Goal: Information Seeking & Learning: Learn about a topic

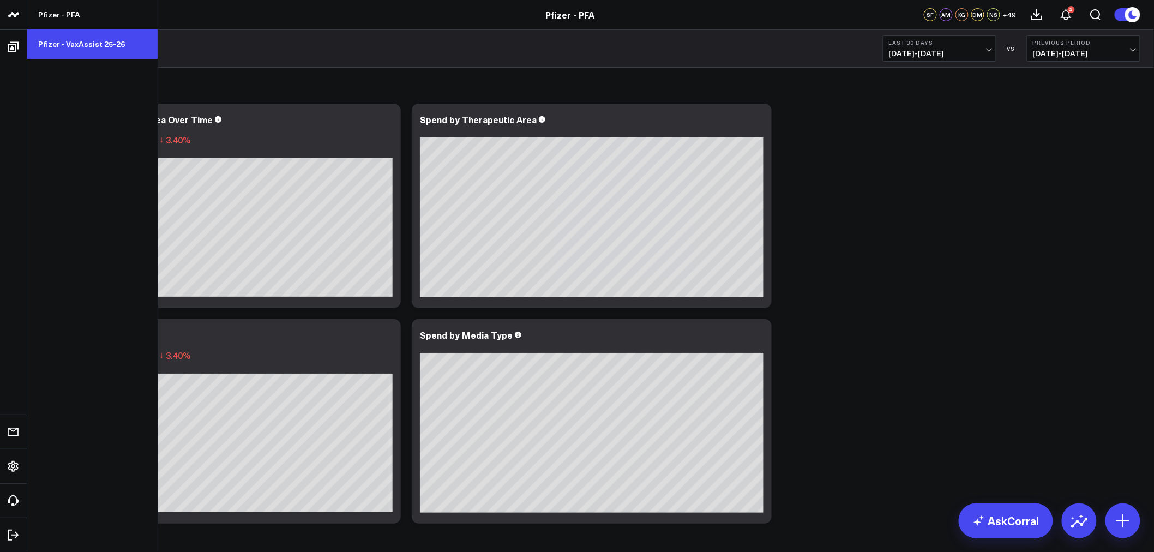
click at [93, 42] on link "Pfizer - VaxAssist 25-26" at bounding box center [92, 43] width 130 height 29
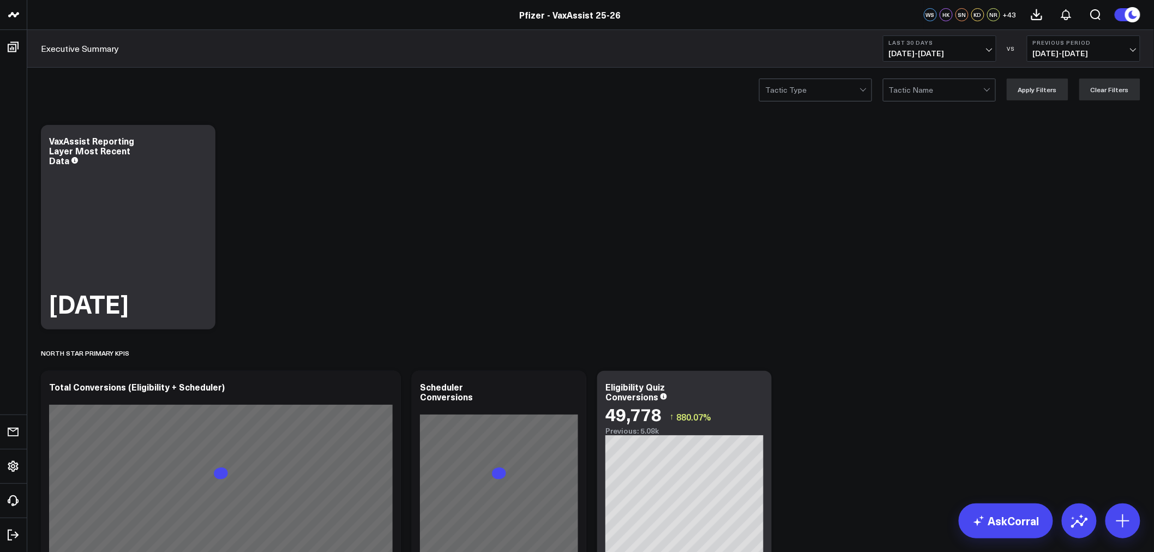
click at [993, 47] on button "Last 30 Days [DATE] - [DATE]" at bounding box center [939, 48] width 113 height 26
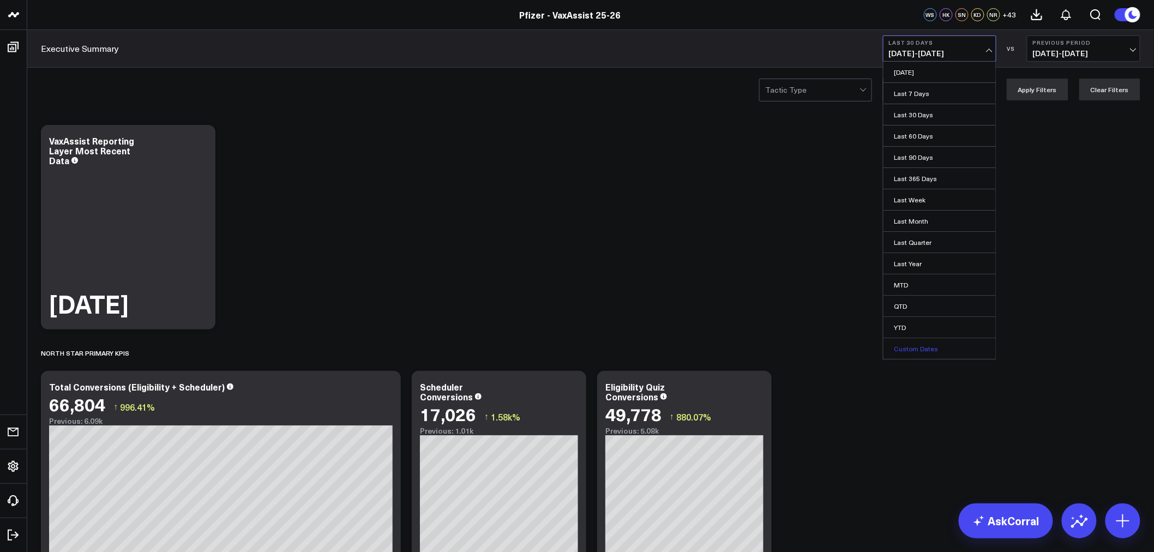
click at [911, 342] on link "Custom Dates" at bounding box center [939, 348] width 112 height 21
select select "8"
select select "2025"
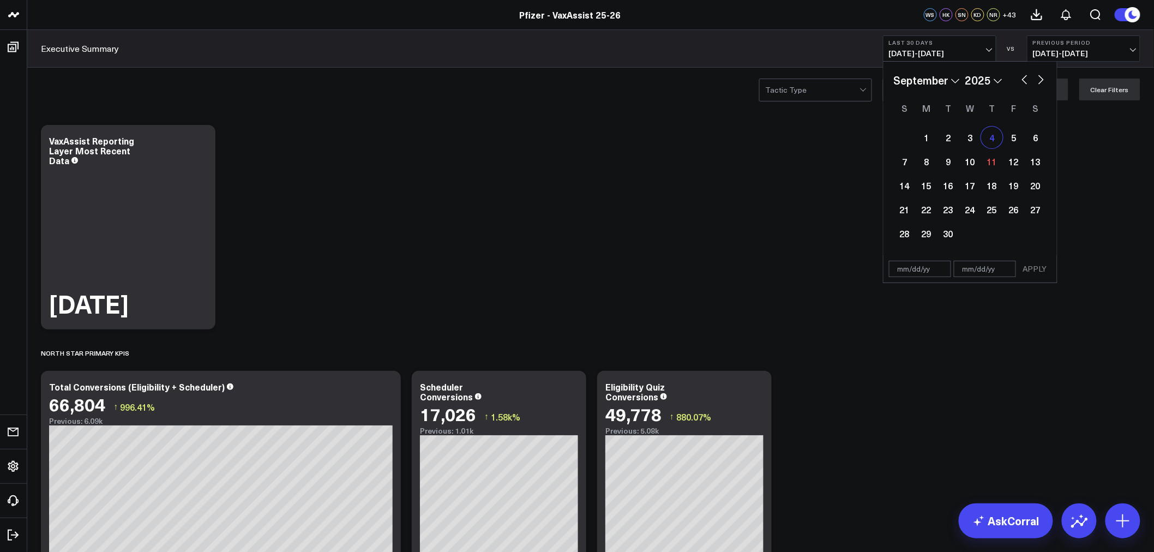
click at [992, 141] on div "4" at bounding box center [992, 137] width 22 height 22
type input "[DATE]"
select select "8"
select select "2025"
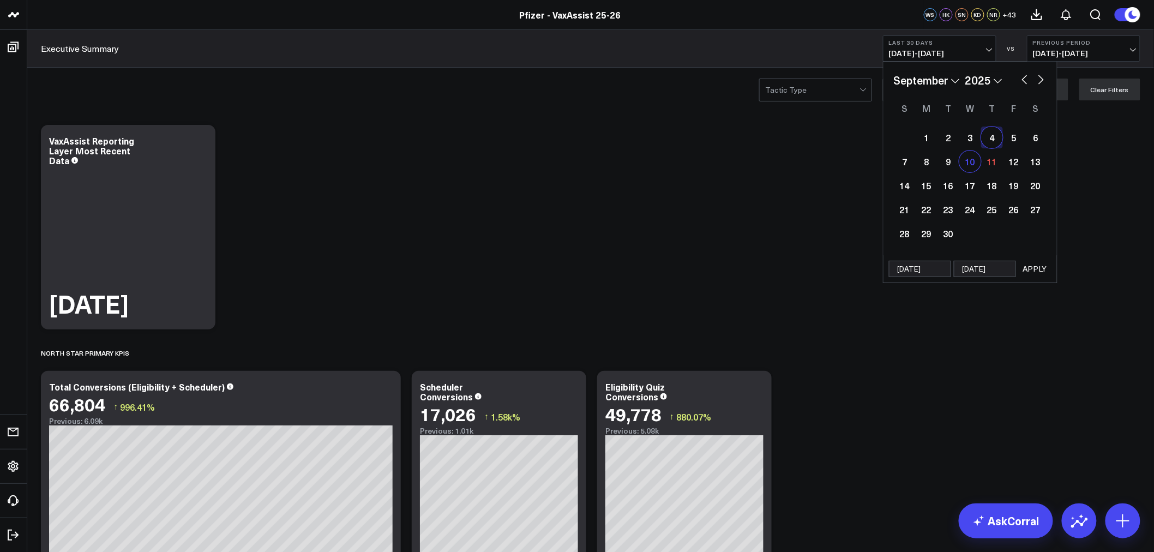
click at [972, 161] on div "10" at bounding box center [970, 161] width 22 height 22
type input "[DATE]"
select select "8"
select select "2025"
click at [993, 139] on div "4" at bounding box center [992, 137] width 22 height 22
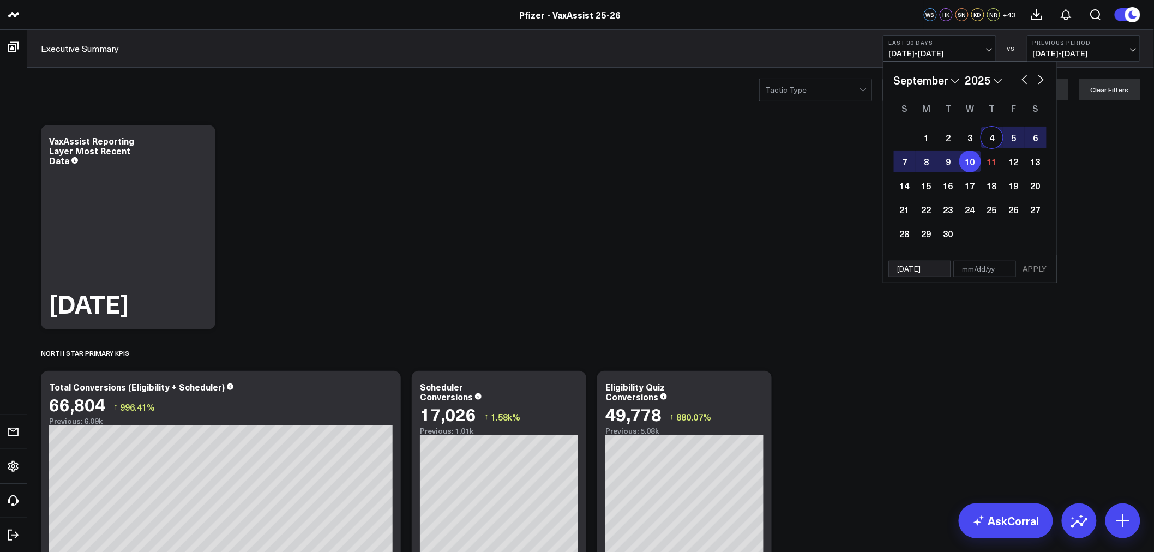
type input "[DATE]"
select select "8"
select select "2025"
click at [1037, 268] on button "APPLY" at bounding box center [1035, 269] width 33 height 16
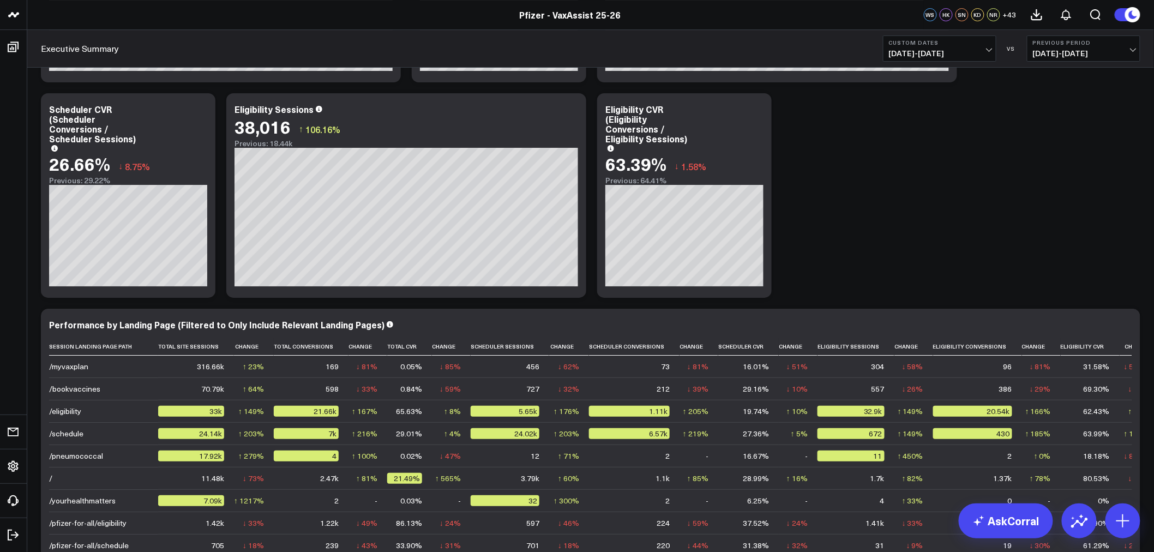
scroll to position [1393, 0]
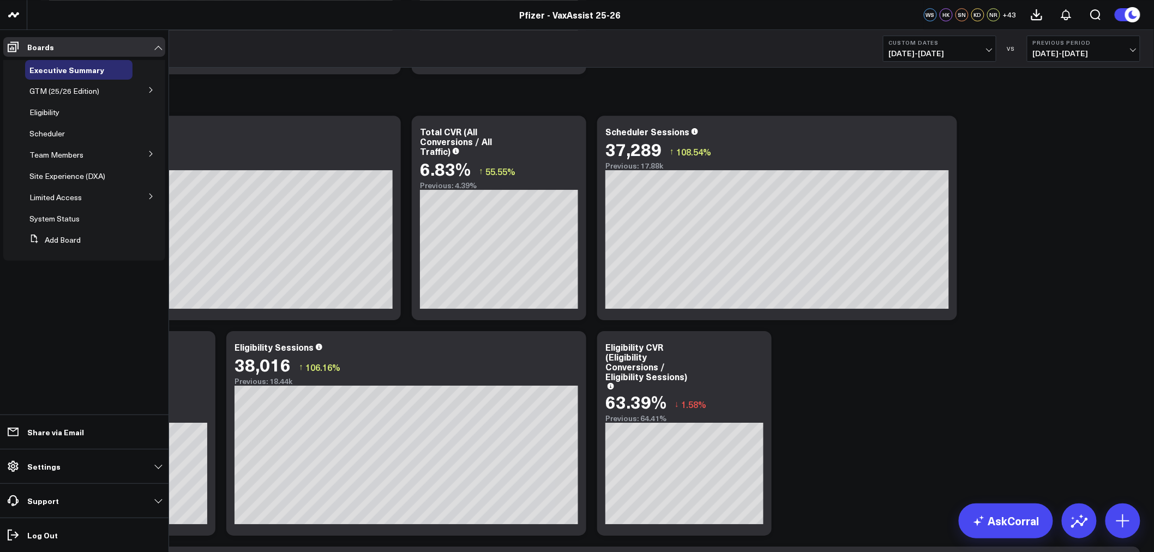
click at [153, 90] on icon at bounding box center [151, 90] width 7 height 7
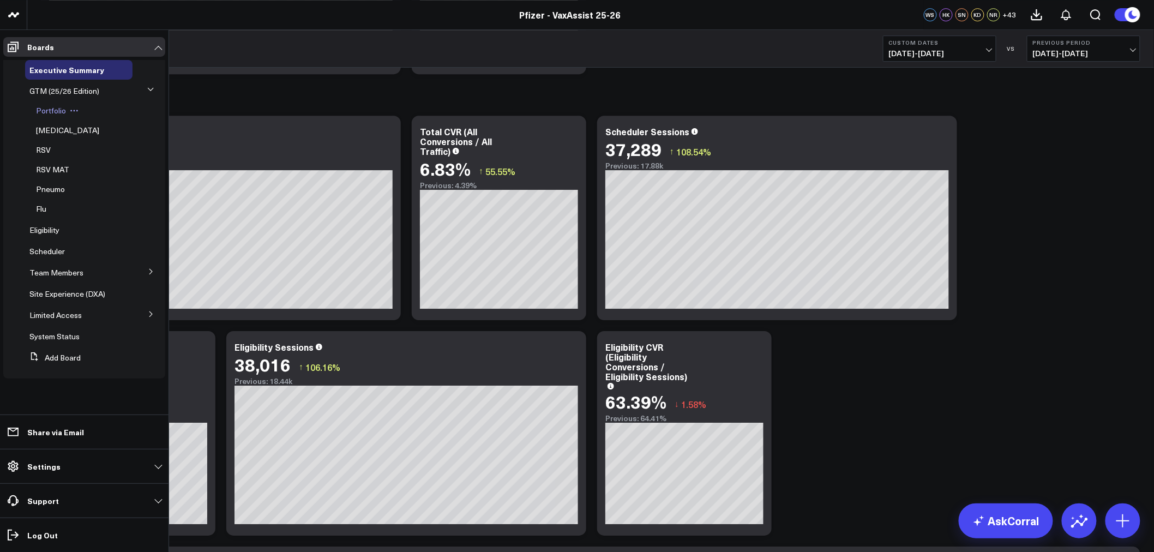
click at [51, 107] on span "Portfolio" at bounding box center [51, 110] width 30 height 10
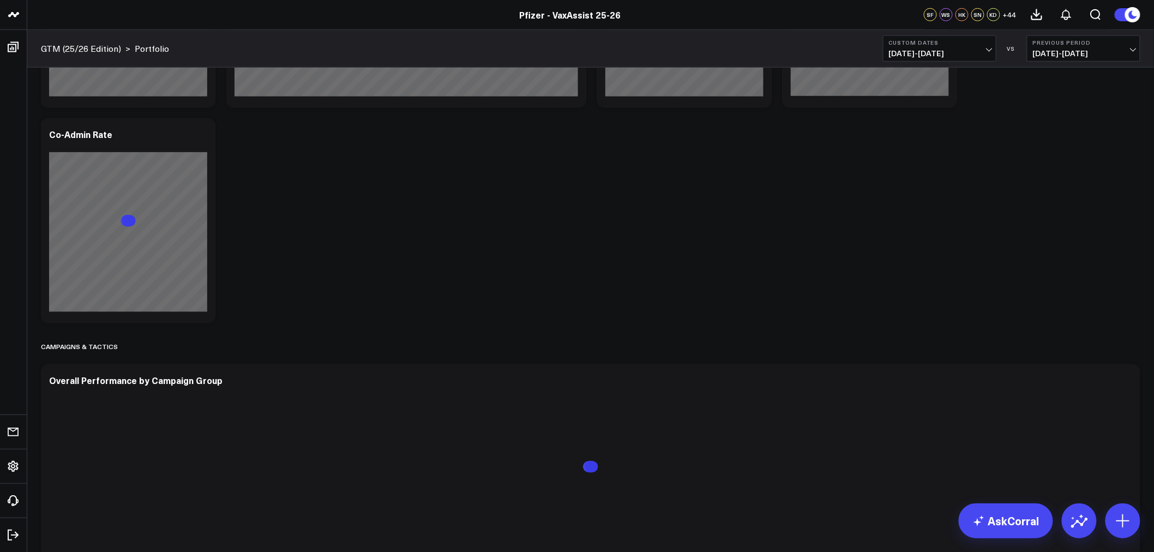
scroll to position [363, 0]
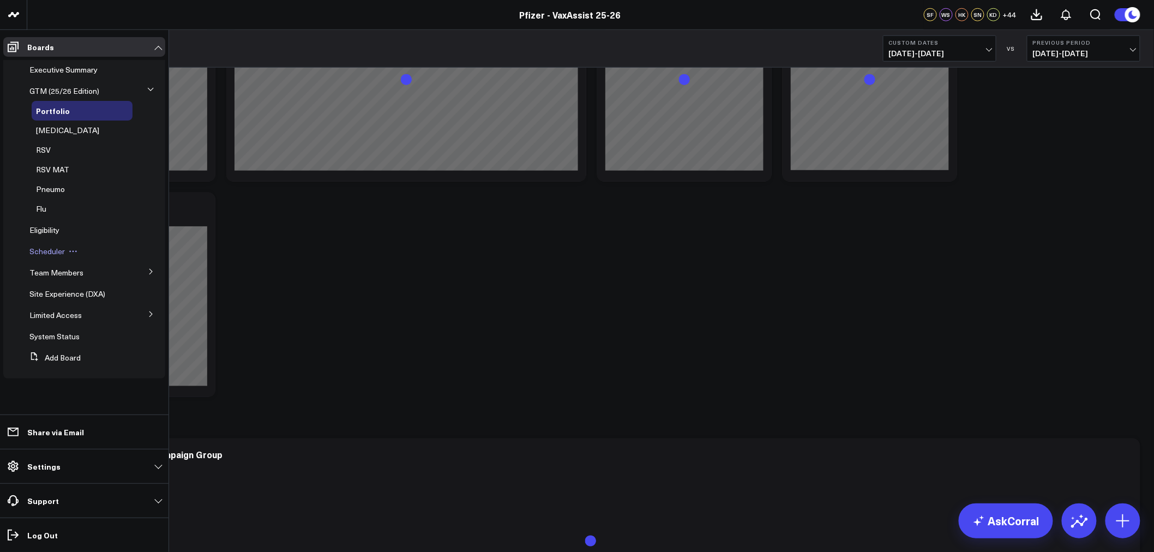
click at [45, 249] on span "Scheduler" at bounding box center [46, 251] width 35 height 10
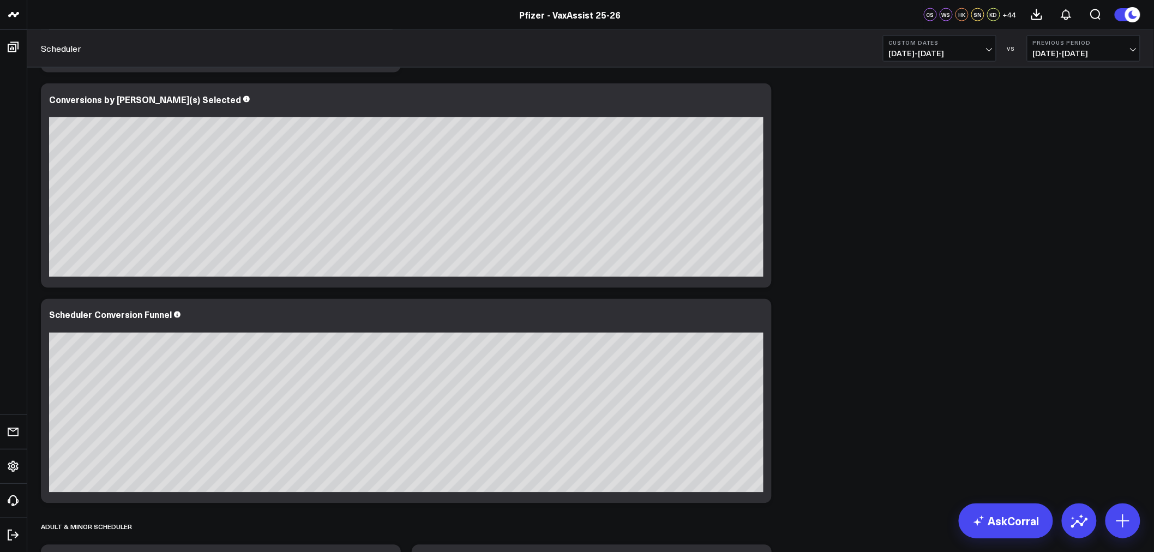
scroll to position [545, 0]
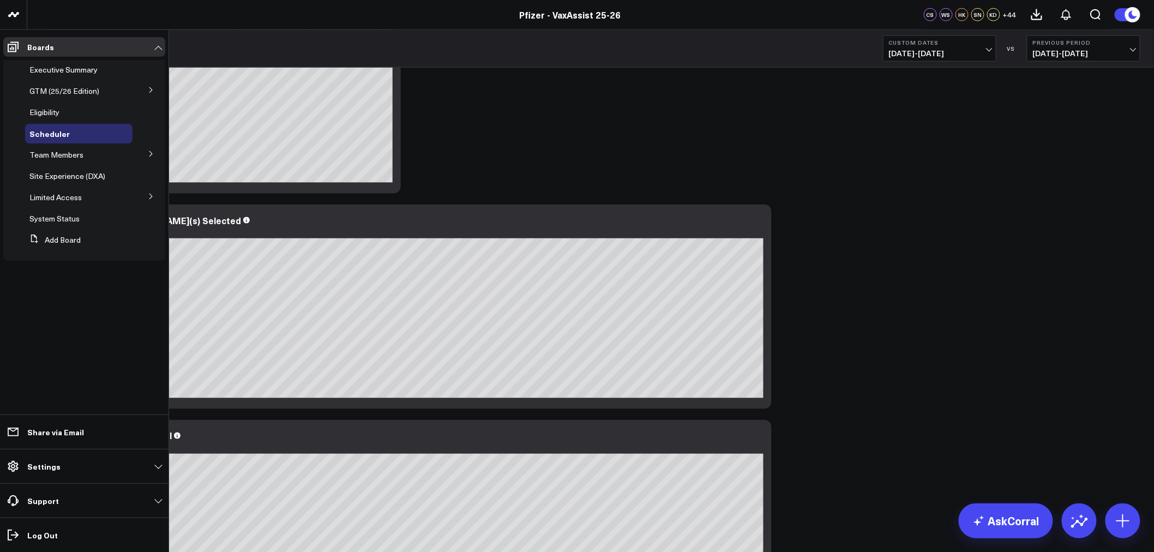
click at [150, 195] on icon at bounding box center [150, 196] width 3 height 5
click at [89, 213] on span "PFA - Cross Domain" at bounding box center [70, 217] width 69 height 10
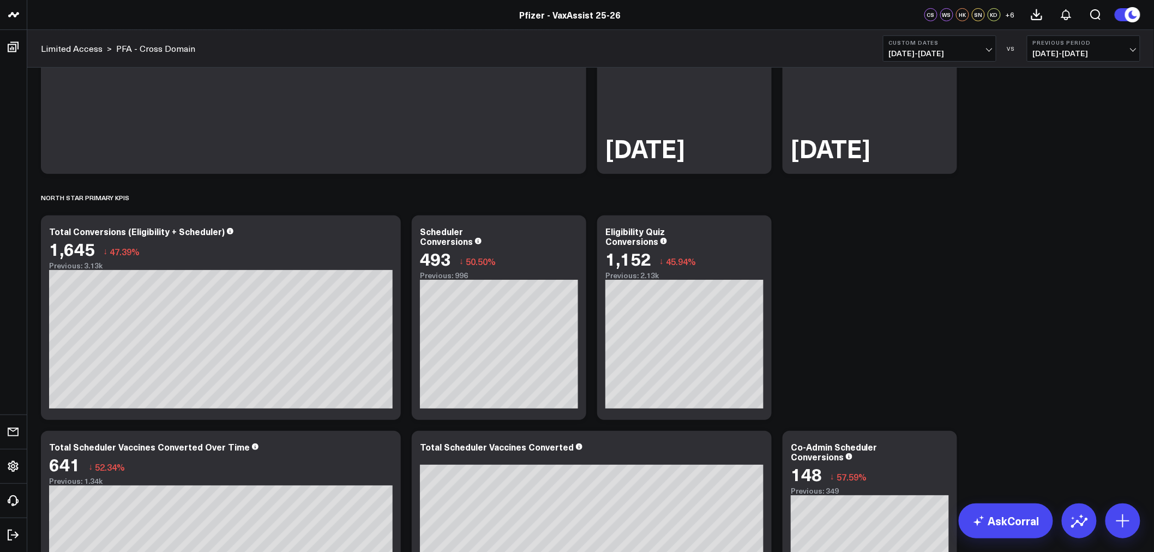
scroll to position [121, 0]
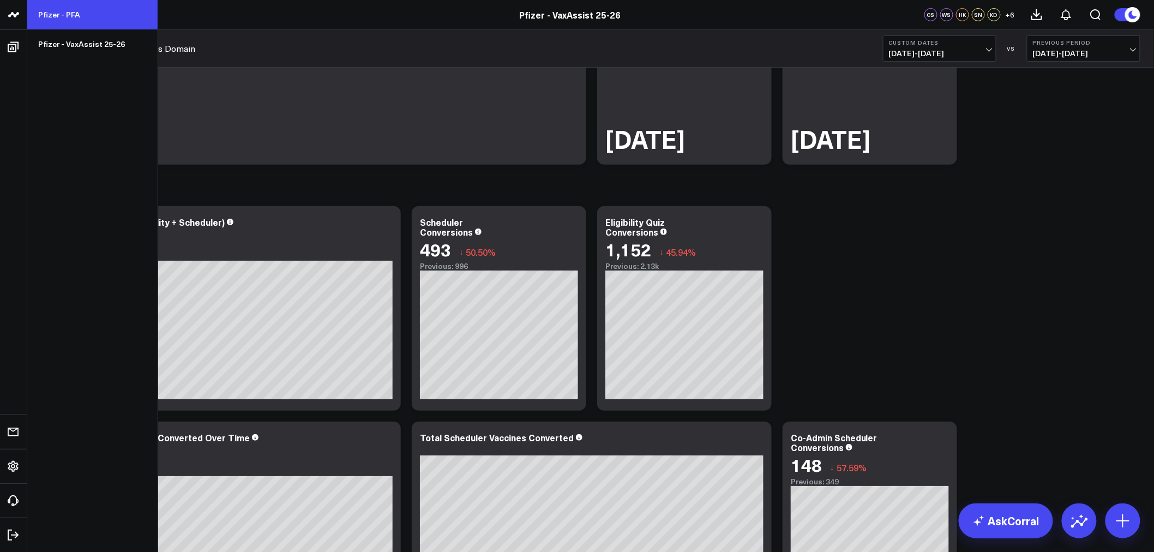
click at [52, 18] on link "Pfizer - PFA" at bounding box center [92, 14] width 130 height 29
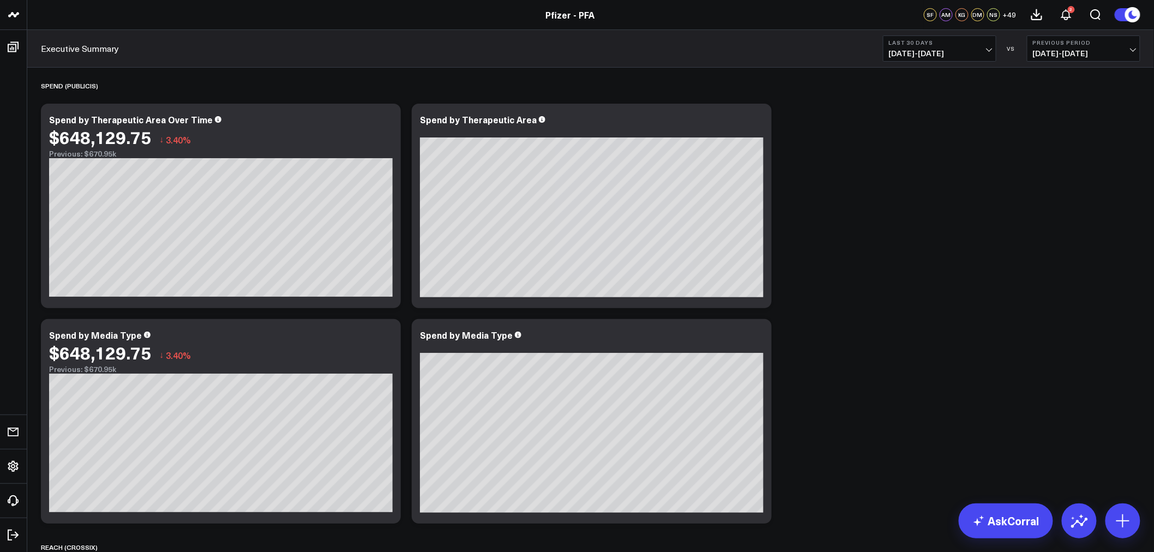
click at [998, 48] on div "Last 30 Days 08/12/25 - 09/10/25 VS Previous Period 07/13/25 - 08/11/25" at bounding box center [1011, 48] width 257 height 26
click at [990, 51] on span "[DATE] - [DATE]" at bounding box center [939, 53] width 101 height 9
click at [930, 351] on link "Custom Dates" at bounding box center [939, 348] width 112 height 21
select select "8"
select select "2025"
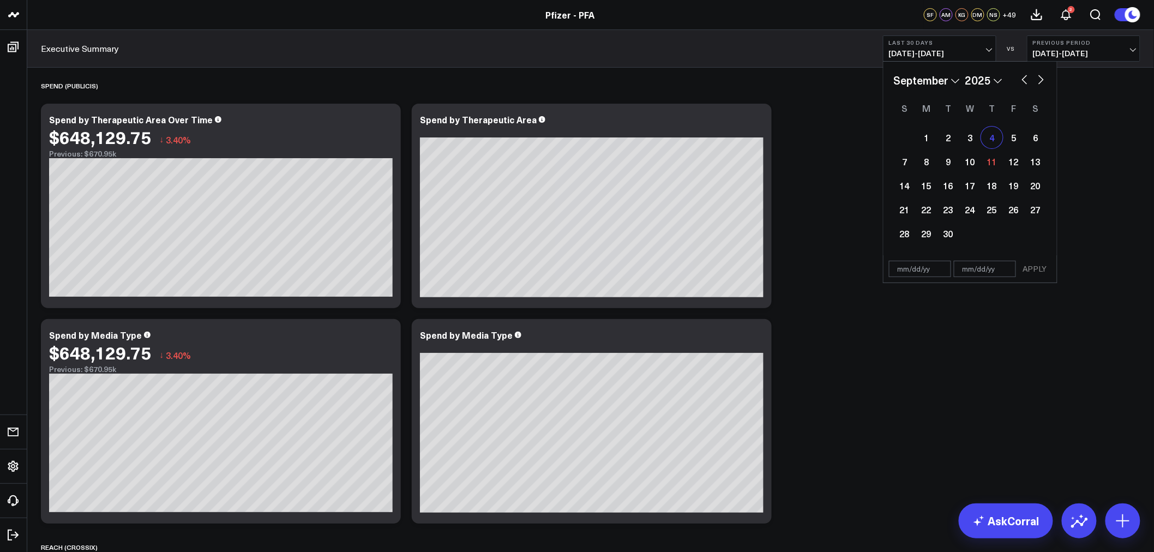
click at [992, 135] on div "4" at bounding box center [992, 137] width 22 height 22
type input "[DATE]"
select select "8"
select select "2025"
click at [969, 162] on div "10" at bounding box center [970, 161] width 22 height 22
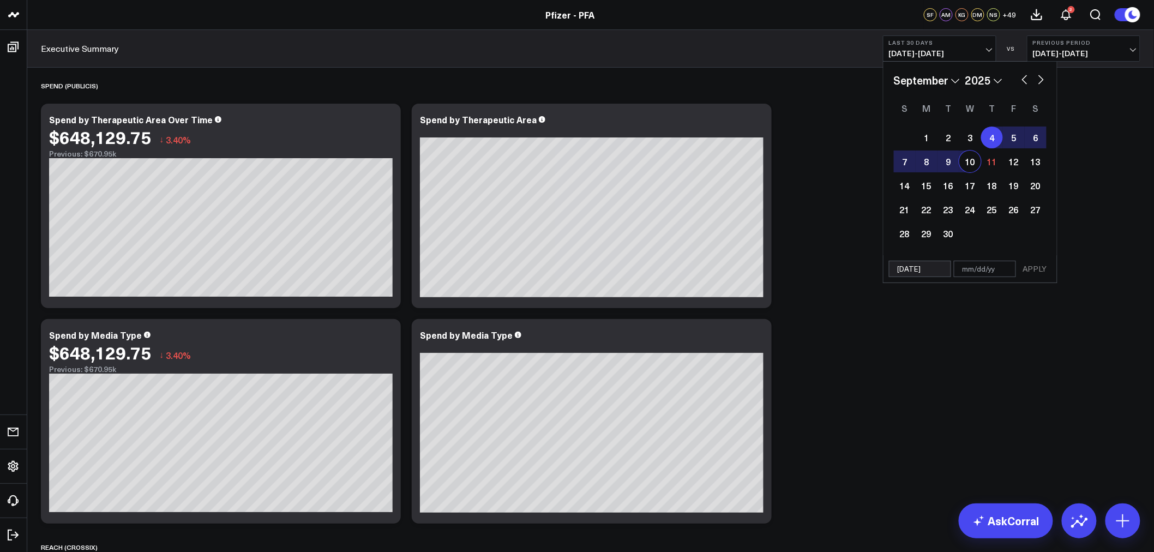
type input "[DATE]"
select select "8"
select select "2025"
click at [1038, 268] on button "APPLY" at bounding box center [1035, 269] width 33 height 16
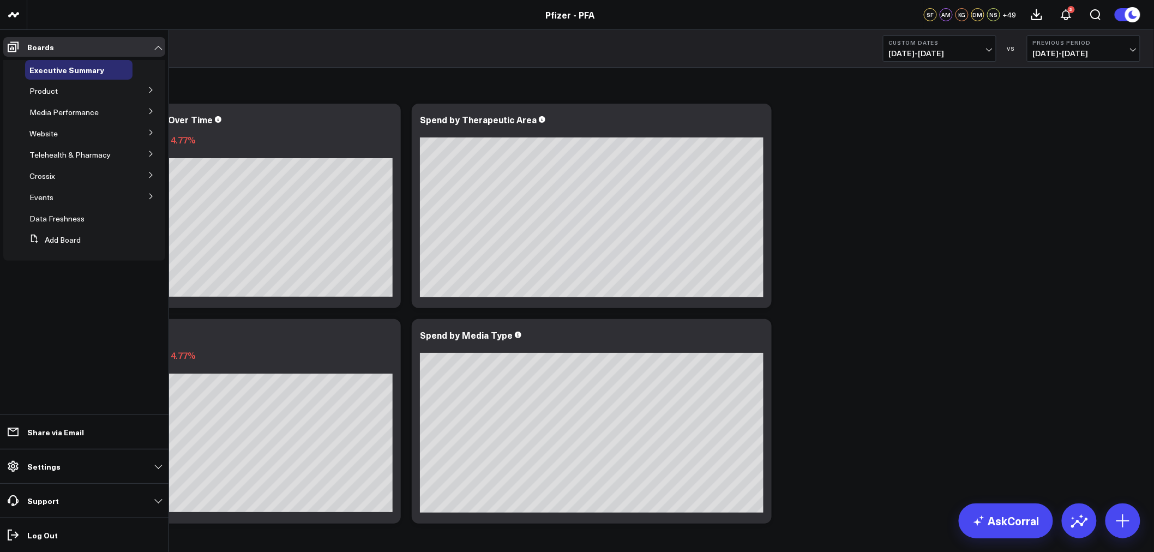
click at [149, 89] on icon at bounding box center [151, 90] width 7 height 7
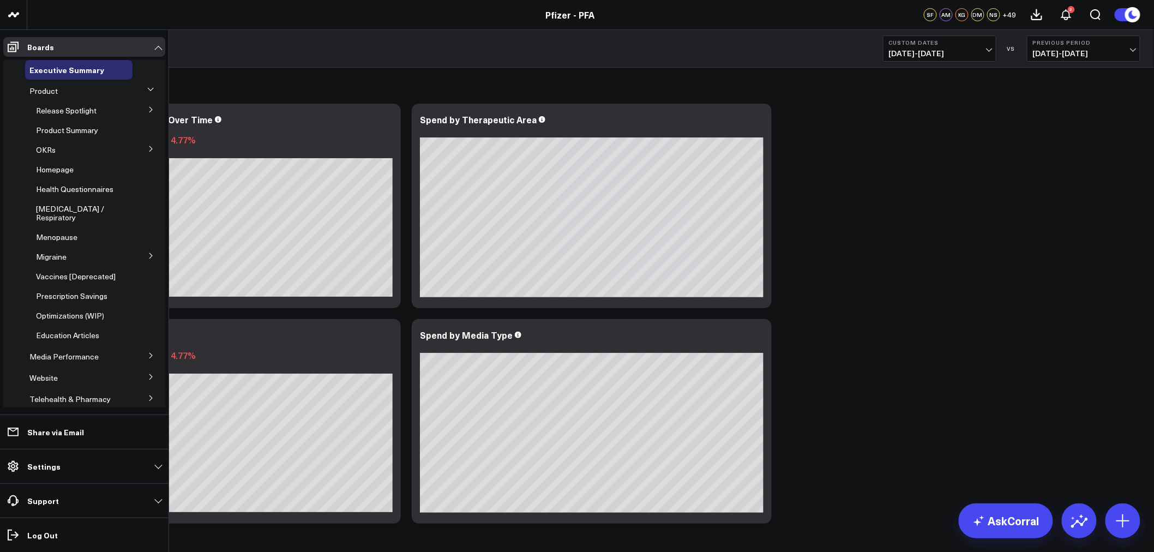
click at [149, 109] on icon at bounding box center [150, 109] width 3 height 5
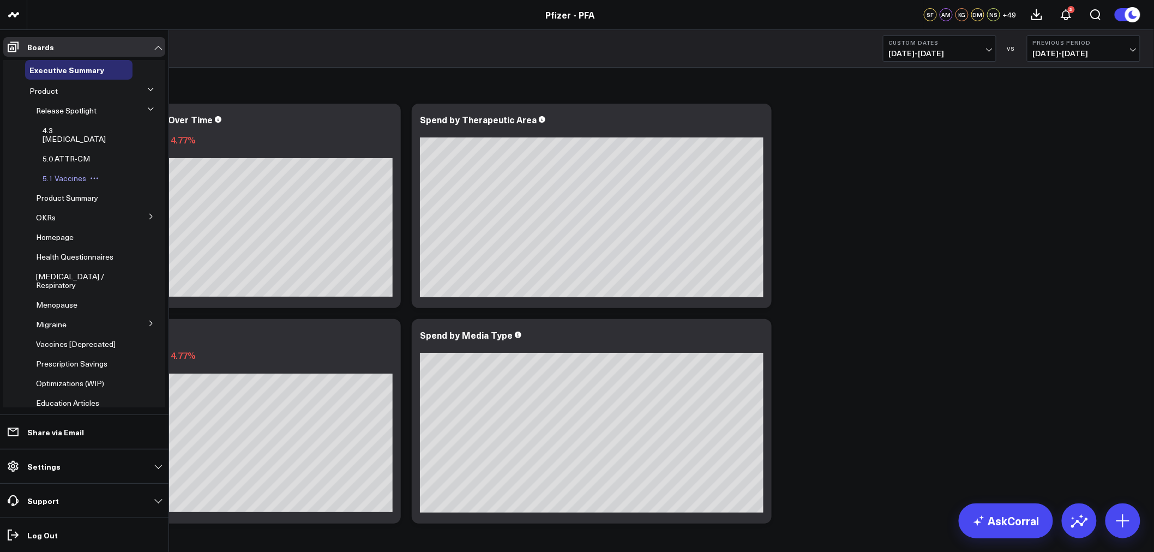
click at [67, 173] on span "5.1 Vaccines" at bounding box center [65, 178] width 44 height 10
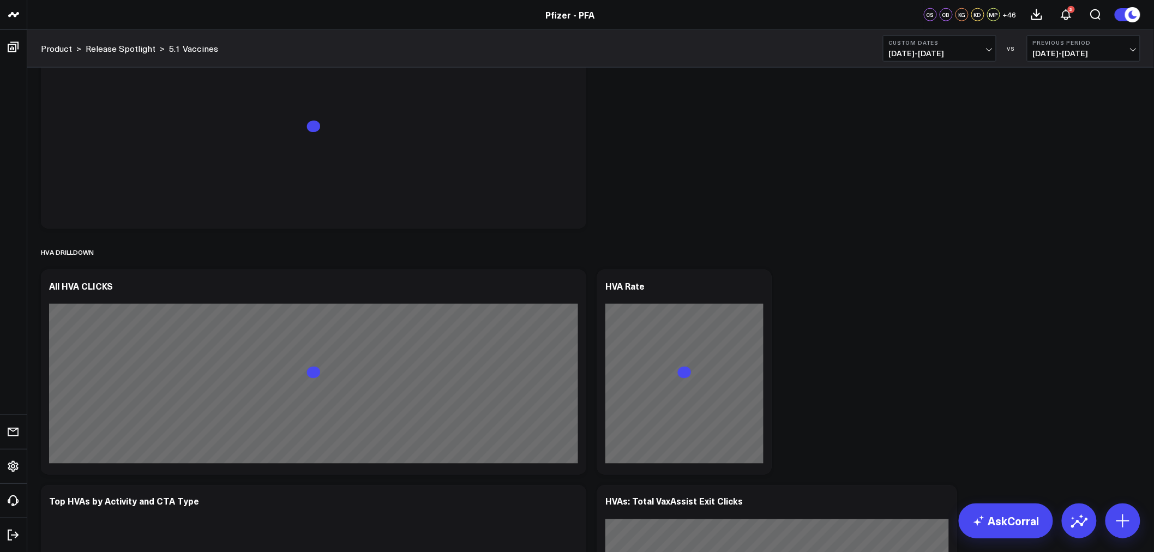
scroll to position [2363, 0]
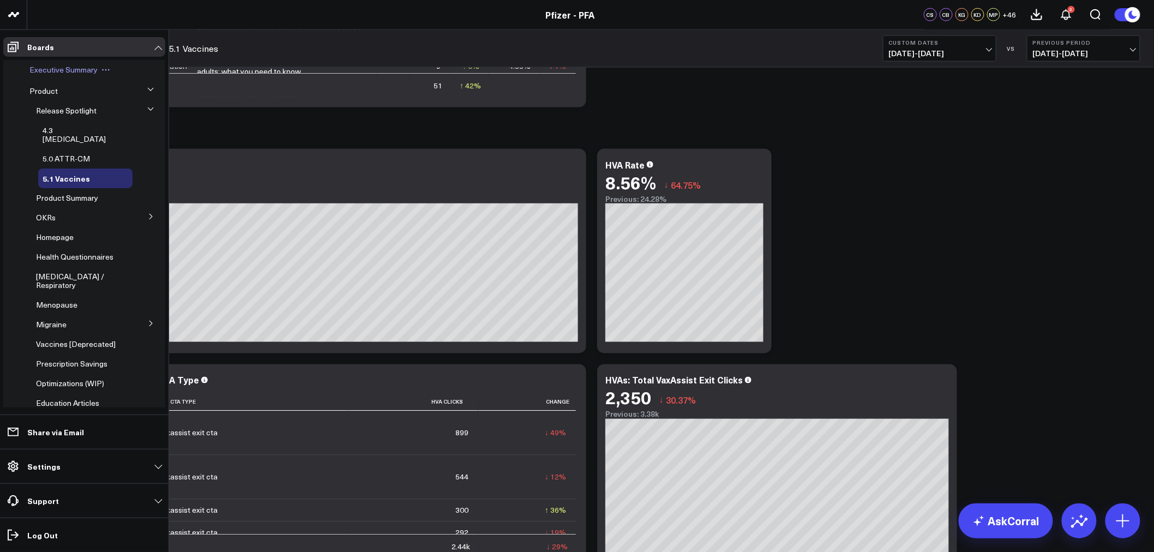
click at [53, 68] on span "Executive Summary" at bounding box center [63, 69] width 68 height 10
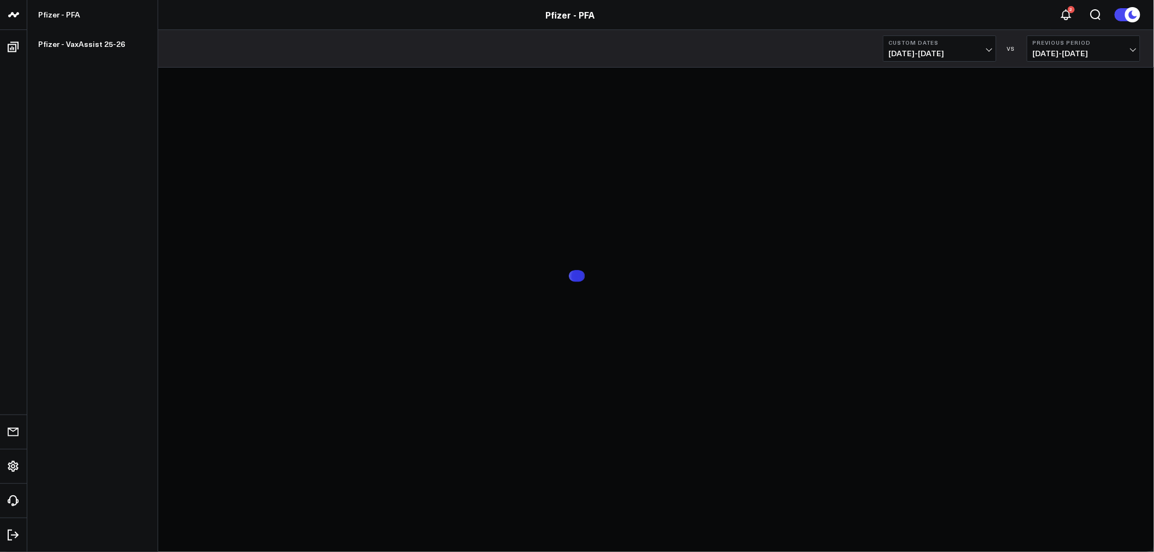
click at [17, 19] on icon at bounding box center [13, 14] width 13 height 13
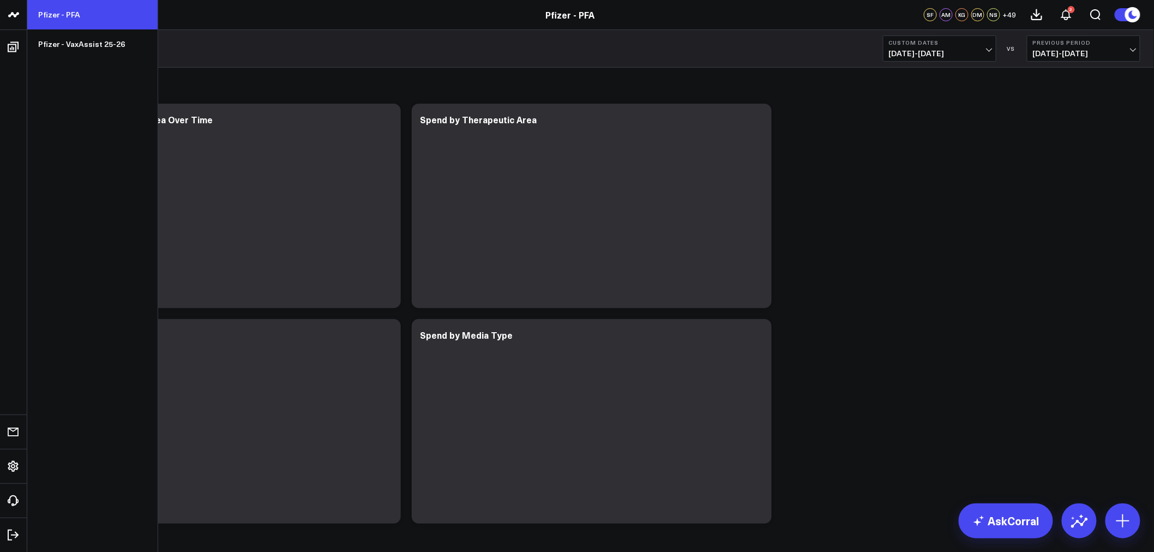
click at [14, 13] on icon at bounding box center [13, 14] width 13 height 13
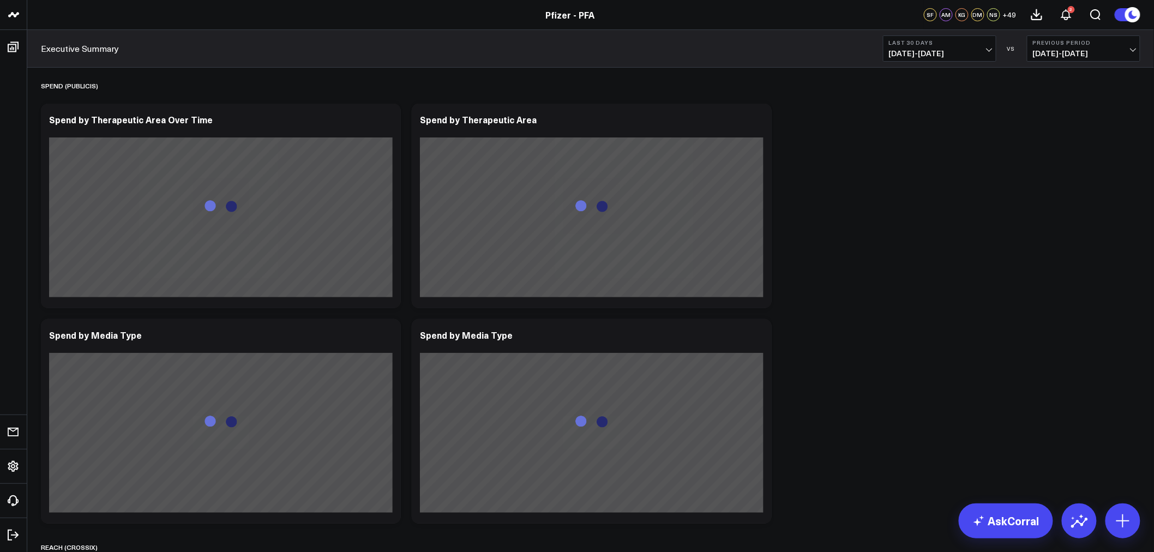
click at [982, 50] on span "08/12/25 - 09/10/25" at bounding box center [939, 53] width 101 height 9
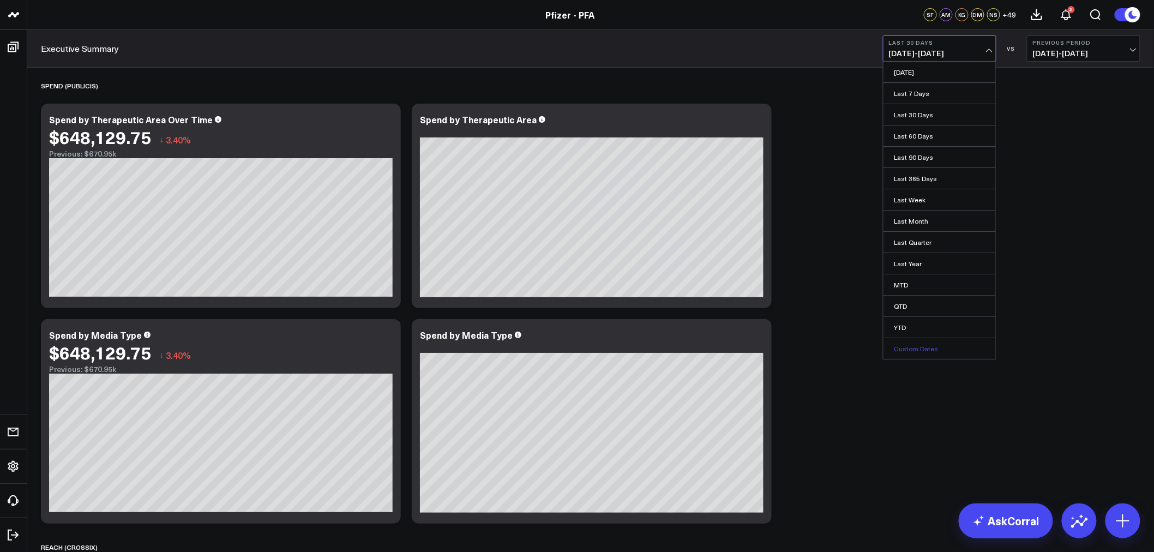
click at [918, 344] on link "Custom Dates" at bounding box center [939, 348] width 112 height 21
select select "8"
select select "2025"
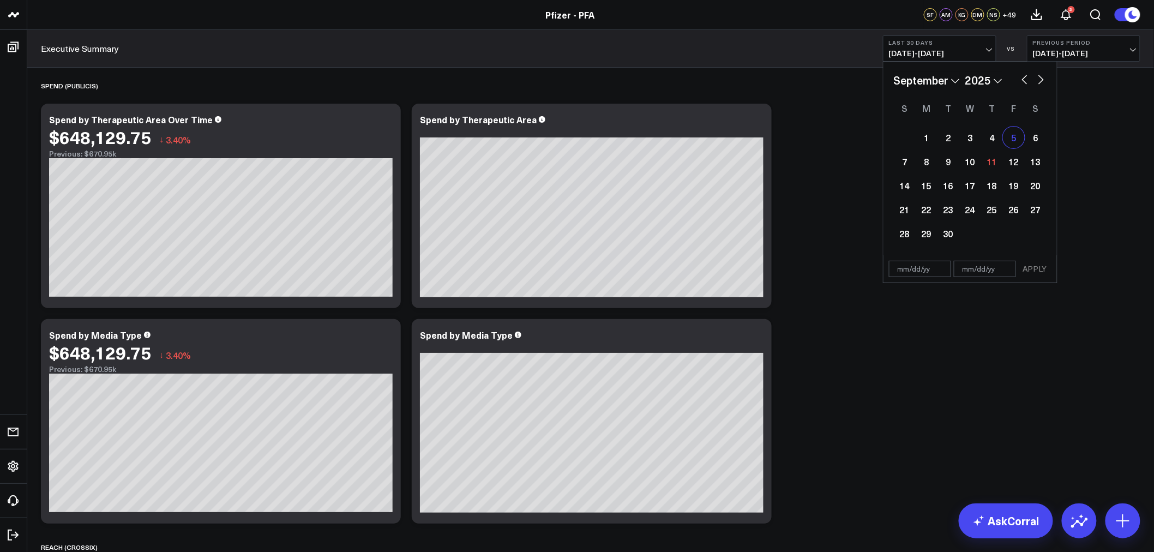
click at [1006, 139] on div "5" at bounding box center [1014, 137] width 22 height 22
type input "09/05/25"
select select "8"
select select "2025"
click at [996, 138] on div "4" at bounding box center [992, 137] width 22 height 22
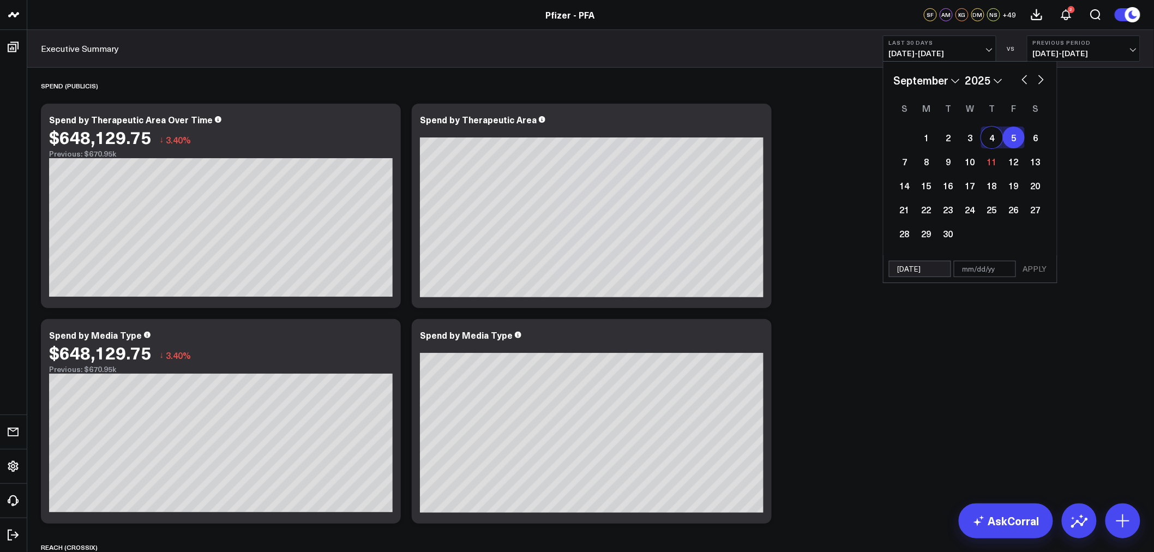
type input "[DATE]"
type input "09/05/25"
select select "8"
select select "2025"
click at [991, 138] on div "4" at bounding box center [992, 137] width 22 height 22
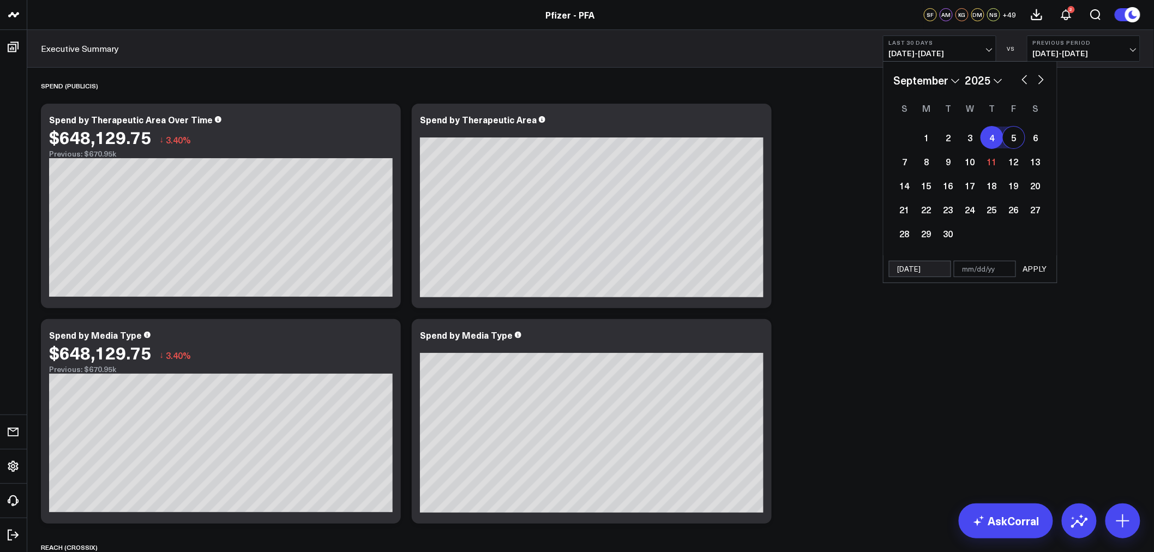
select select "8"
select select "2025"
click at [964, 166] on div "10" at bounding box center [970, 161] width 22 height 22
type input "[DATE]"
select select "8"
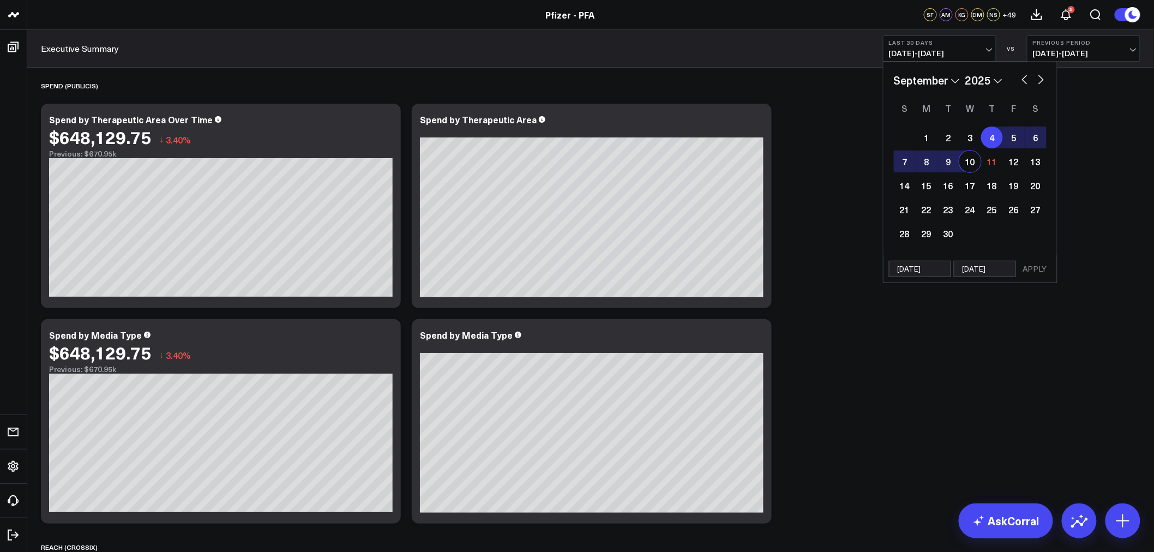
select select "2025"
click at [1034, 269] on button "APPLY" at bounding box center [1035, 269] width 33 height 16
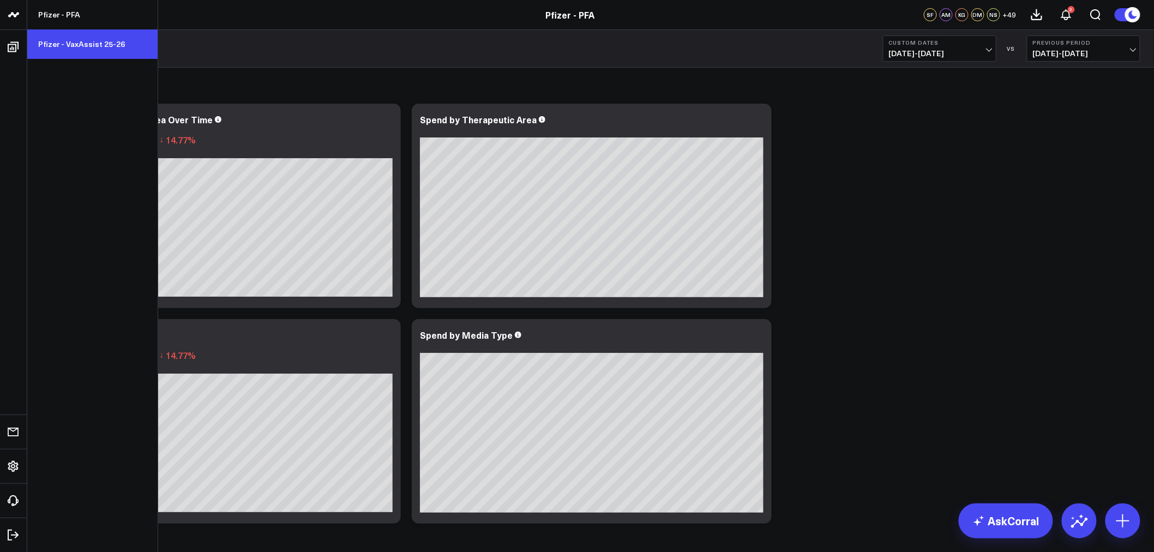
click at [67, 36] on link "Pfizer - VaxAssist 25-26" at bounding box center [92, 43] width 130 height 29
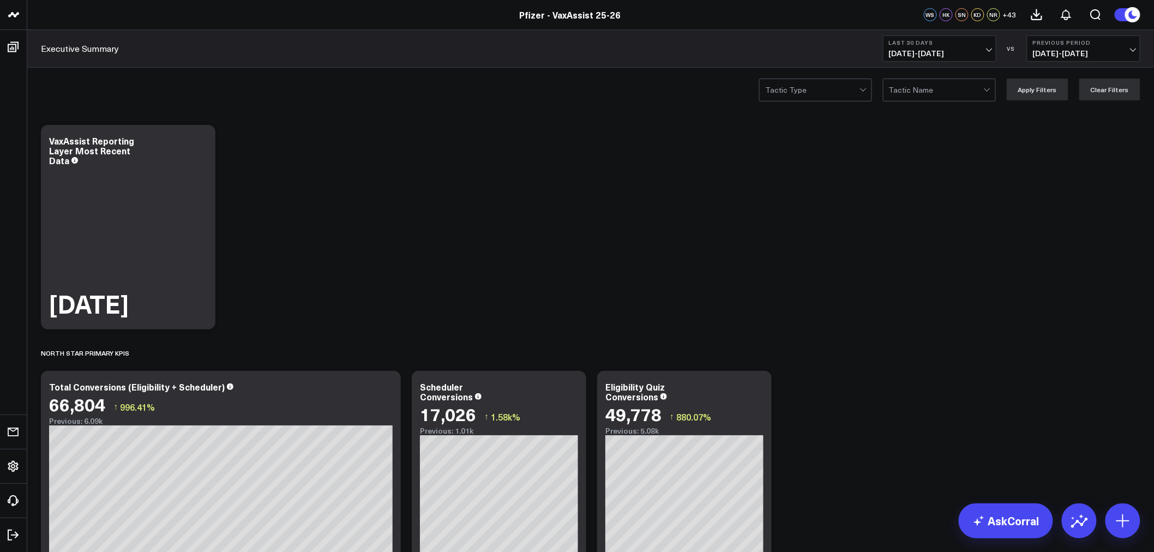
click at [981, 49] on span "[DATE] - [DATE]" at bounding box center [939, 53] width 101 height 9
click at [909, 347] on link "Custom Dates" at bounding box center [939, 348] width 112 height 21
select select "8"
select select "2025"
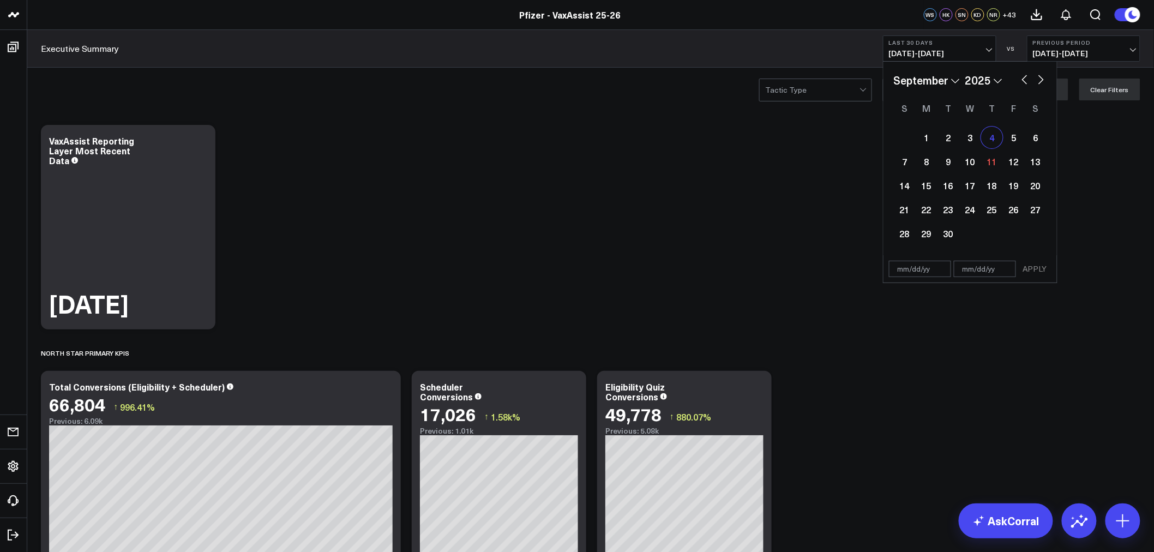
click at [999, 141] on div "4" at bounding box center [992, 137] width 22 height 22
type input "[DATE]"
select select "8"
select select "2025"
click at [972, 159] on div "10" at bounding box center [970, 161] width 22 height 22
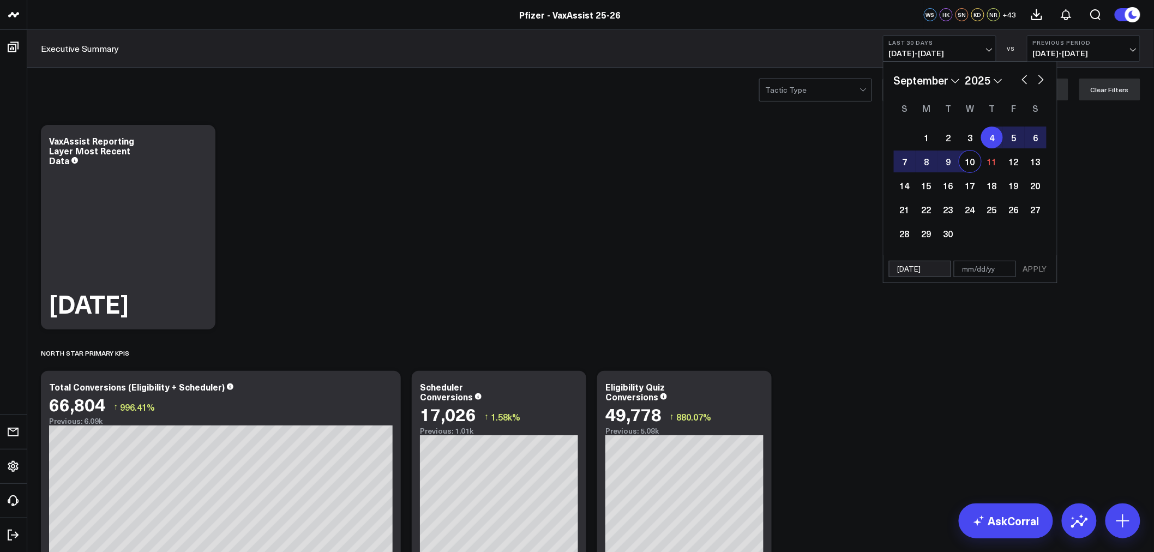
type input "[DATE]"
select select "8"
select select "2025"
click at [1032, 269] on button "APPLY" at bounding box center [1035, 269] width 33 height 16
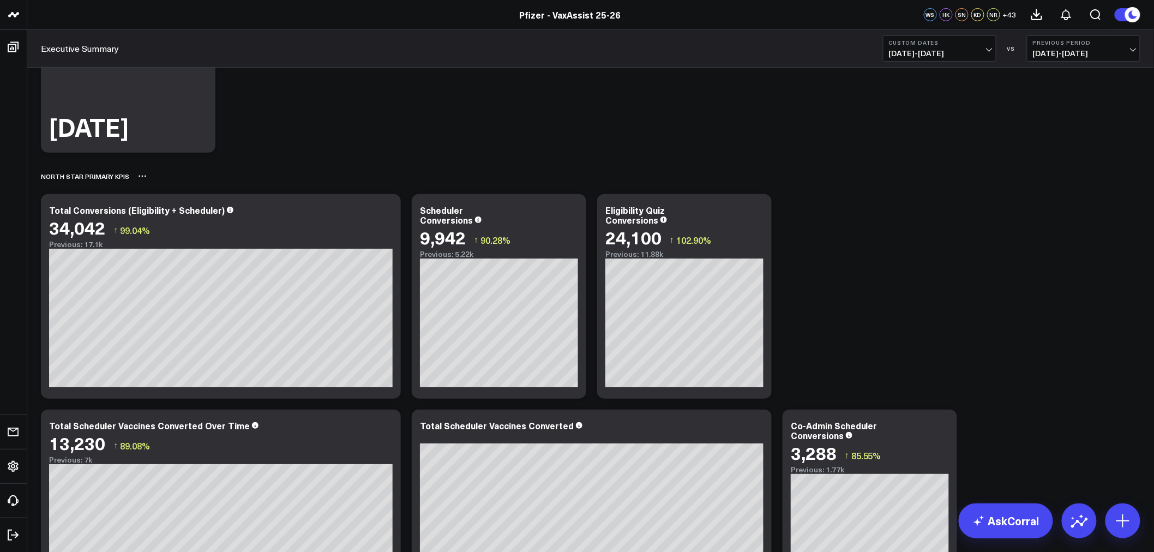
scroll to position [182, 0]
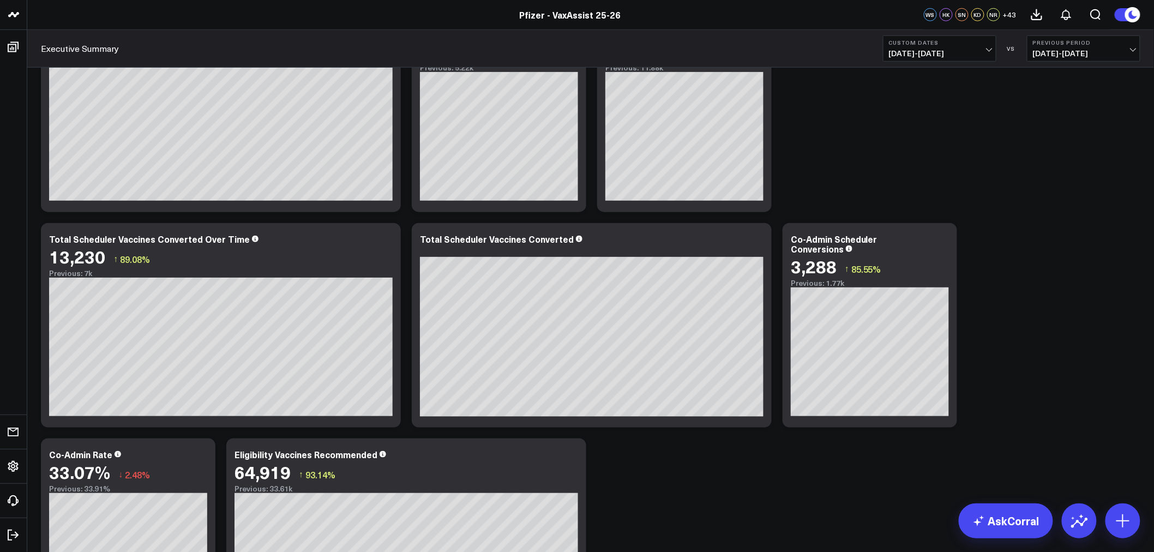
scroll to position [121, 0]
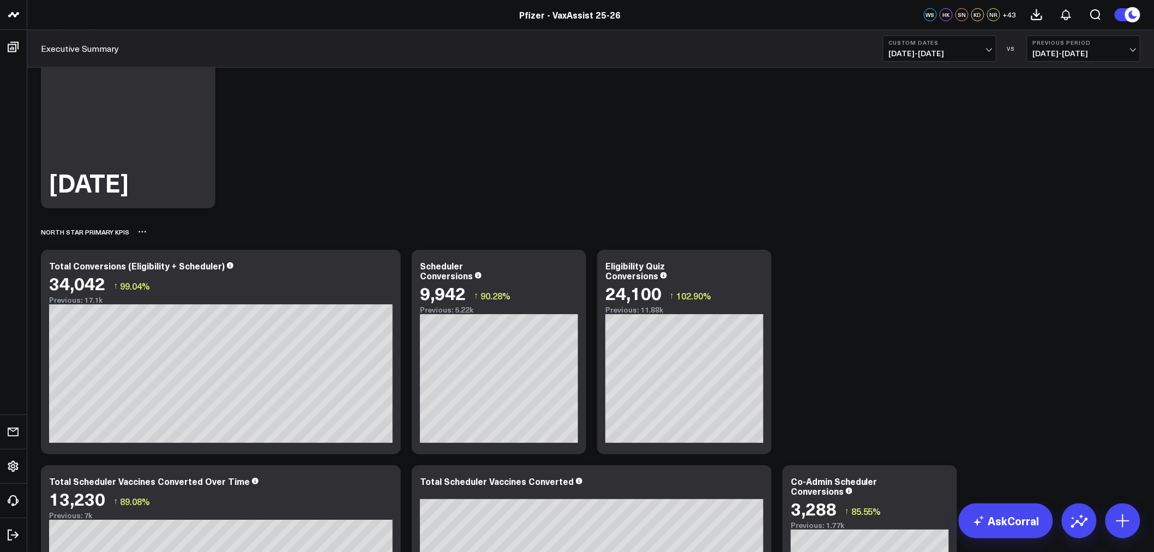
click at [401, 229] on div "North Star Primary KPIs" at bounding box center [590, 231] width 1099 height 25
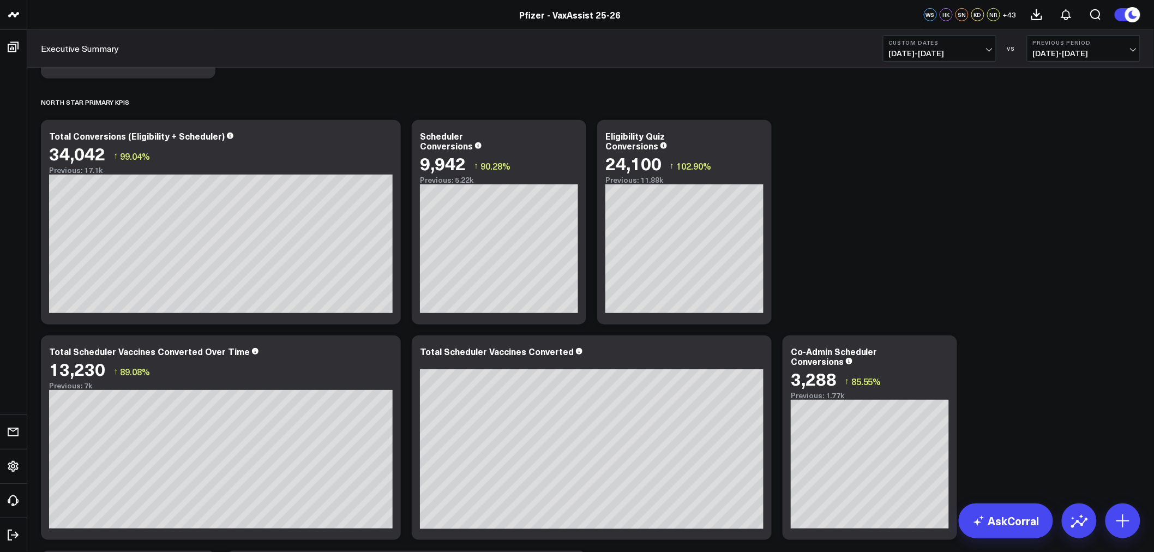
scroll to position [110, 0]
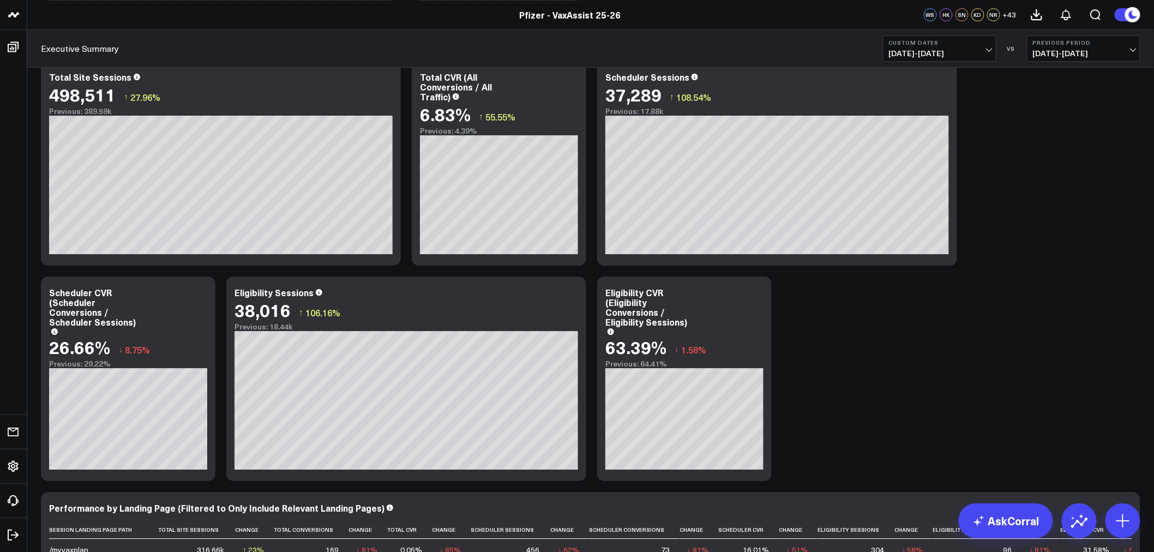
scroll to position [1593, 0]
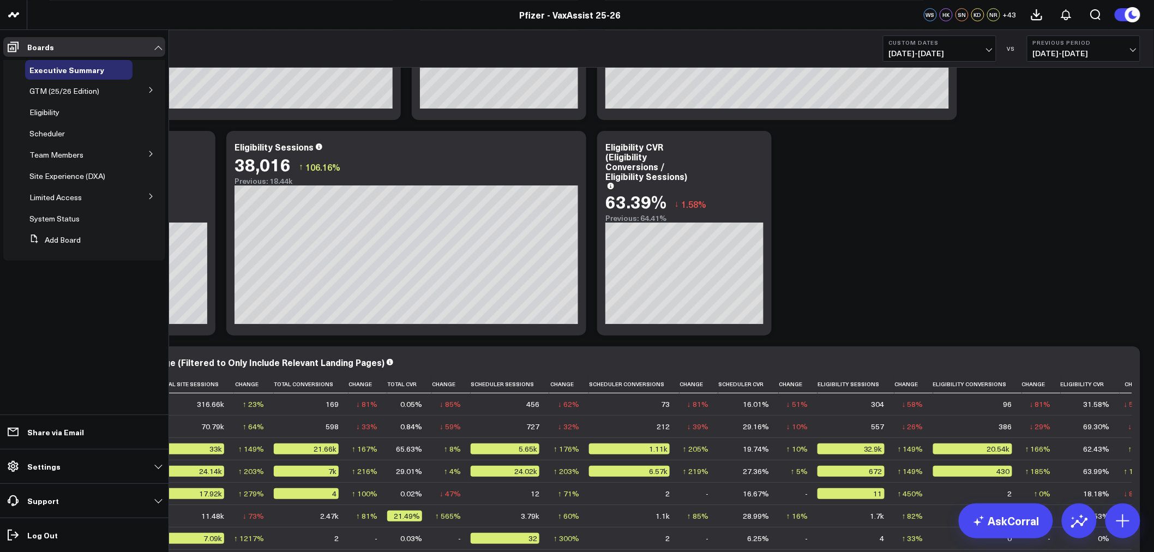
click at [146, 152] on button at bounding box center [151, 153] width 28 height 16
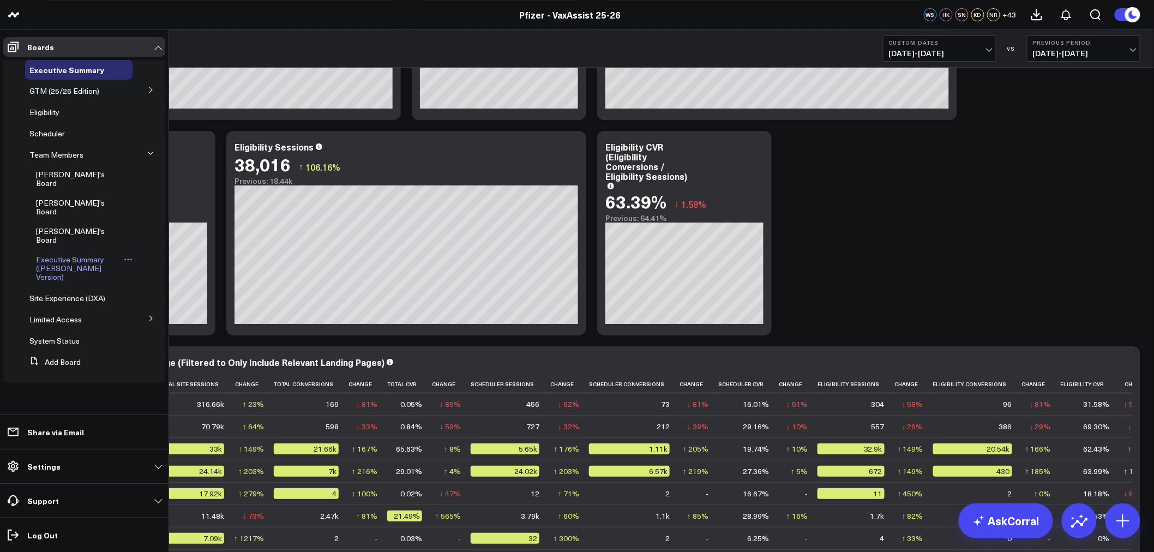
click at [69, 254] on span "Executive Summary (Surina's Version)" at bounding box center [70, 268] width 68 height 28
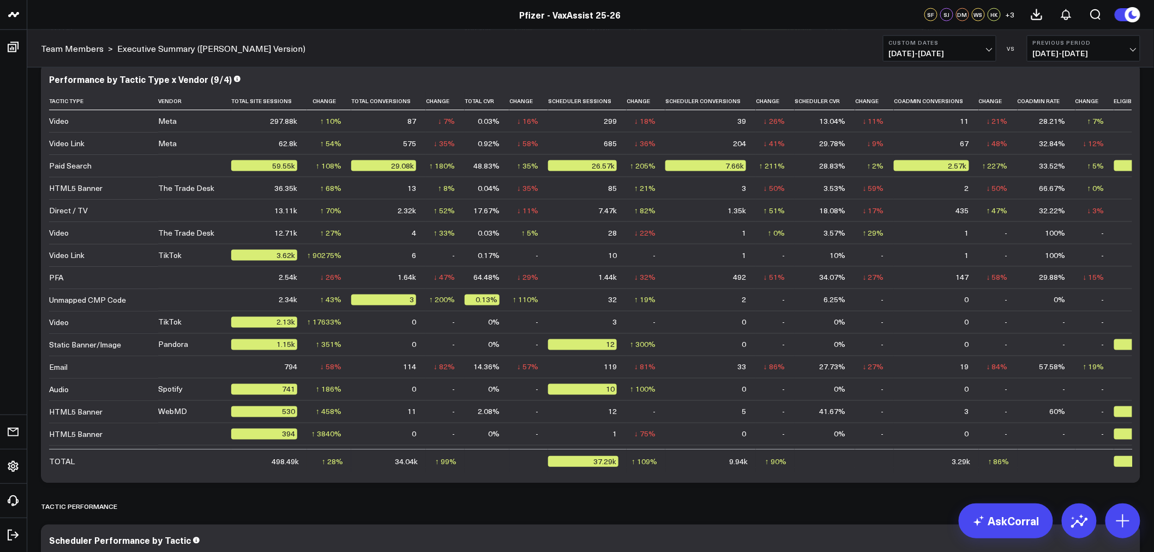
scroll to position [2331, 0]
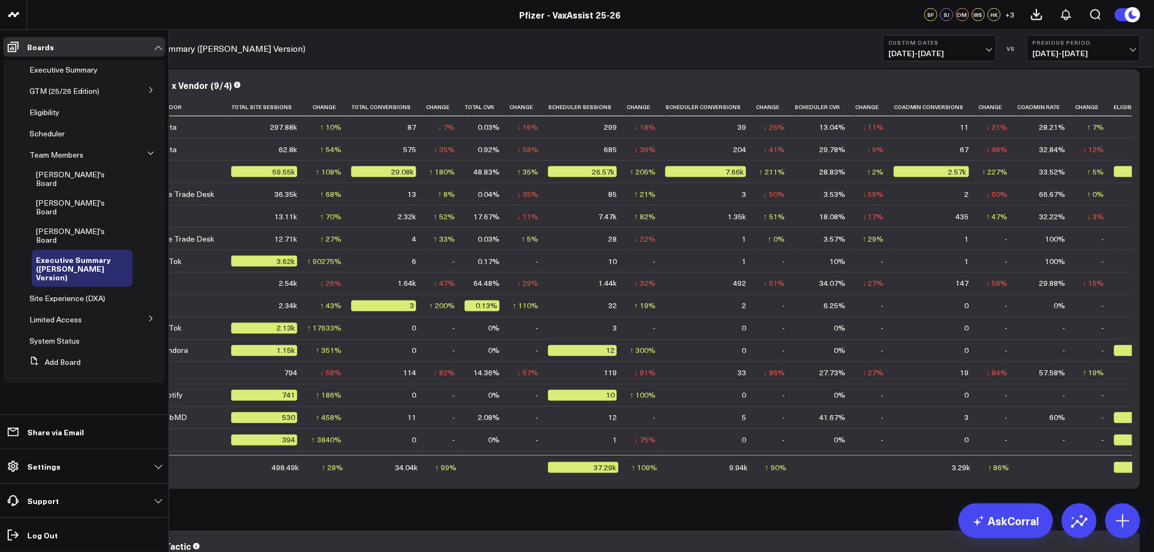
click at [146, 310] on button at bounding box center [151, 318] width 28 height 16
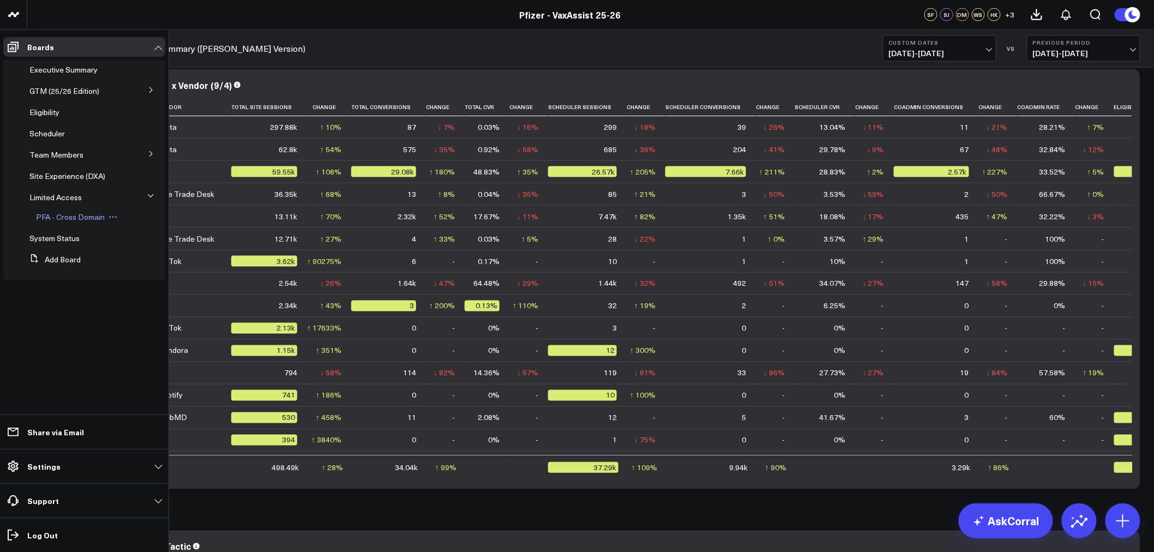
click at [73, 217] on span "PFA - Cross Domain" at bounding box center [70, 217] width 69 height 10
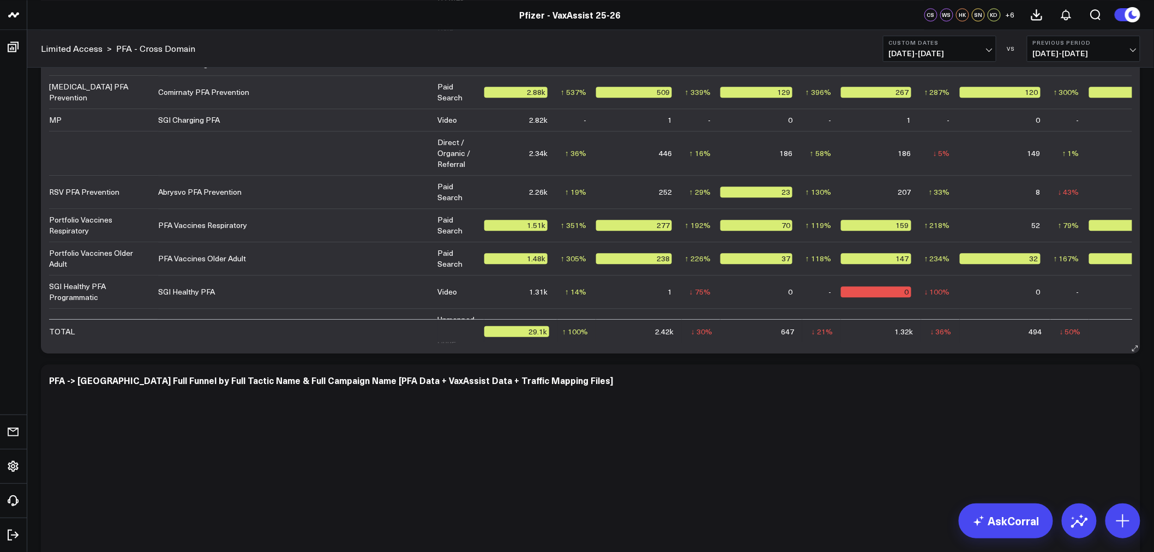
scroll to position [4447, 0]
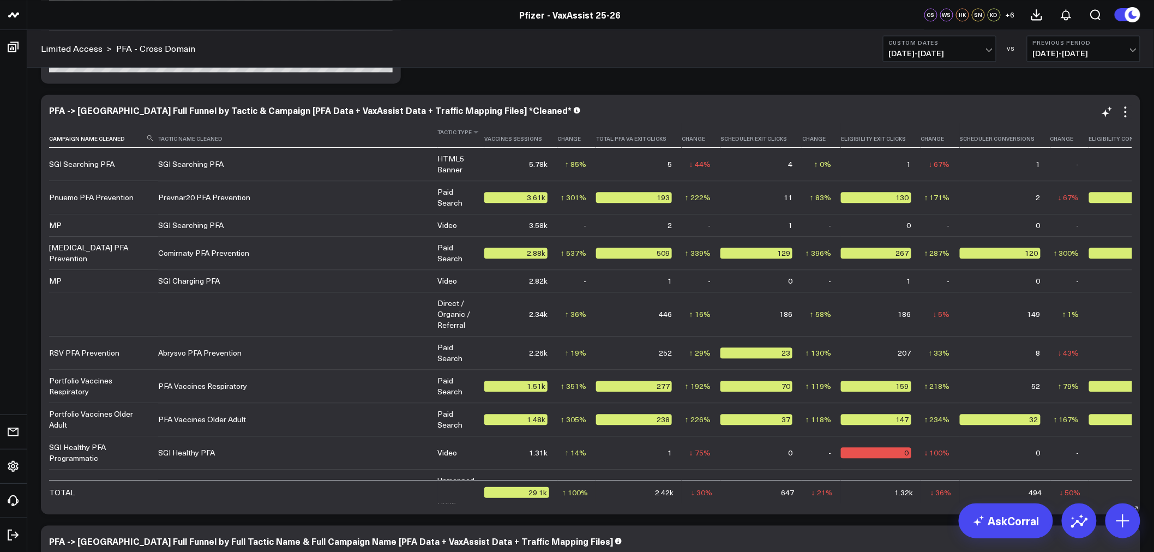
click at [455, 139] on th "Tactic Type" at bounding box center [460, 135] width 47 height 25
click at [472, 135] on icon at bounding box center [476, 132] width 9 height 7
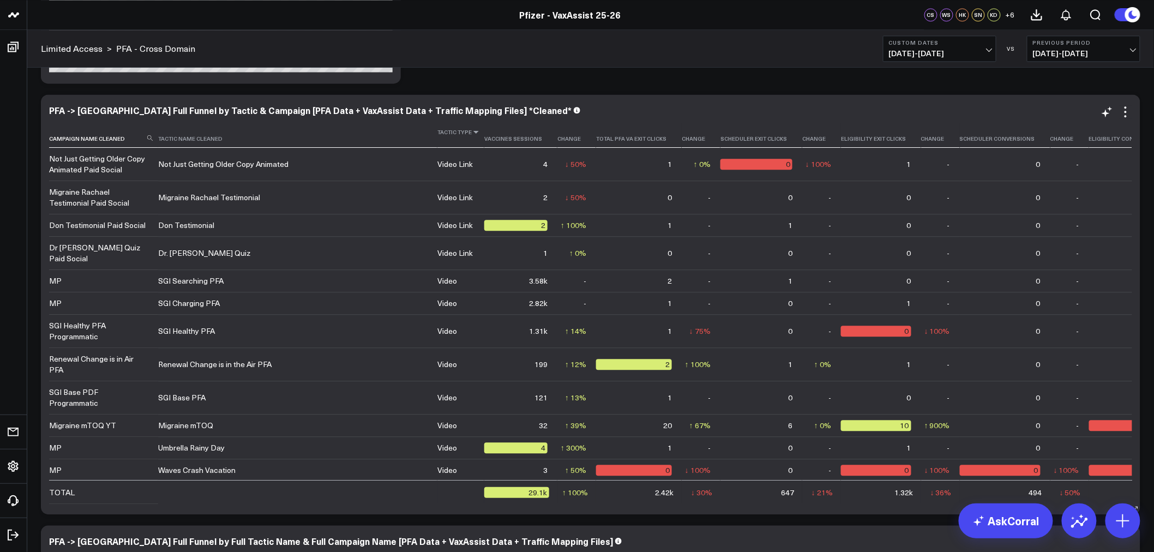
click at [472, 133] on icon at bounding box center [476, 132] width 9 height 7
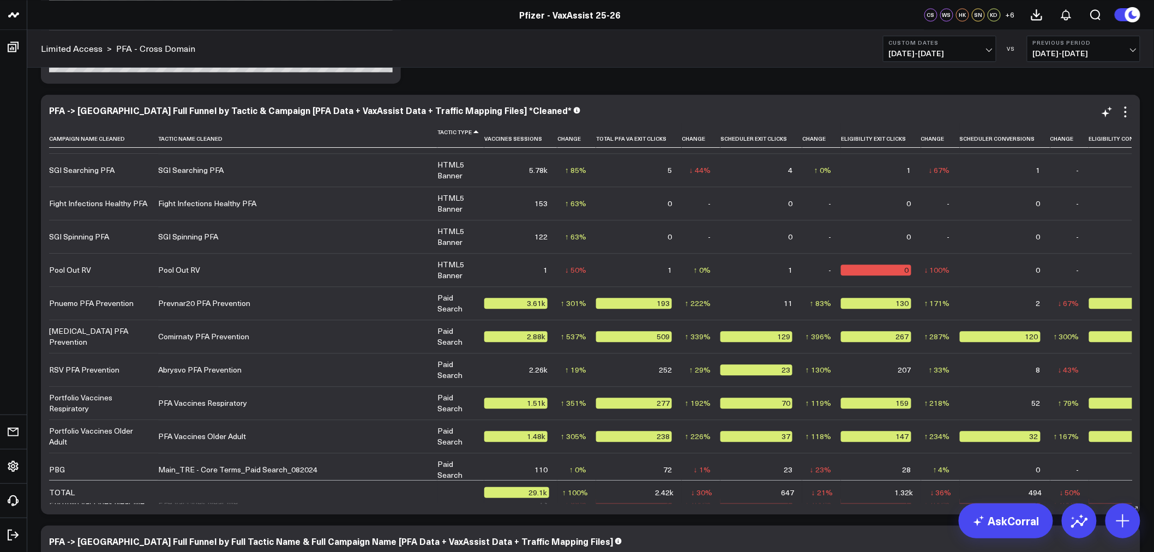
scroll to position [121, 0]
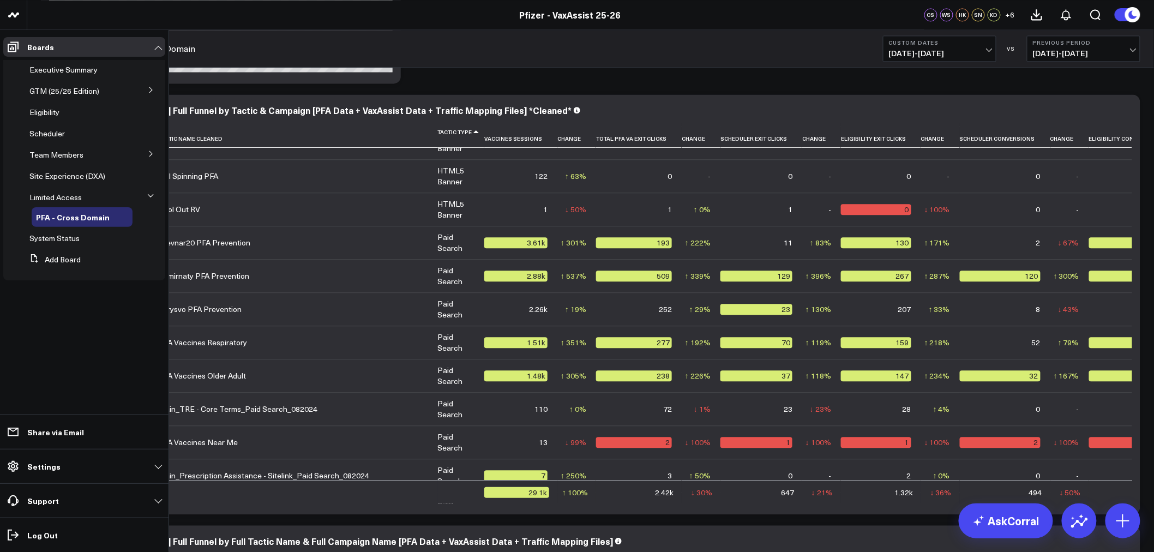
drag, startPoint x: 149, startPoint y: 154, endPoint x: 120, endPoint y: 189, distance: 45.3
click at [149, 154] on icon at bounding box center [151, 153] width 7 height 7
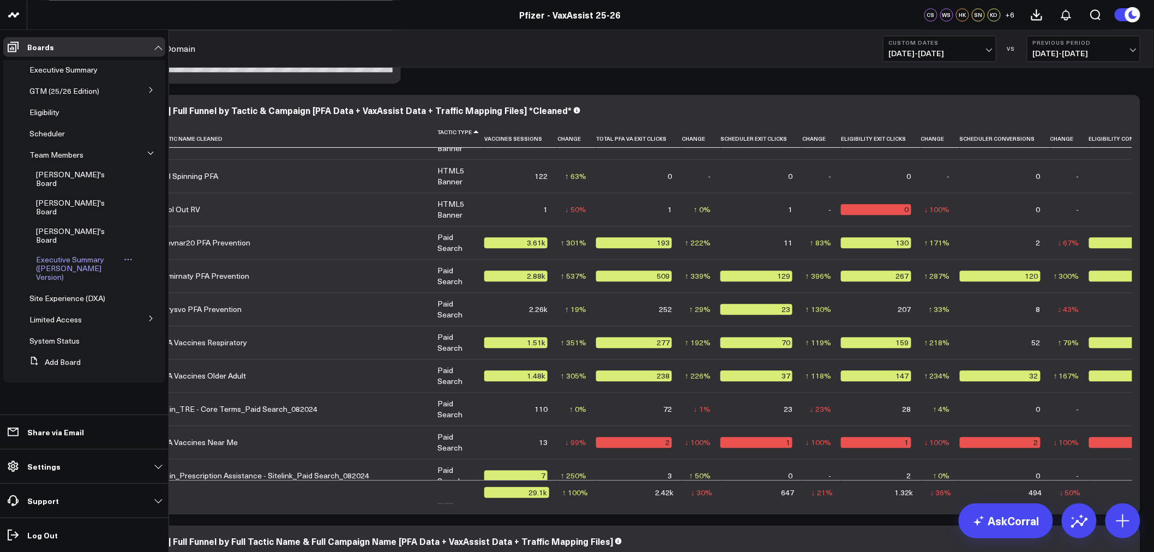
click at [73, 254] on span "Executive Summary (Surina's Version)" at bounding box center [70, 268] width 68 height 28
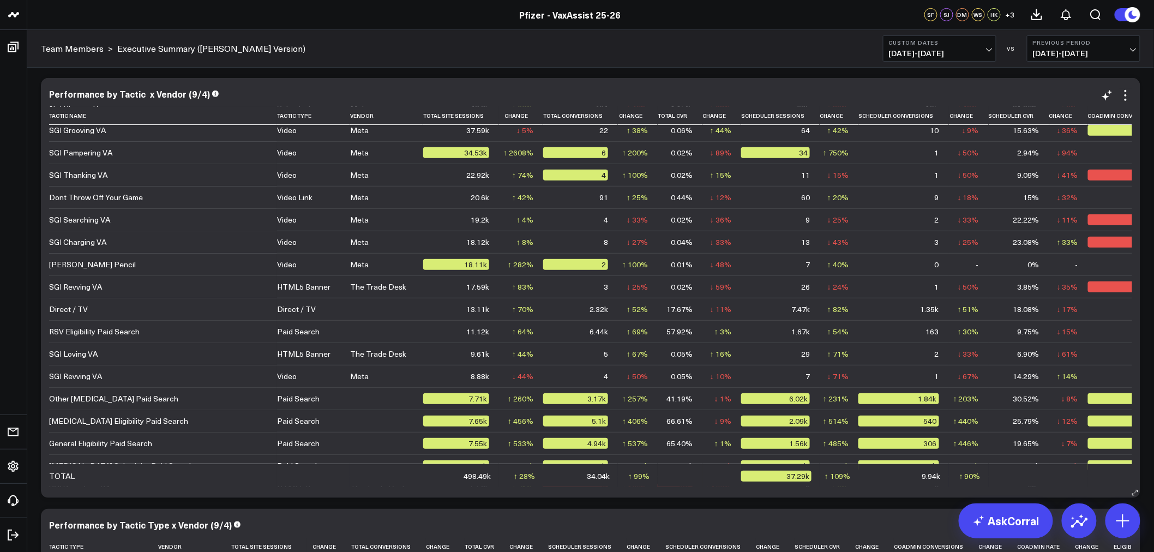
scroll to position [61, 0]
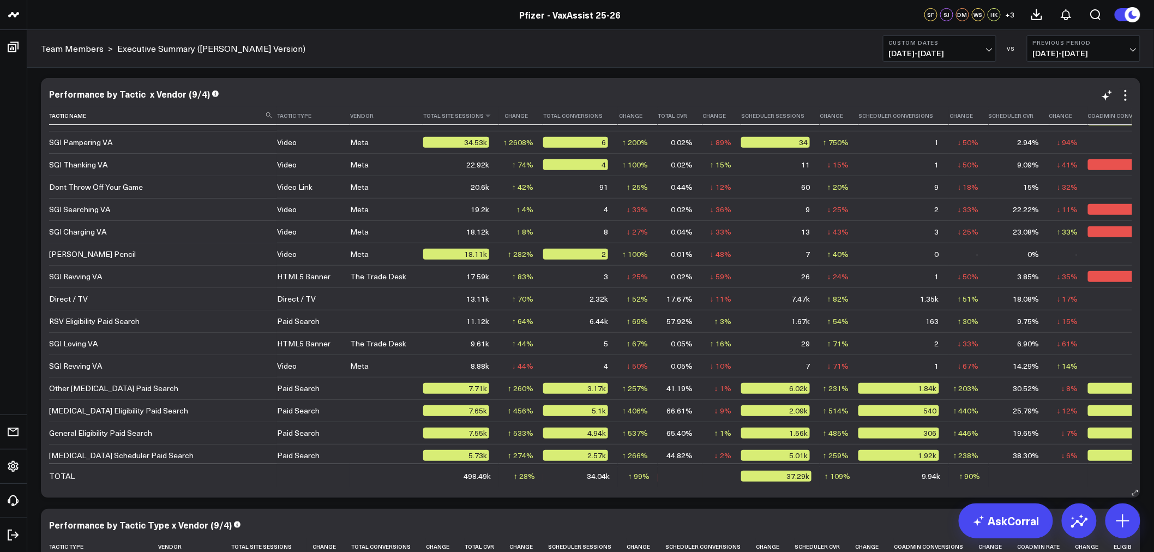
click at [423, 118] on th "Total Site Sessions" at bounding box center [461, 116] width 76 height 18
click at [484, 117] on icon at bounding box center [488, 115] width 9 height 7
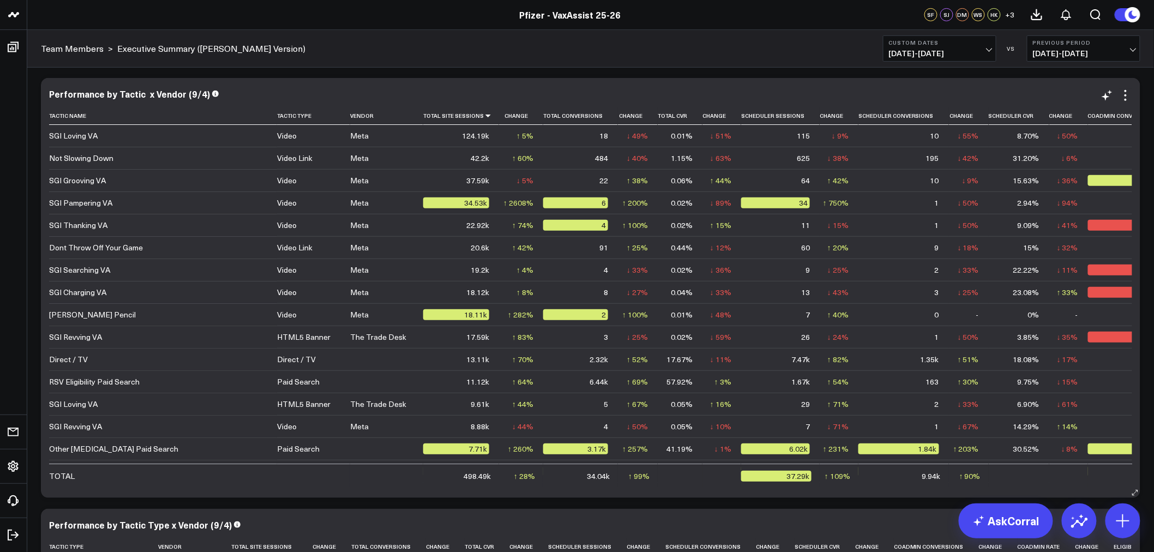
scroll to position [1649, 0]
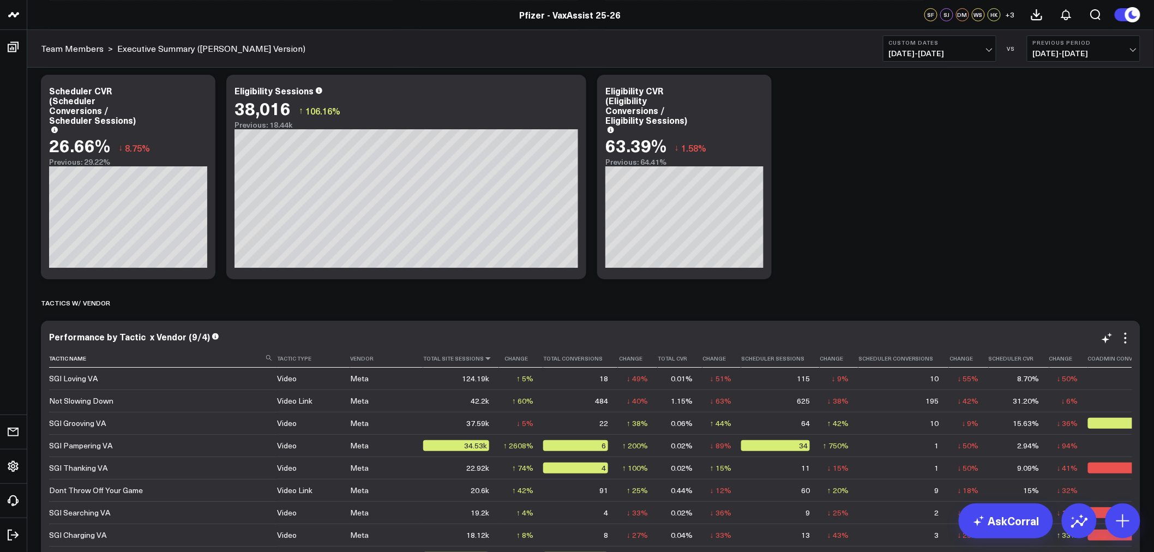
click at [484, 361] on icon at bounding box center [488, 358] width 9 height 7
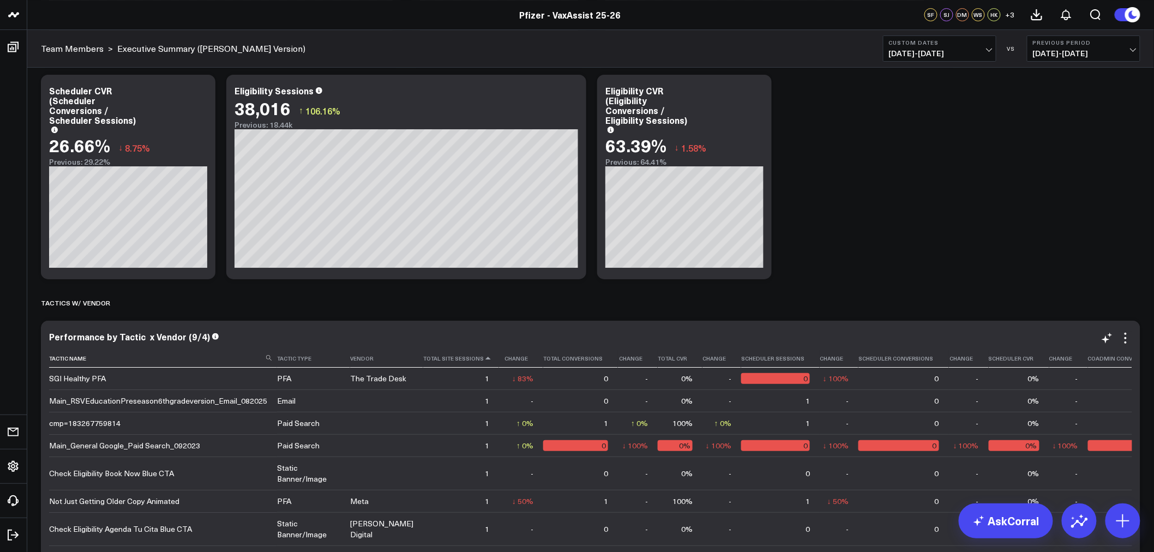
click at [441, 361] on th "Total Site Sessions" at bounding box center [461, 359] width 76 height 18
click at [484, 356] on icon at bounding box center [488, 358] width 9 height 7
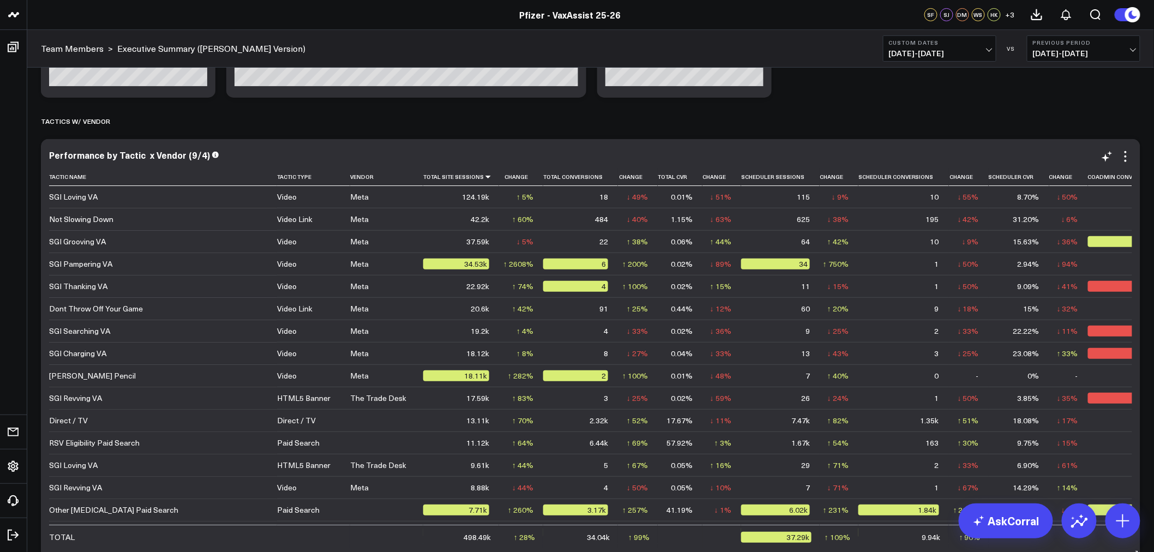
scroll to position [1863, 0]
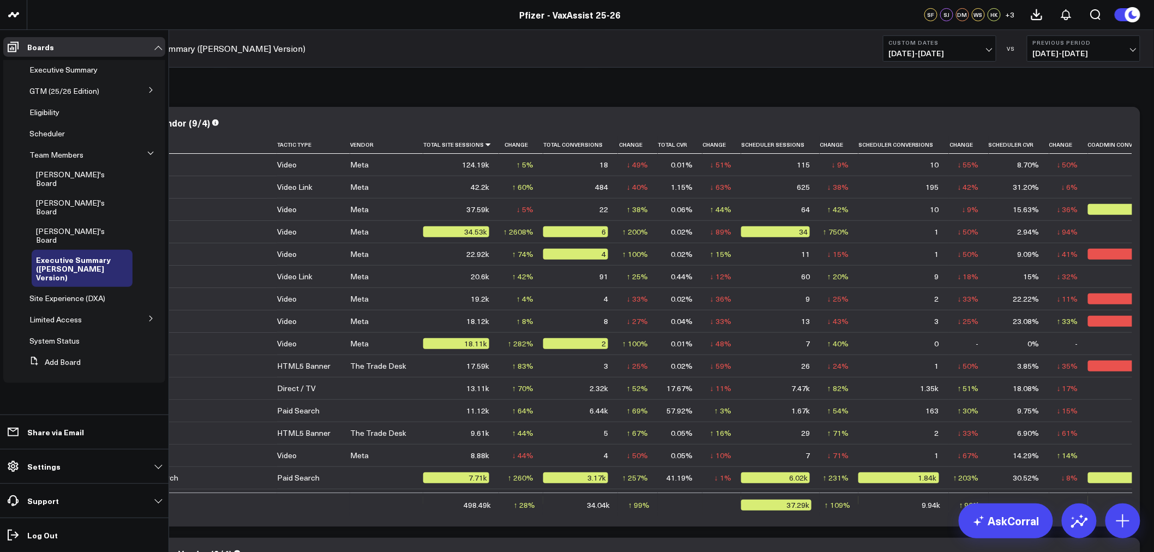
drag, startPoint x: 149, startPoint y: 282, endPoint x: 74, endPoint y: 296, distance: 76.5
click at [149, 315] on icon at bounding box center [151, 318] width 7 height 7
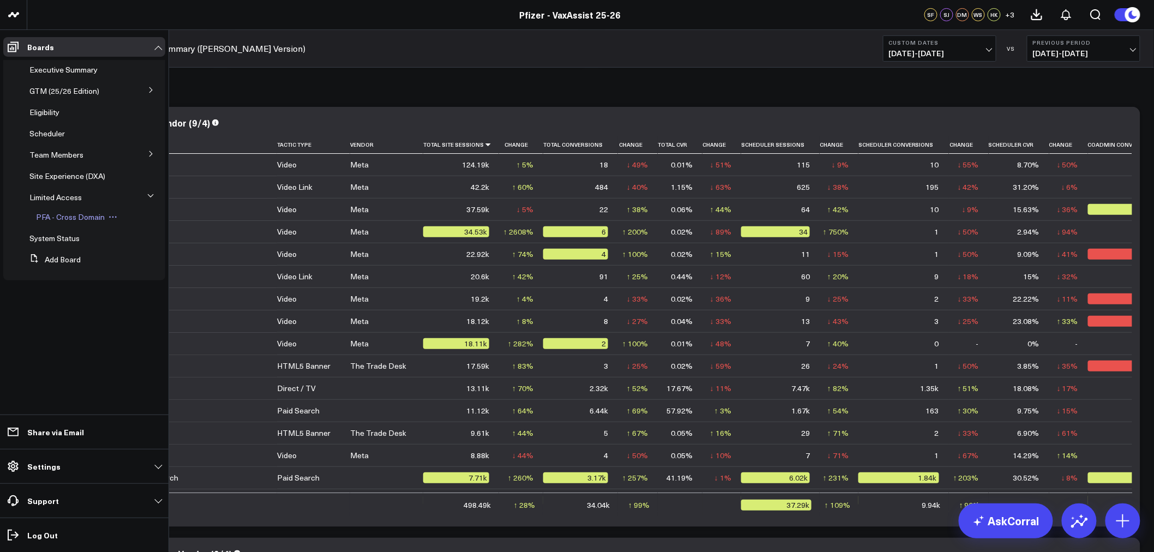
click at [63, 220] on span "PFA - Cross Domain" at bounding box center [70, 217] width 69 height 10
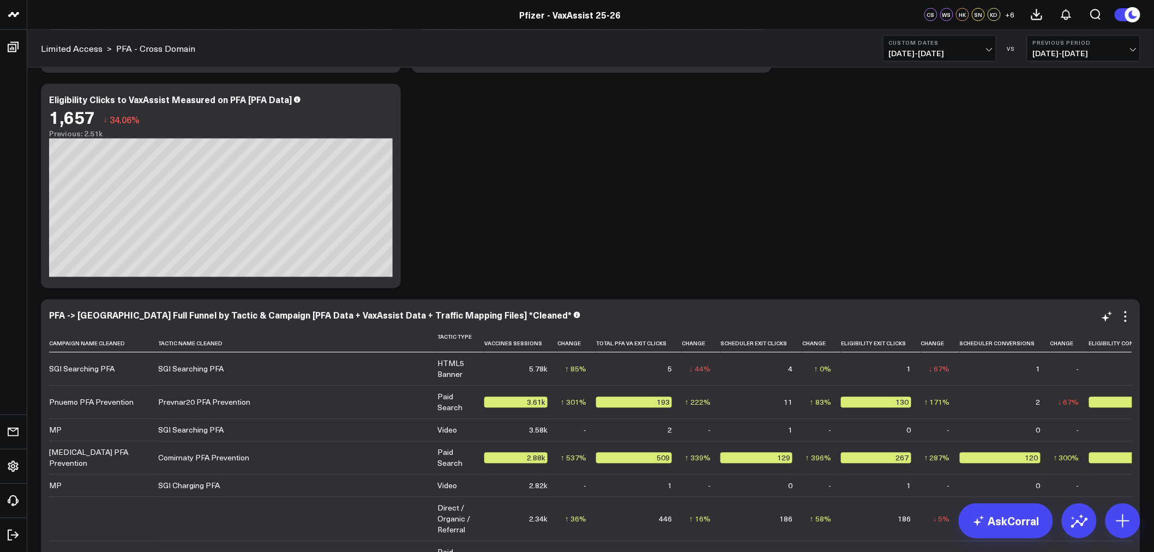
scroll to position [129, 0]
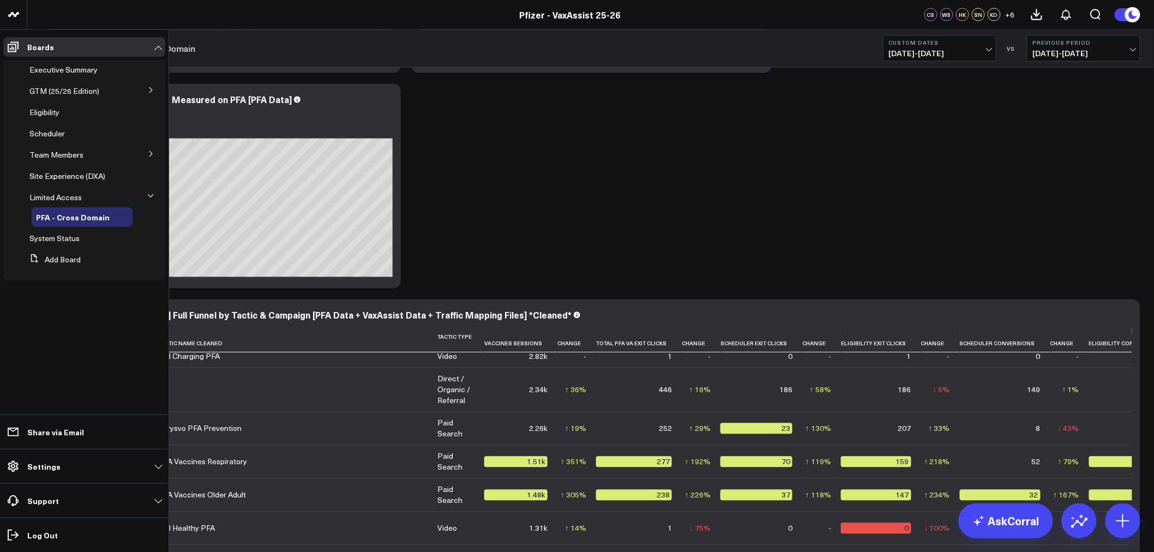
click at [153, 151] on icon at bounding box center [151, 153] width 7 height 7
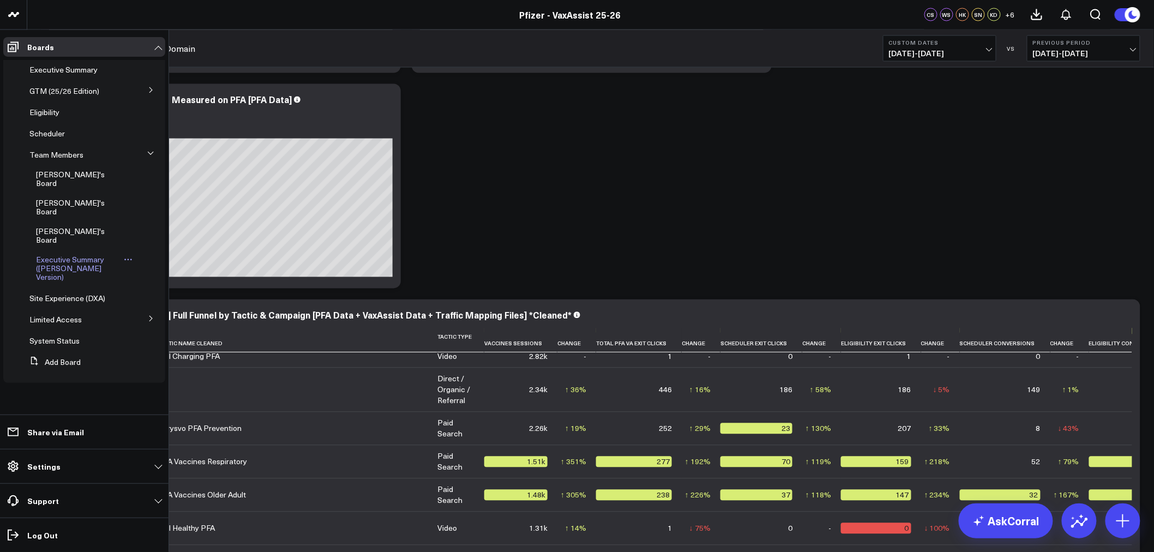
click at [77, 254] on span "Executive Summary (Surina's Version)" at bounding box center [70, 268] width 68 height 28
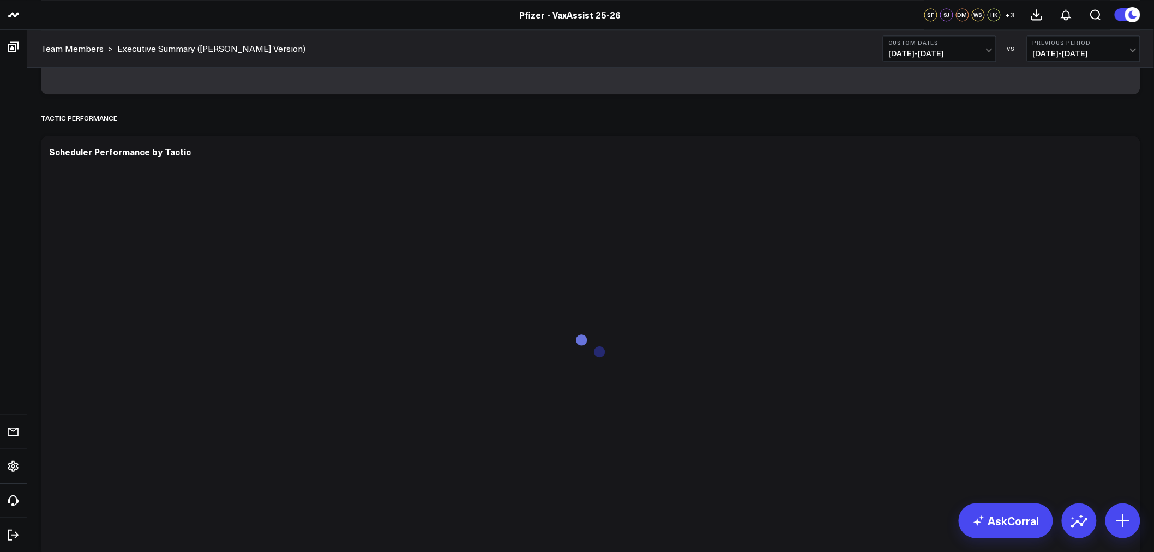
scroll to position [2621, 0]
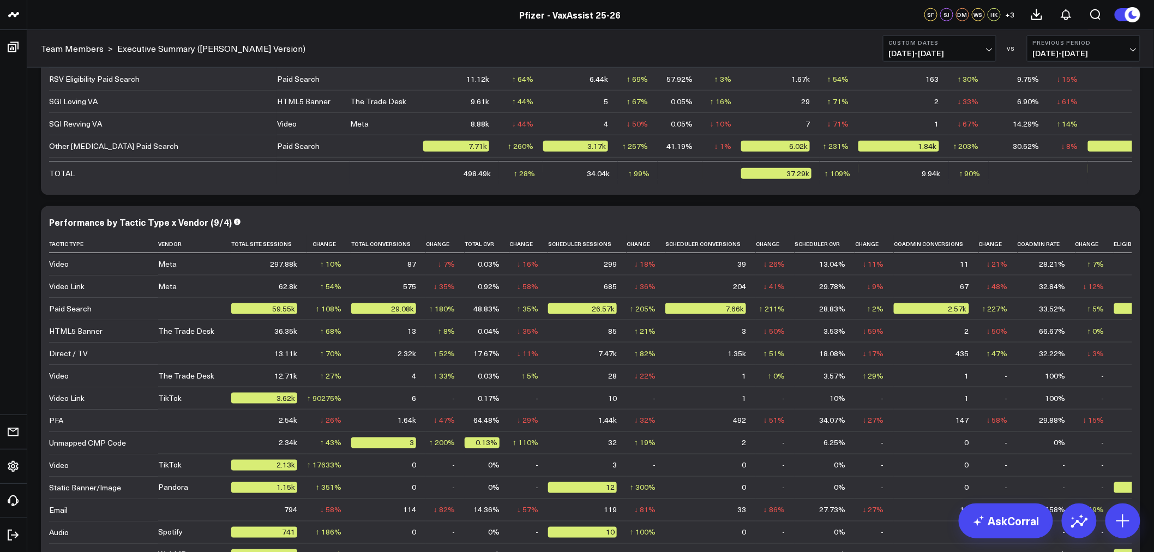
scroll to position [1892, 0]
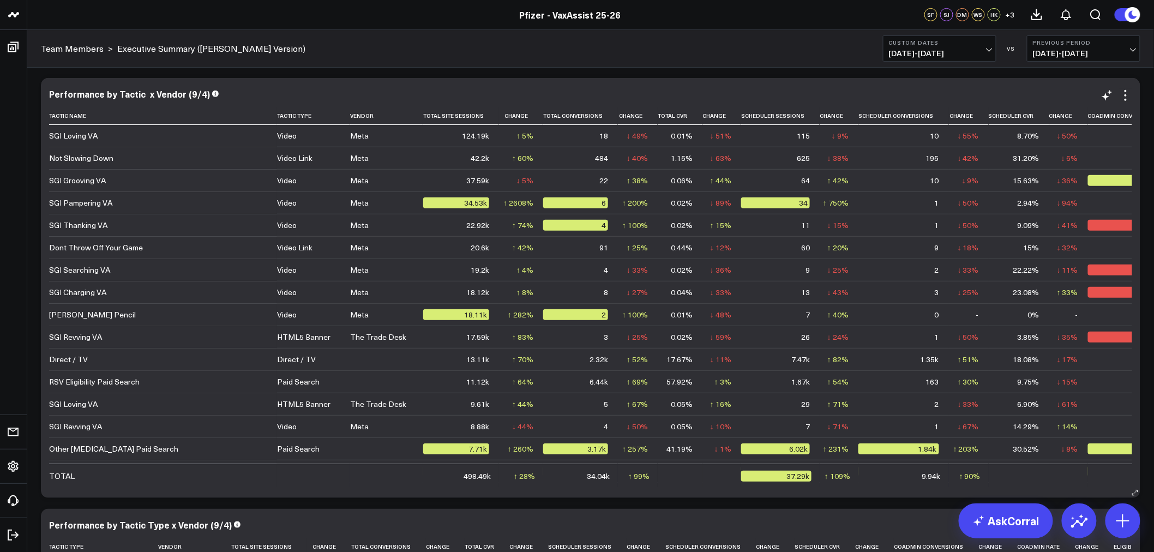
click at [602, 118] on icon at bounding box center [606, 115] width 9 height 7
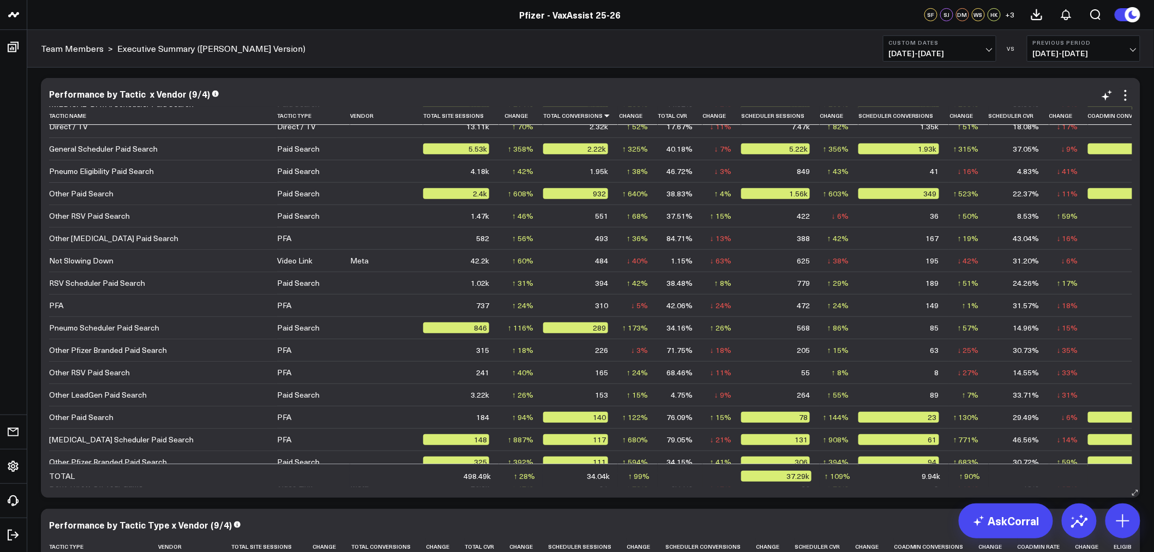
scroll to position [52, 0]
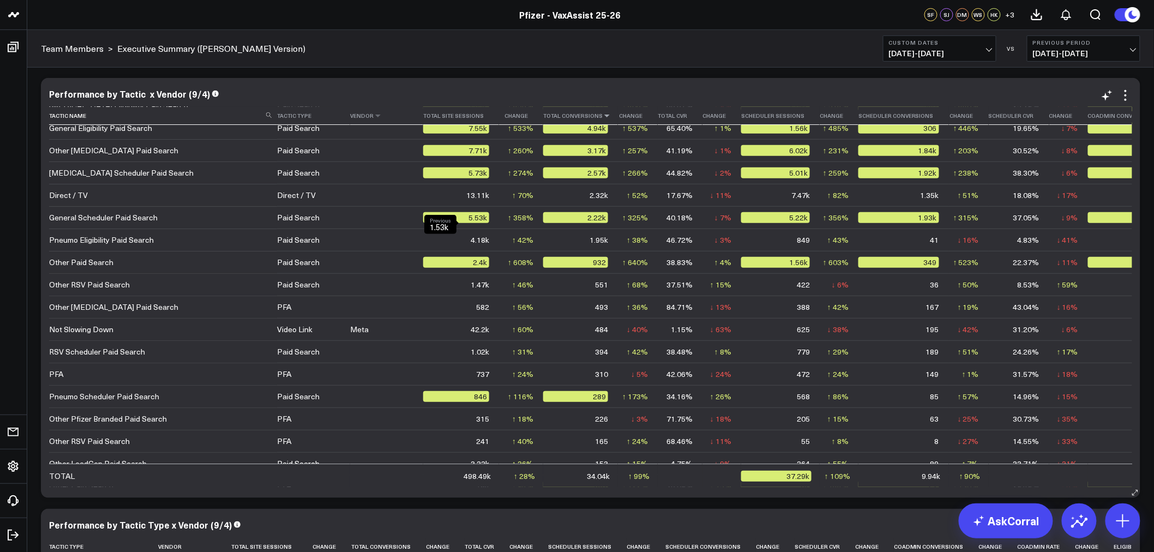
click at [350, 119] on th "Vendor" at bounding box center [386, 116] width 73 height 18
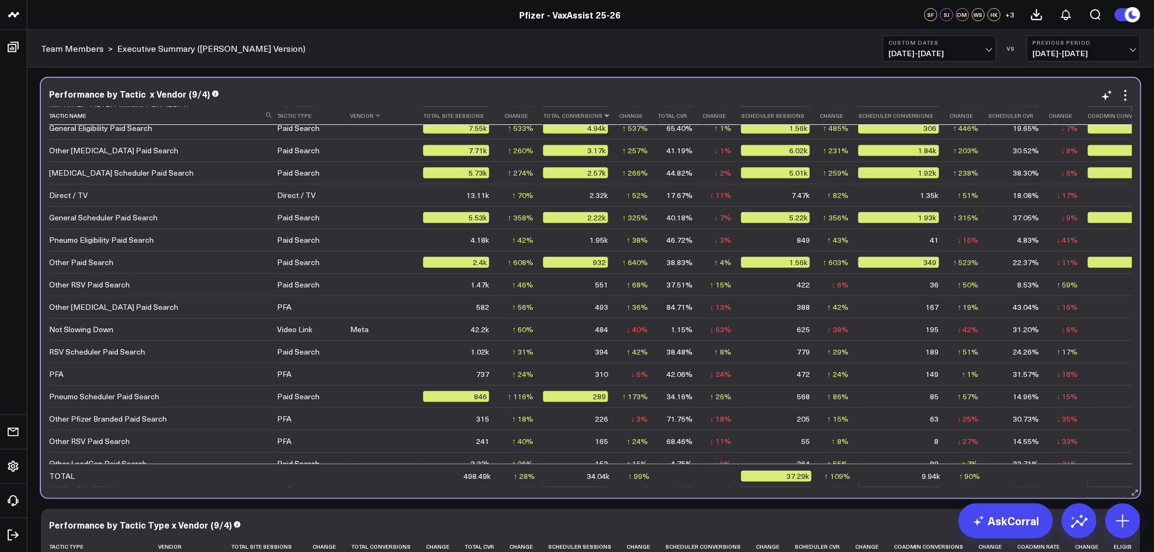
scroll to position [0, 0]
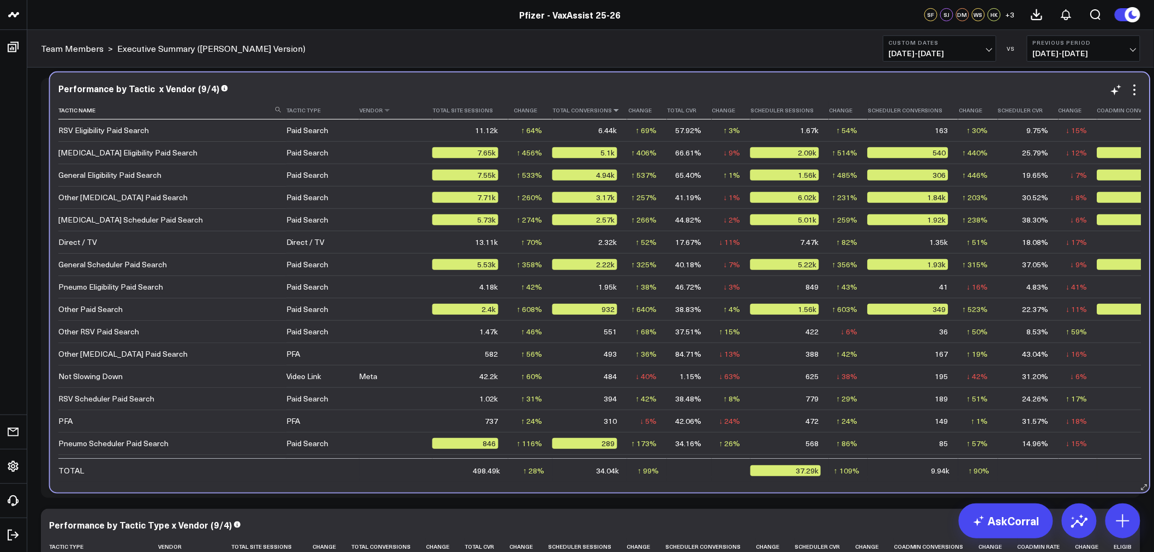
click at [359, 113] on th "Vendor" at bounding box center [395, 110] width 73 height 18
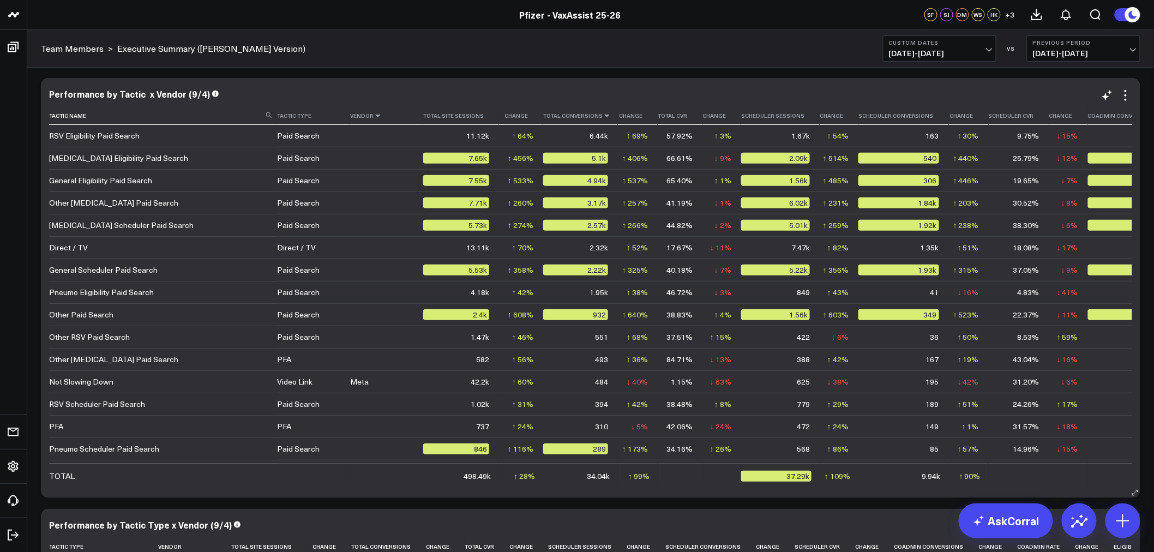
click at [373, 116] on icon at bounding box center [377, 115] width 9 height 7
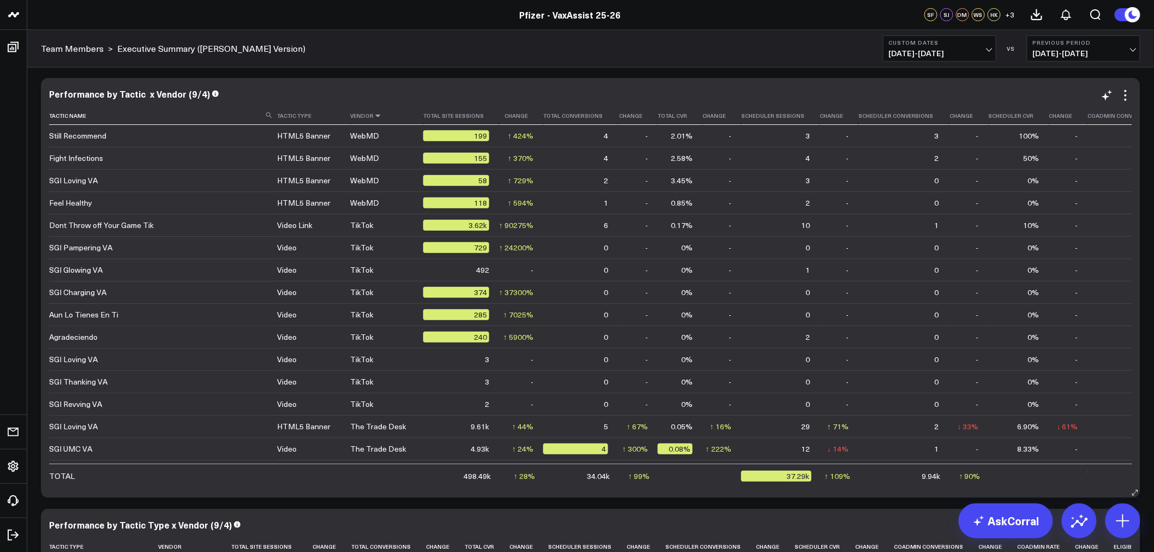
click at [373, 116] on icon at bounding box center [377, 115] width 9 height 7
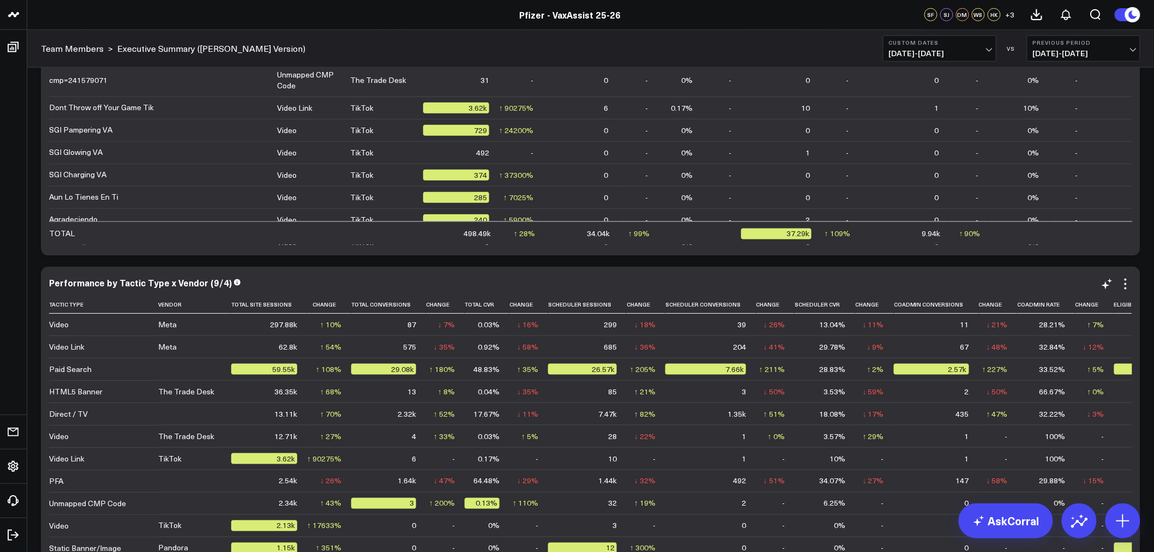
scroll to position [2316, 0]
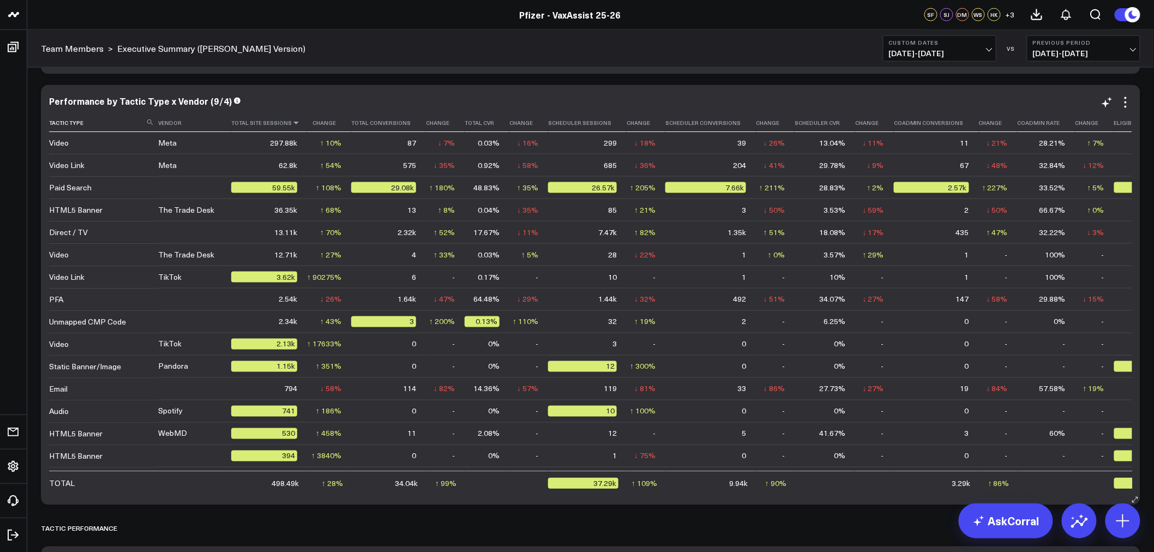
click at [292, 124] on icon at bounding box center [296, 122] width 9 height 7
click at [358, 120] on th "Total Conversions" at bounding box center [388, 123] width 75 height 18
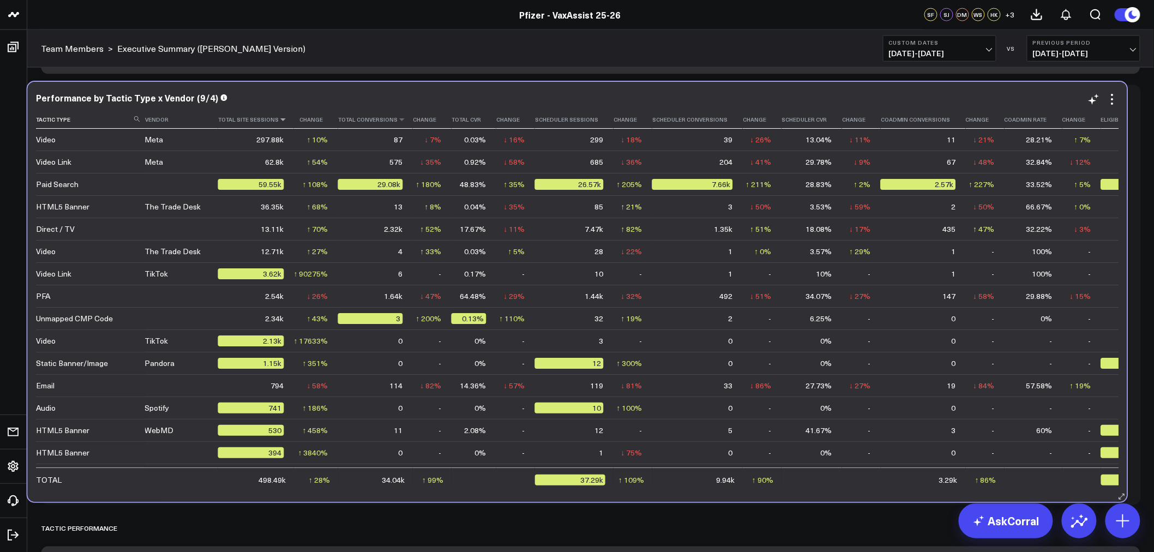
click at [344, 117] on th "Total Conversions" at bounding box center [375, 120] width 75 height 18
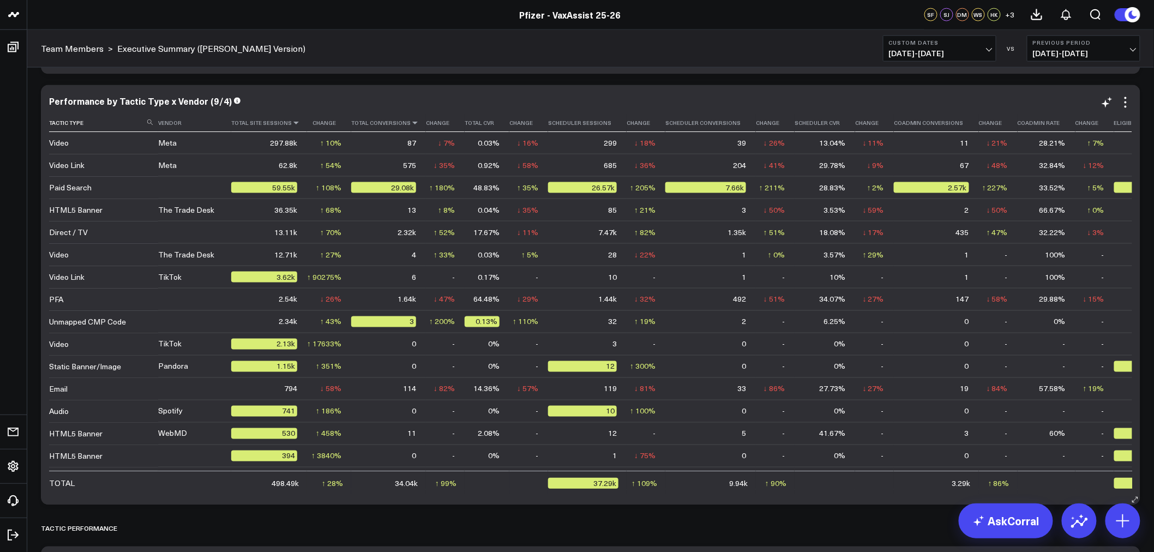
click at [411, 123] on icon at bounding box center [415, 122] width 9 height 7
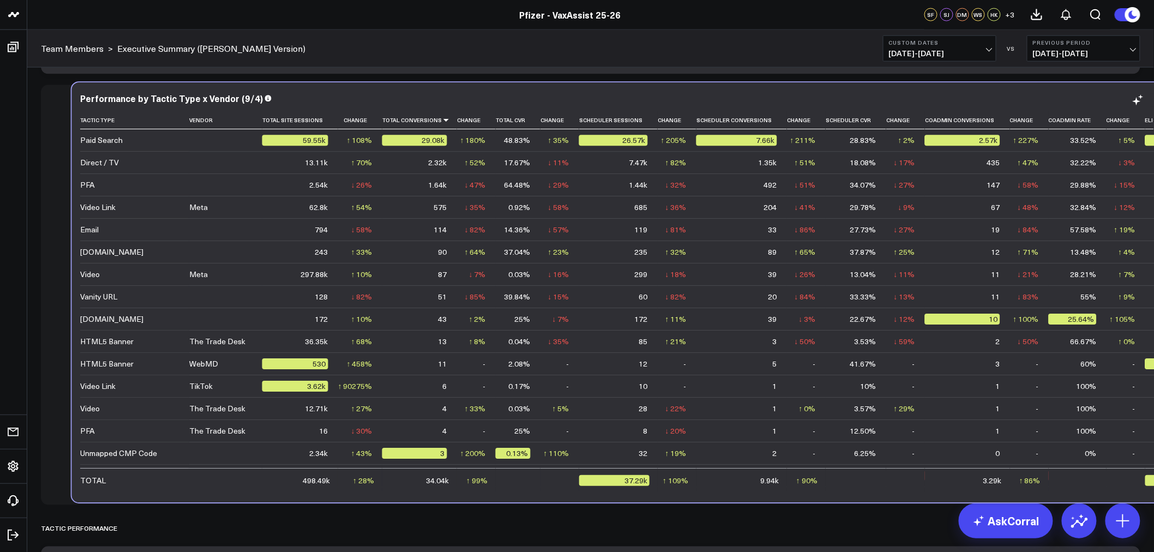
drag, startPoint x: 836, startPoint y: 493, endPoint x: 867, endPoint y: 491, distance: 31.2
click at [867, 491] on div "Performance by Tactic Type x Vendor (9/4) Tactic Type Vendor Total Site Session…" at bounding box center [621, 293] width 1099 height 420
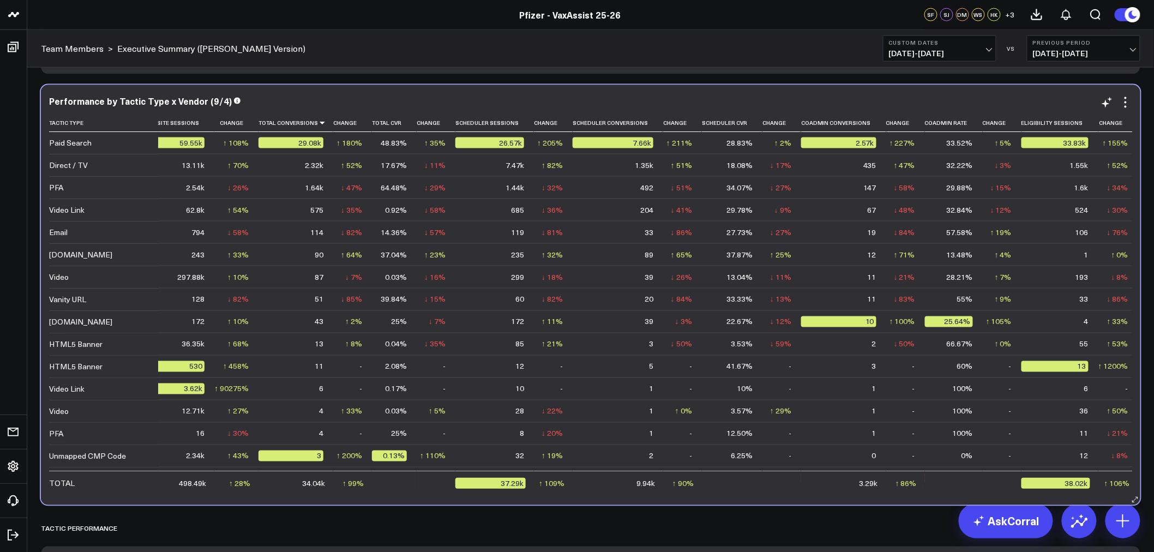
scroll to position [0, 0]
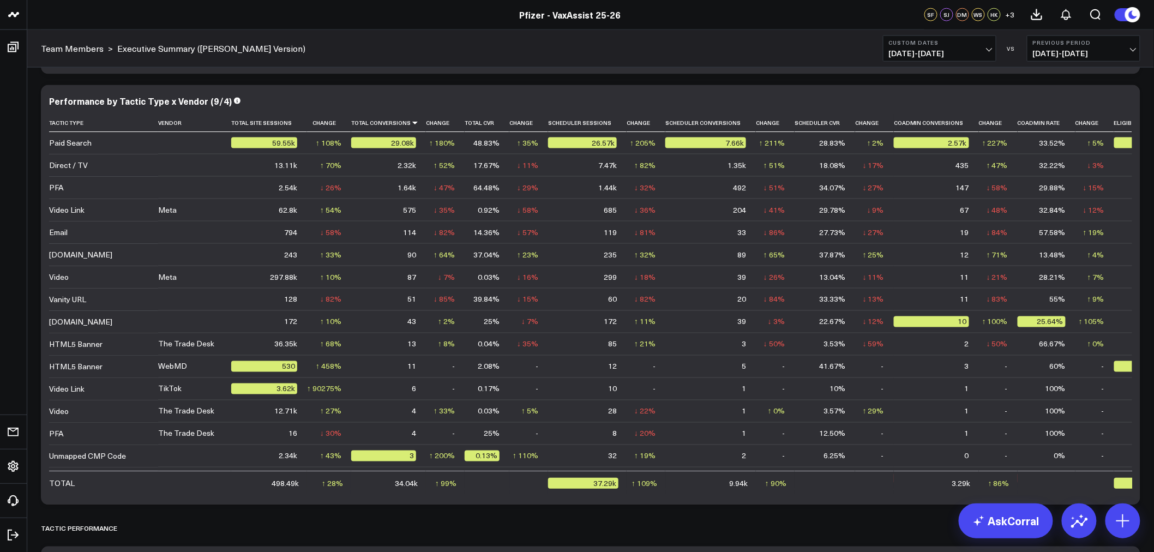
click at [1140, 44] on button "Previous Period 08/28/25 - 09/03/25" at bounding box center [1083, 48] width 113 height 26
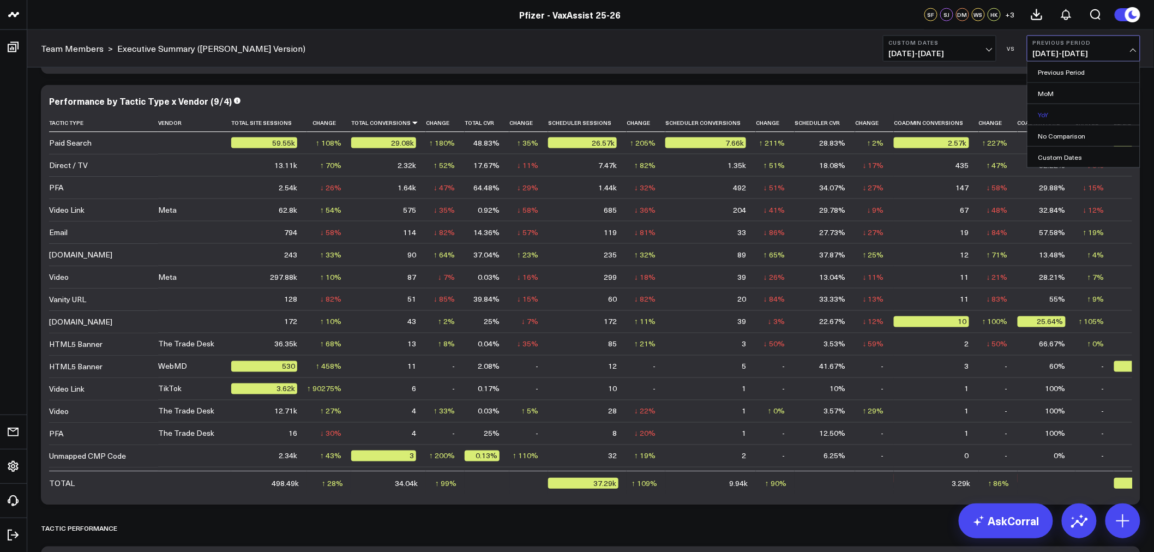
click at [1049, 112] on link "YoY" at bounding box center [1083, 114] width 112 height 21
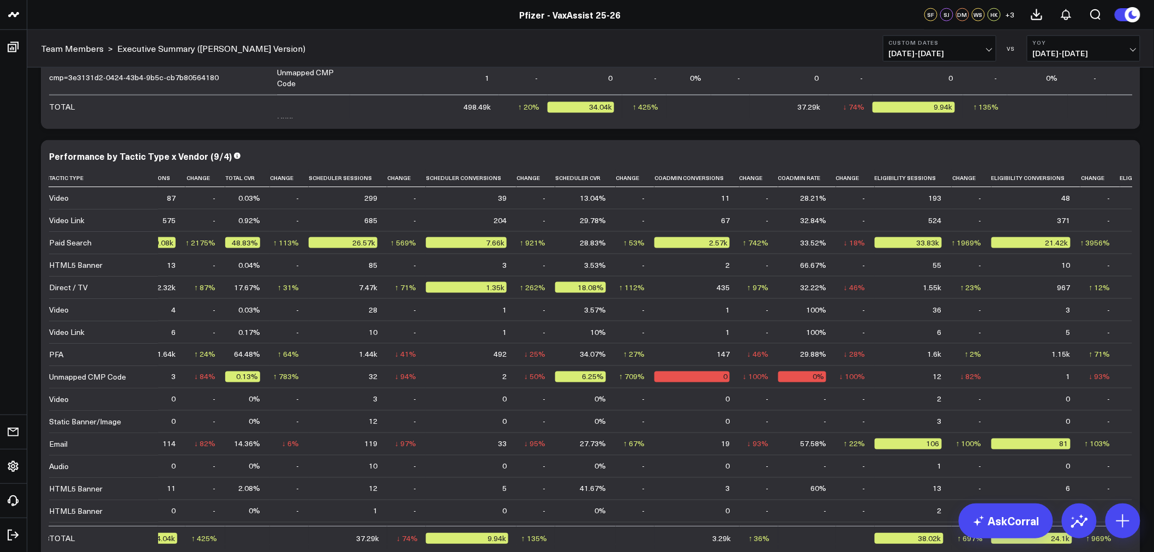
scroll to position [2291, 0]
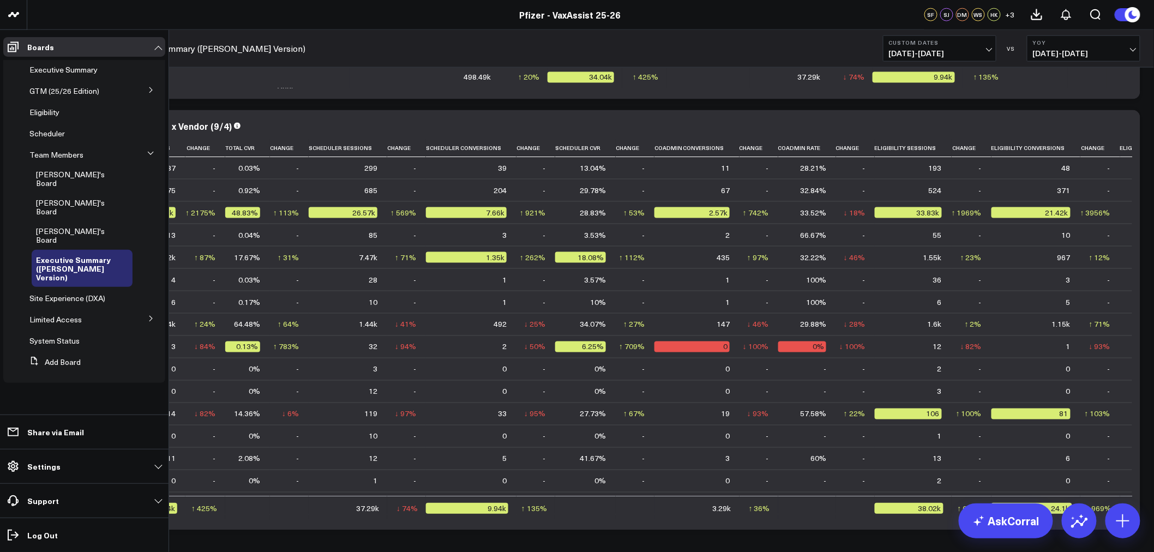
drag, startPoint x: 69, startPoint y: 73, endPoint x: 75, endPoint y: 73, distance: 6.0
click at [69, 73] on span "Executive Summary" at bounding box center [63, 69] width 68 height 10
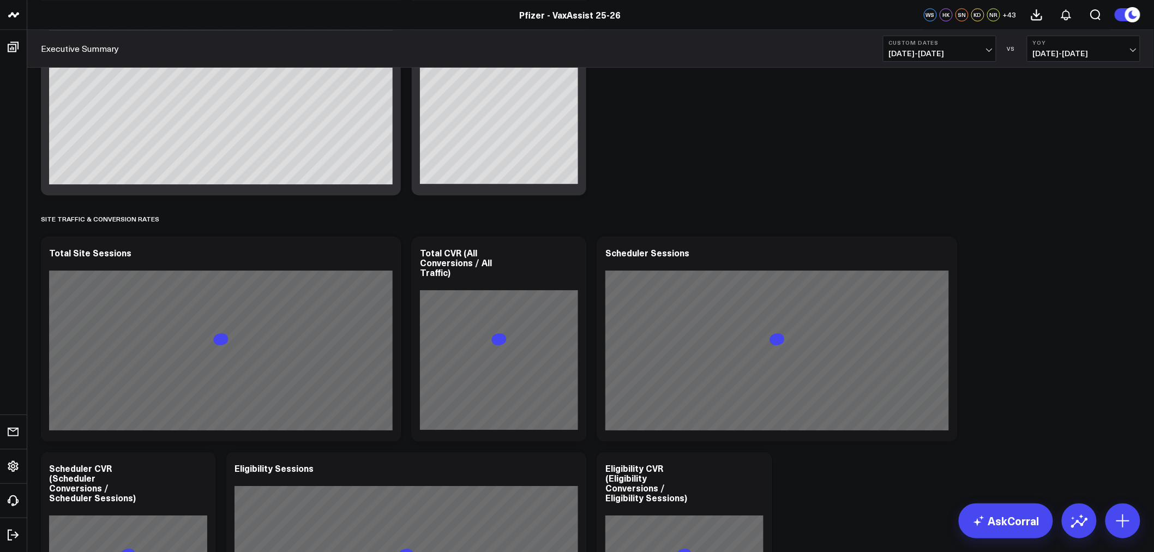
scroll to position [1333, 0]
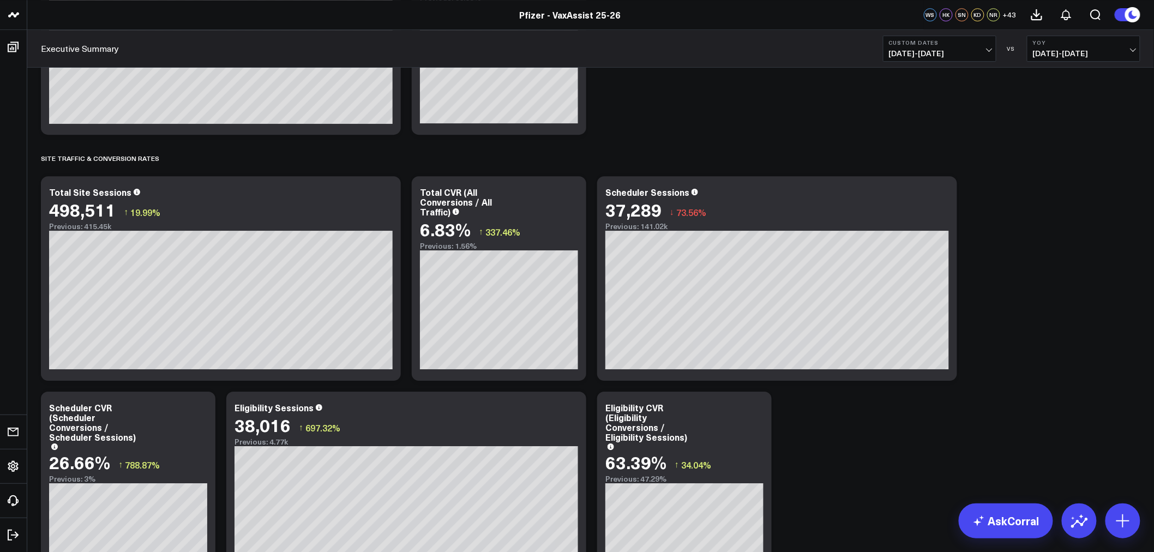
click at [1102, 50] on span "09/04/24 - 09/10/24" at bounding box center [1083, 53] width 101 height 9
click at [1074, 69] on link "Previous Period" at bounding box center [1083, 72] width 112 height 21
click at [992, 50] on button "Custom Dates [DATE] - [DATE]" at bounding box center [939, 48] width 113 height 26
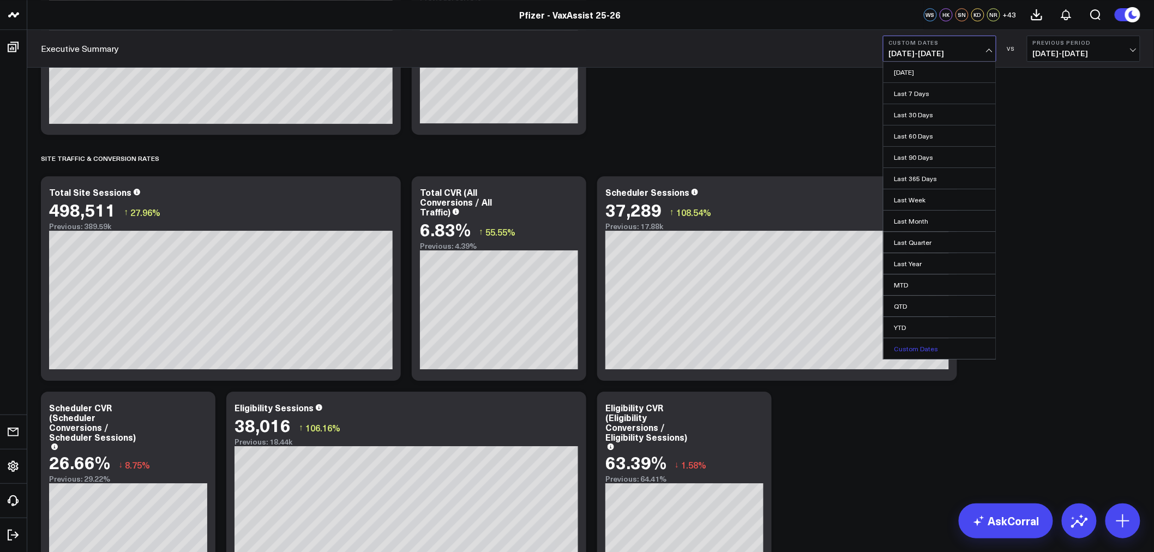
click at [921, 344] on link "Custom Dates" at bounding box center [939, 348] width 112 height 21
select select "8"
select select "2025"
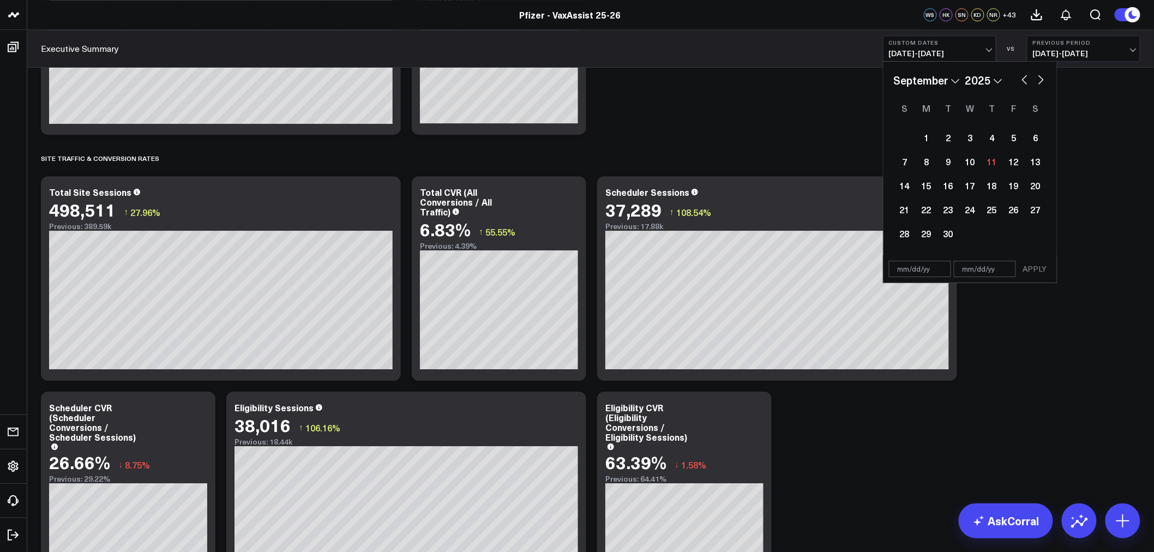
click at [1022, 75] on button "button" at bounding box center [1024, 78] width 11 height 13
select select "7"
select select "2025"
click at [929, 159] on div "4" at bounding box center [926, 161] width 22 height 22
type input "[DATE]"
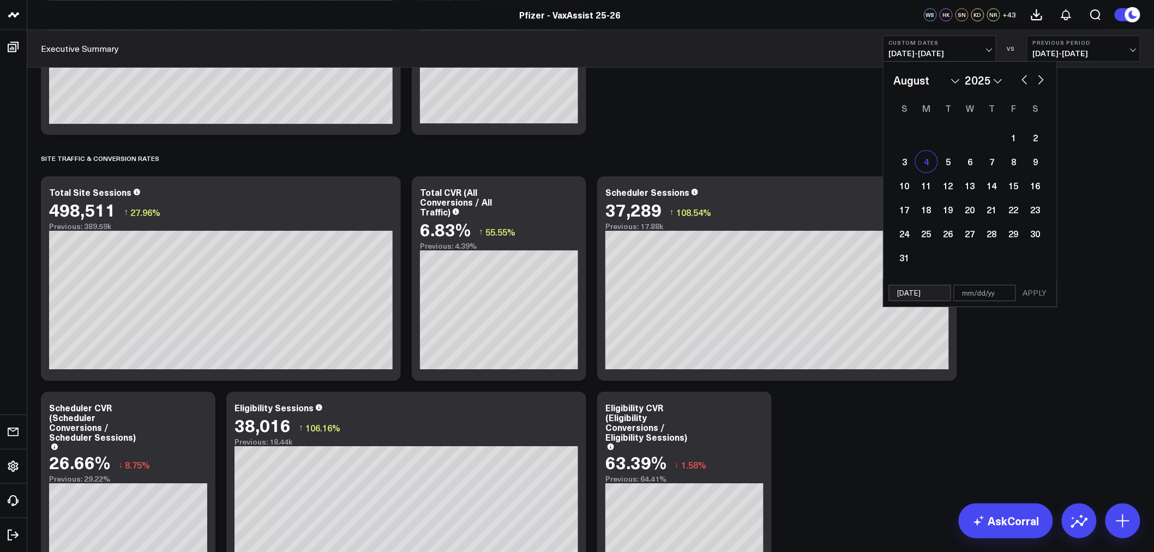
select select "7"
select select "2025"
click at [1045, 79] on button "button" at bounding box center [1040, 78] width 11 height 13
select select "8"
select select "2025"
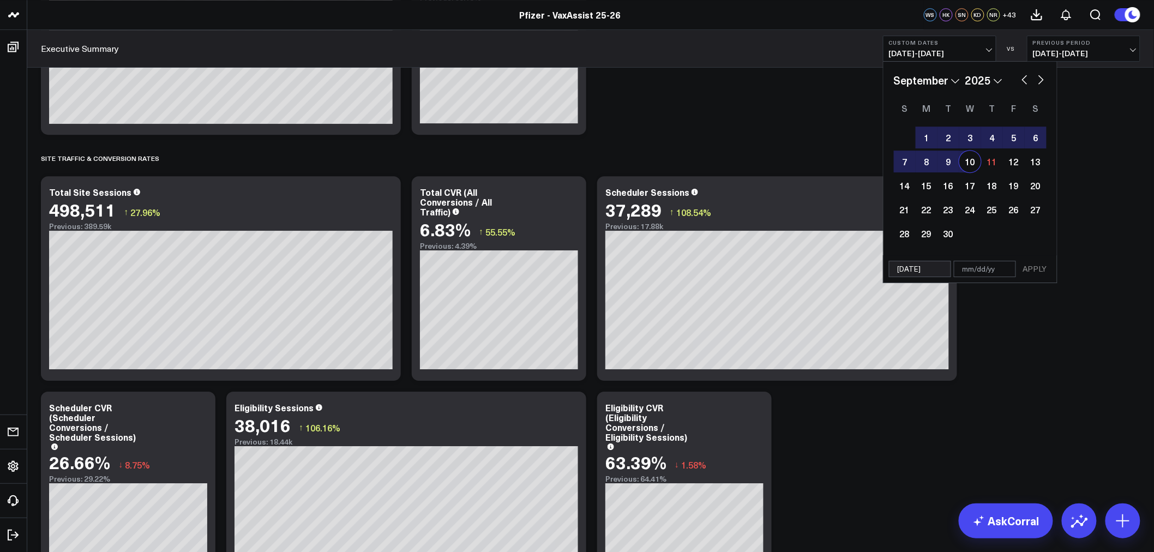
click at [976, 162] on div "10" at bounding box center [970, 161] width 22 height 22
type input "[DATE]"
select select "8"
select select "2025"
click at [1037, 270] on button "APPLY" at bounding box center [1035, 269] width 33 height 16
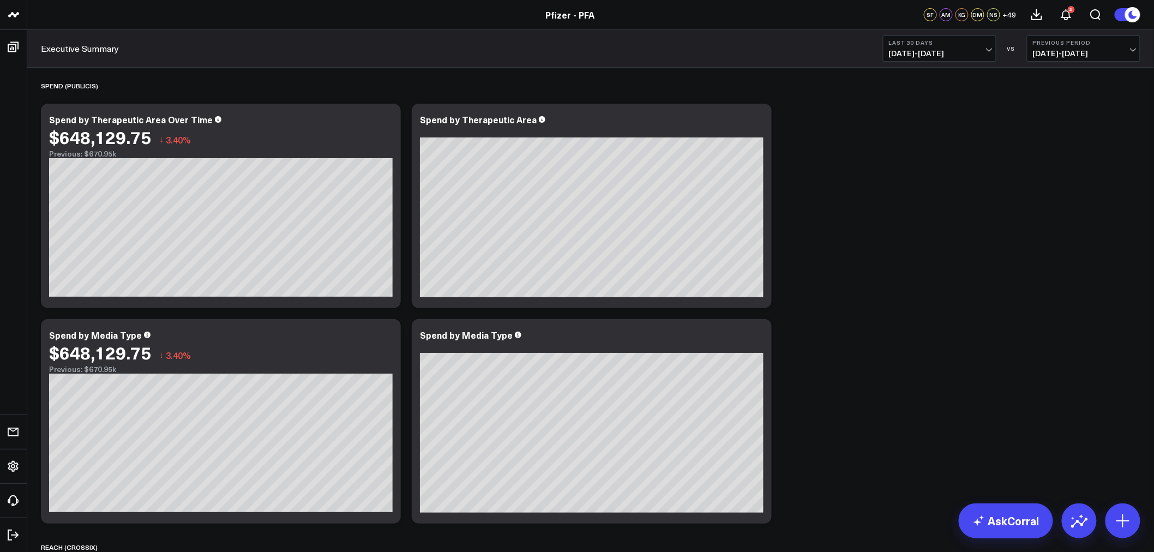
click at [987, 52] on span "[DATE] - [DATE]" at bounding box center [939, 53] width 101 height 9
click at [943, 350] on link "Custom Dates" at bounding box center [939, 348] width 112 height 21
select select "8"
select select "2025"
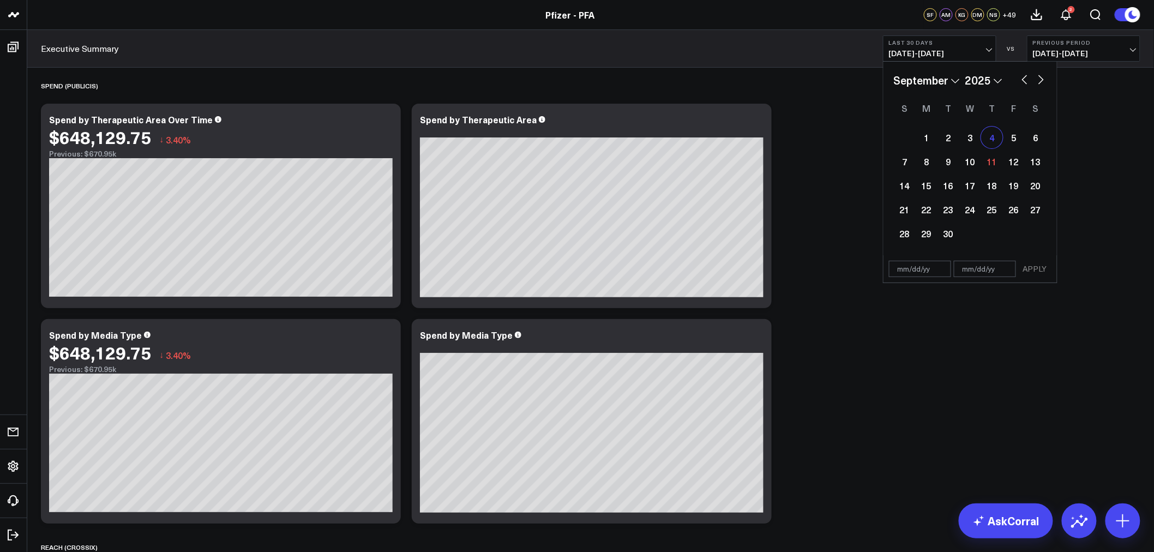
click at [994, 137] on div "4" at bounding box center [992, 137] width 22 height 22
select select "8"
select select "2025"
type input "[DATE]"
click at [974, 156] on div "10" at bounding box center [970, 161] width 22 height 22
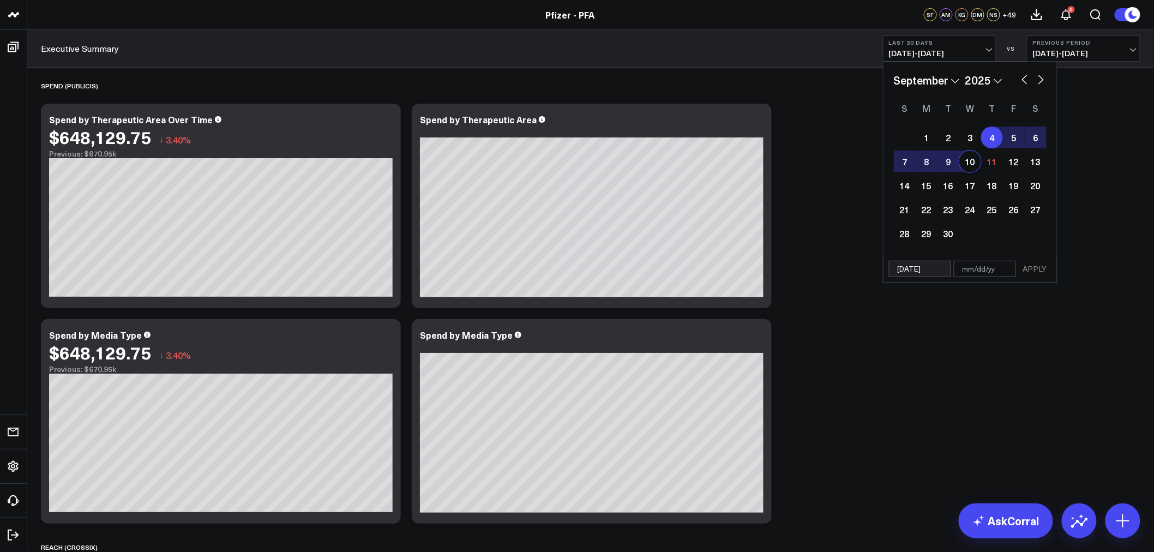
type input "[DATE]"
select select "8"
select select "2025"
click at [1037, 265] on button "APPLY" at bounding box center [1035, 269] width 33 height 16
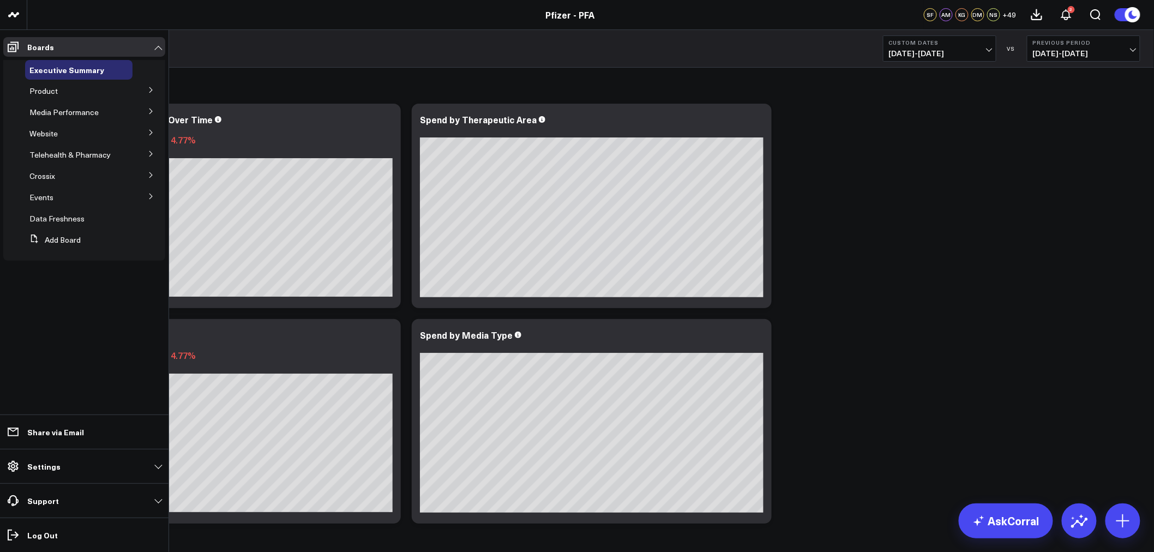
click at [152, 94] on button at bounding box center [151, 89] width 28 height 16
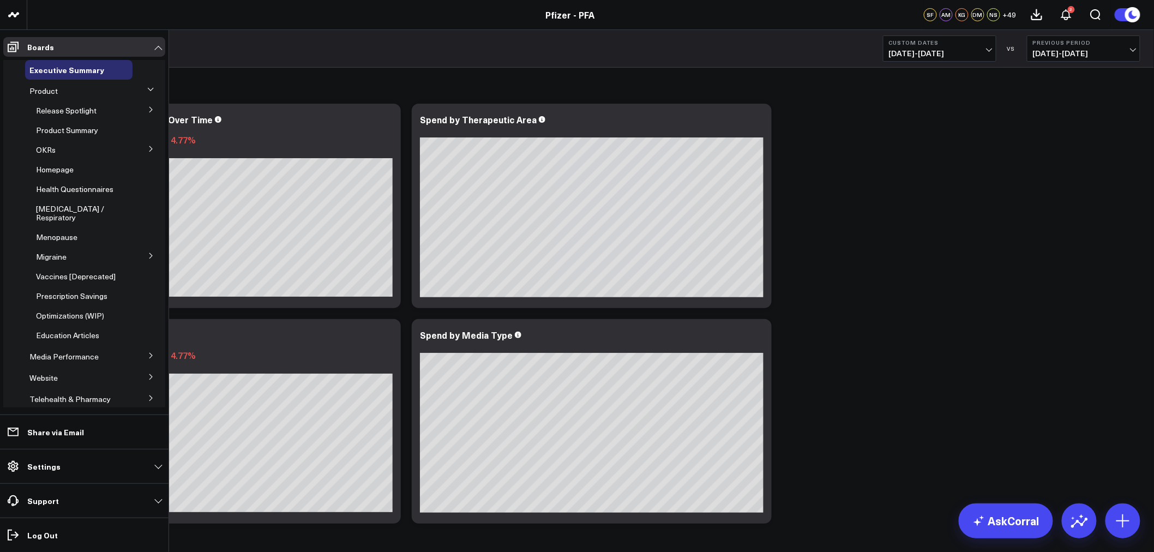
click at [144, 115] on button at bounding box center [151, 109] width 28 height 16
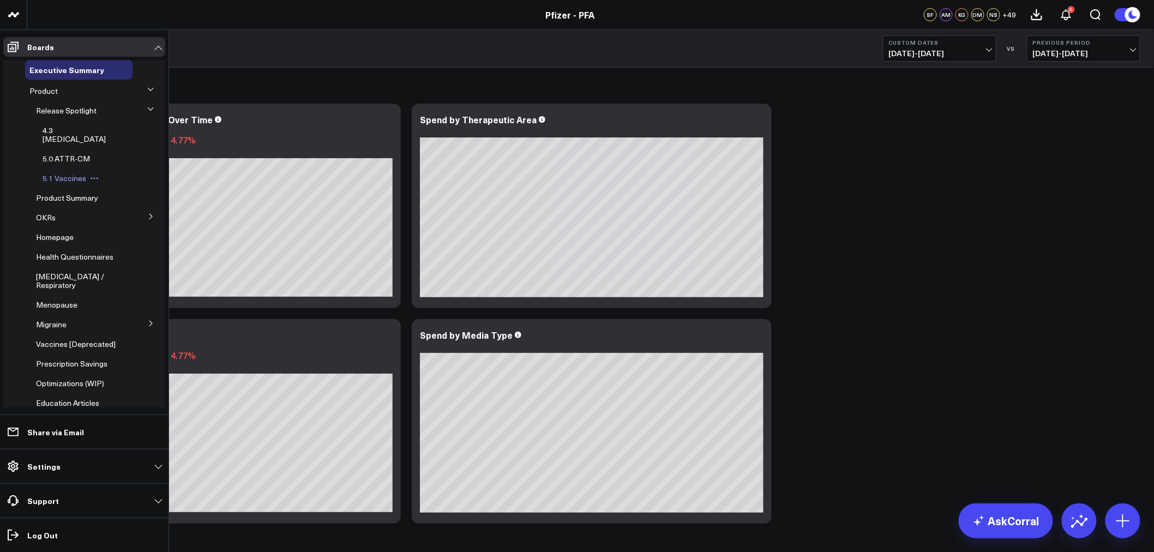
click at [67, 173] on span "5.1 Vaccines" at bounding box center [65, 178] width 44 height 10
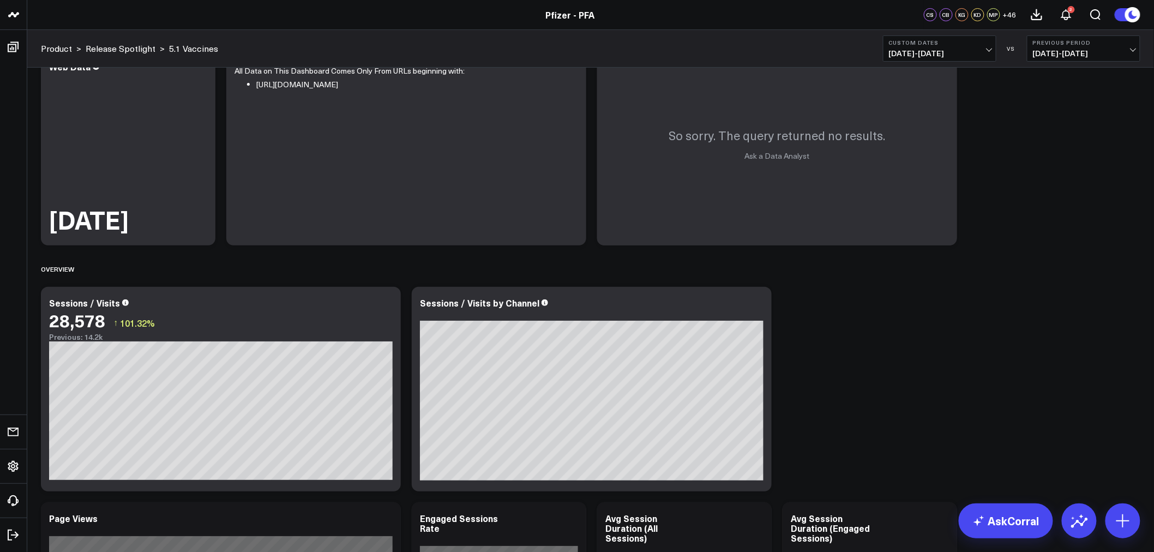
scroll to position [61, 0]
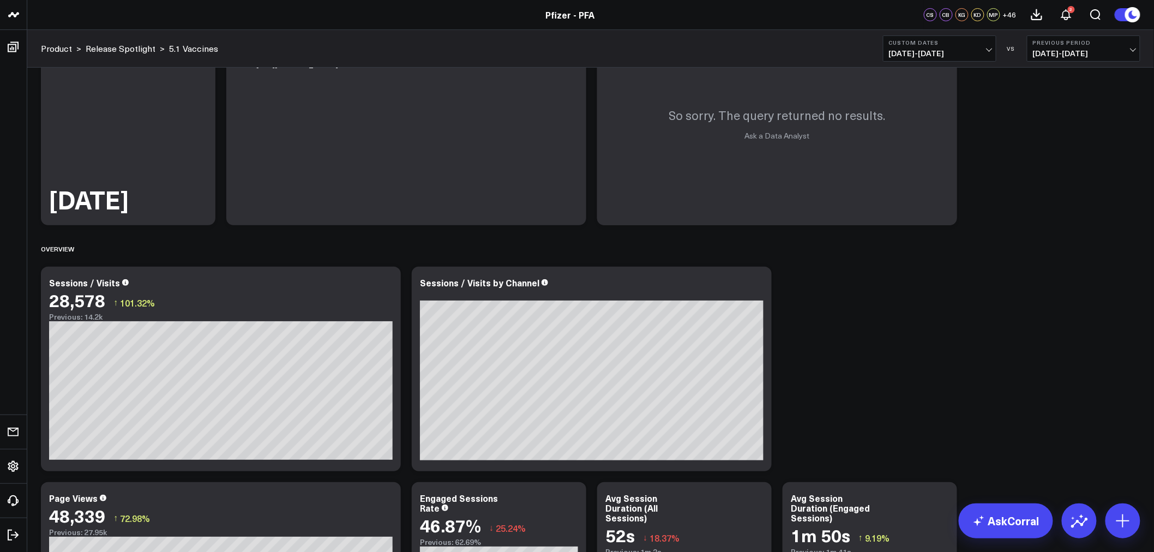
click at [985, 52] on span "[DATE] - [DATE]" at bounding box center [939, 53] width 101 height 9
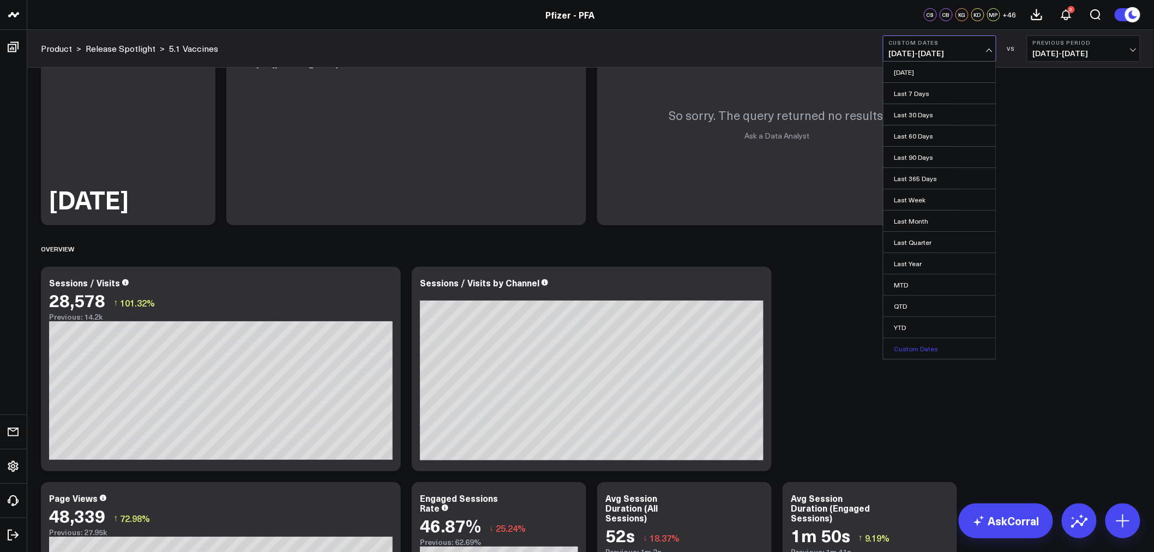
click at [947, 346] on link "Custom Dates" at bounding box center [939, 348] width 112 height 21
select select "8"
select select "2025"
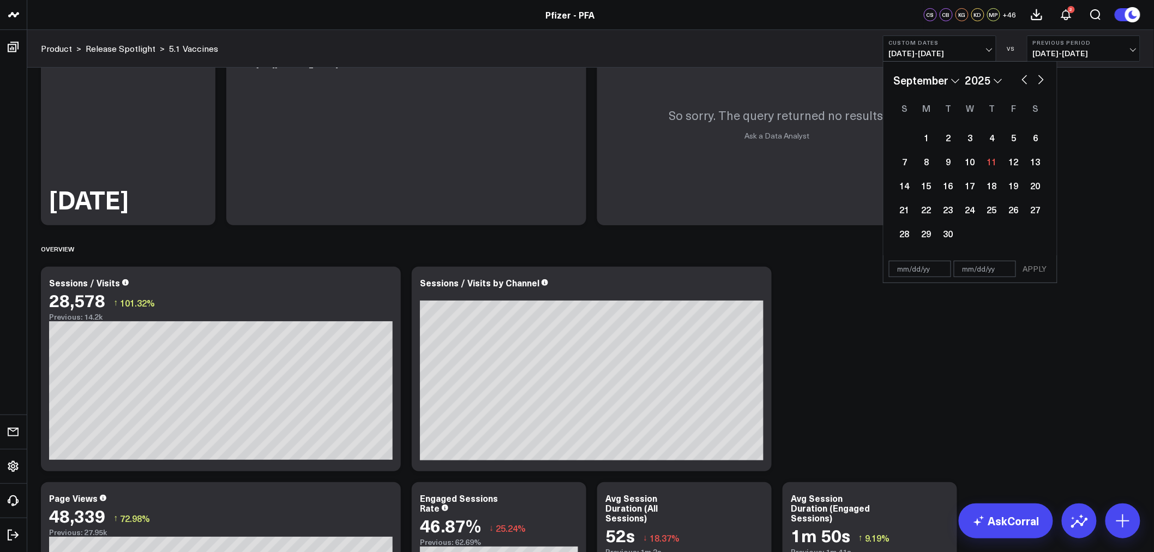
click at [1024, 83] on button "button" at bounding box center [1024, 78] width 11 height 13
select select "7"
select select "2025"
click at [992, 237] on div "28" at bounding box center [992, 233] width 22 height 22
type input "[DATE]"
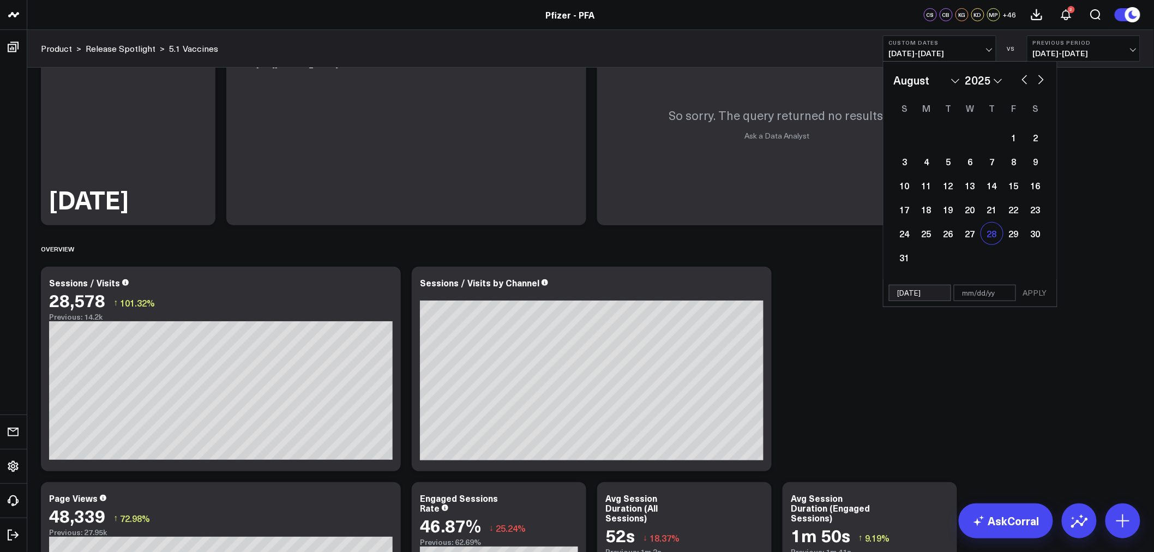
select select "7"
select select "2025"
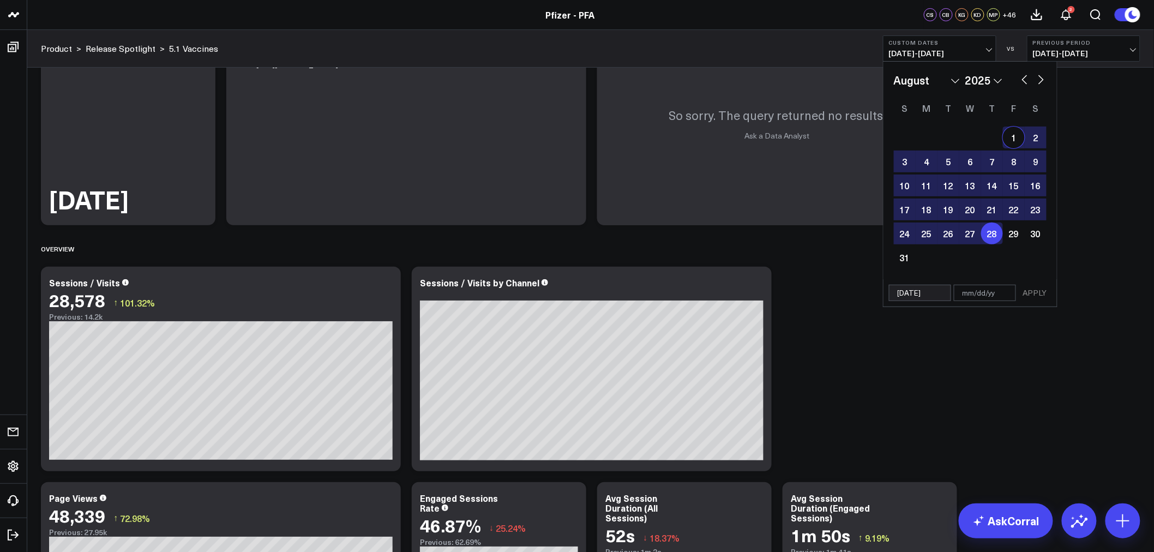
click at [1040, 79] on button "button" at bounding box center [1040, 78] width 11 height 13
select select "8"
select select "2025"
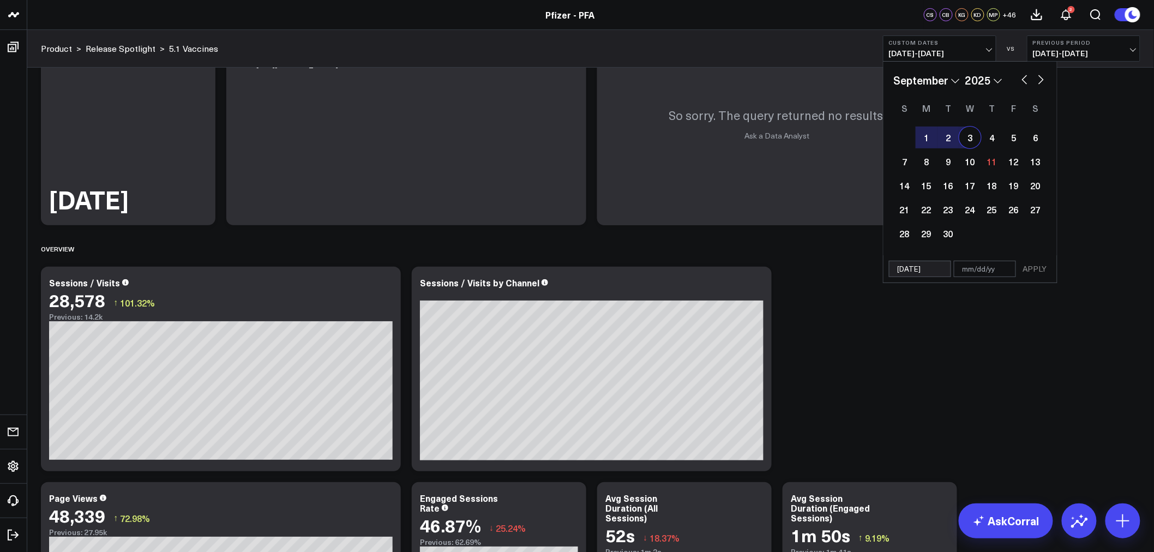
click at [977, 134] on div "3" at bounding box center [970, 137] width 22 height 22
type input "[DATE]"
select select "8"
select select "2025"
click at [1033, 274] on button "APPLY" at bounding box center [1035, 269] width 33 height 16
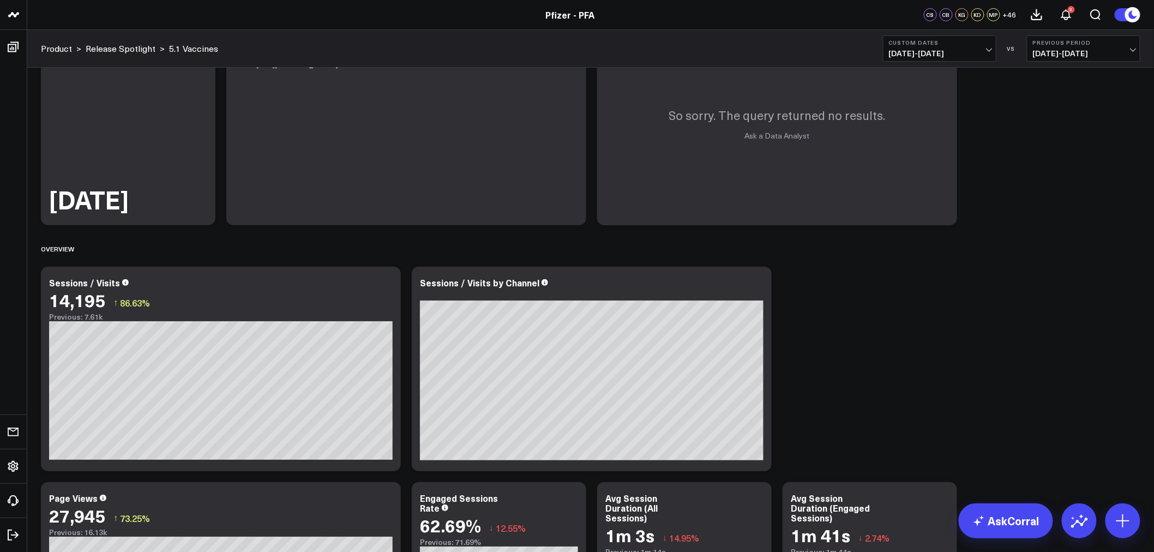
click at [980, 49] on span "08/28/25 - 09/03/25" at bounding box center [939, 53] width 101 height 9
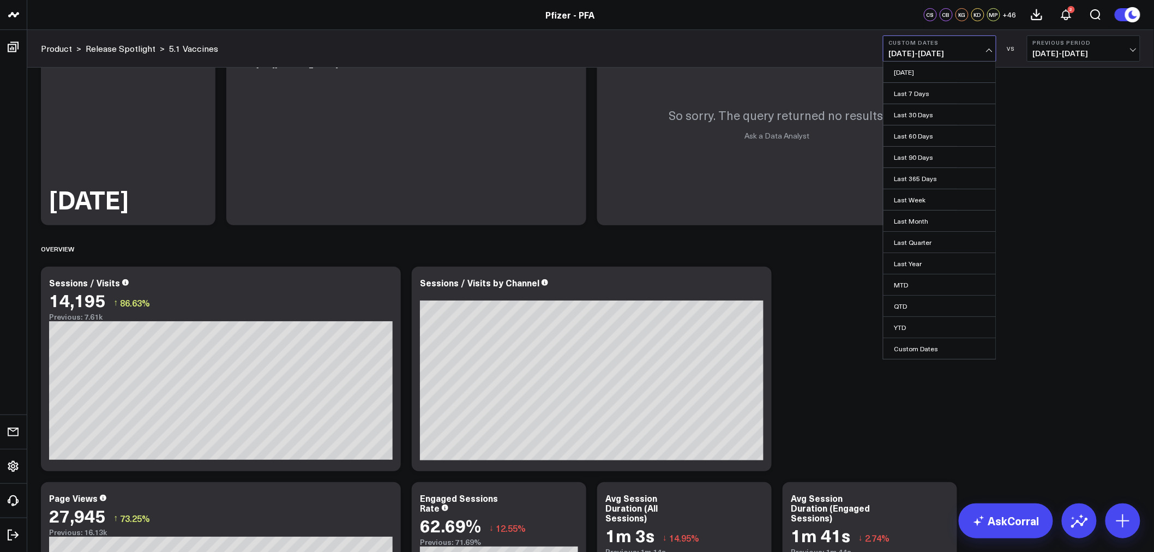
click at [908, 346] on link "Custom Dates" at bounding box center [939, 348] width 112 height 21
select select "8"
select select "2025"
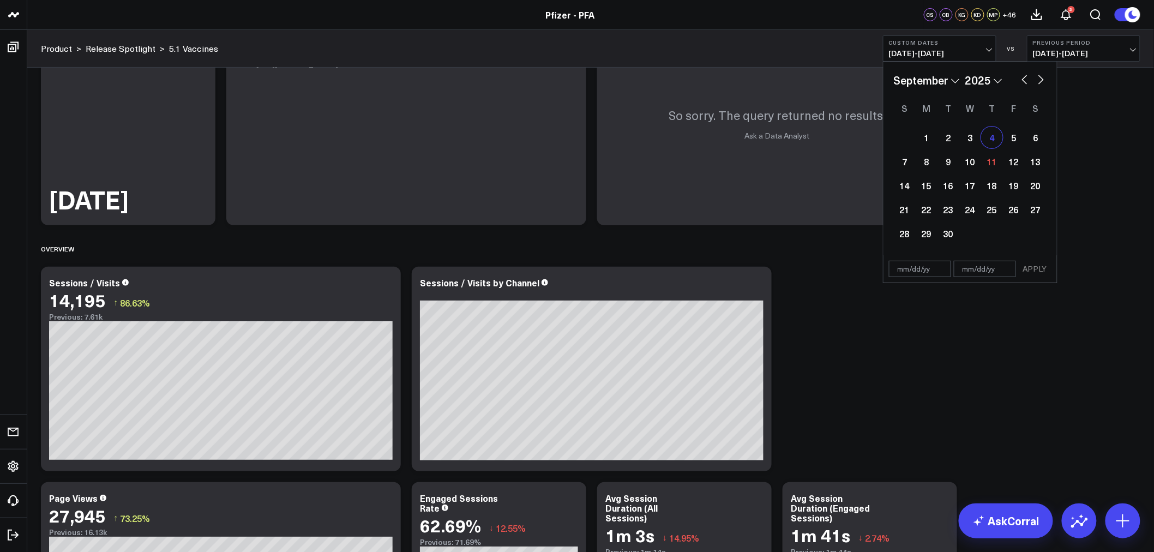
click at [997, 134] on div "4" at bounding box center [992, 137] width 22 height 22
type input "[DATE]"
select select "8"
select select "2025"
click at [972, 161] on div "10" at bounding box center [970, 161] width 22 height 22
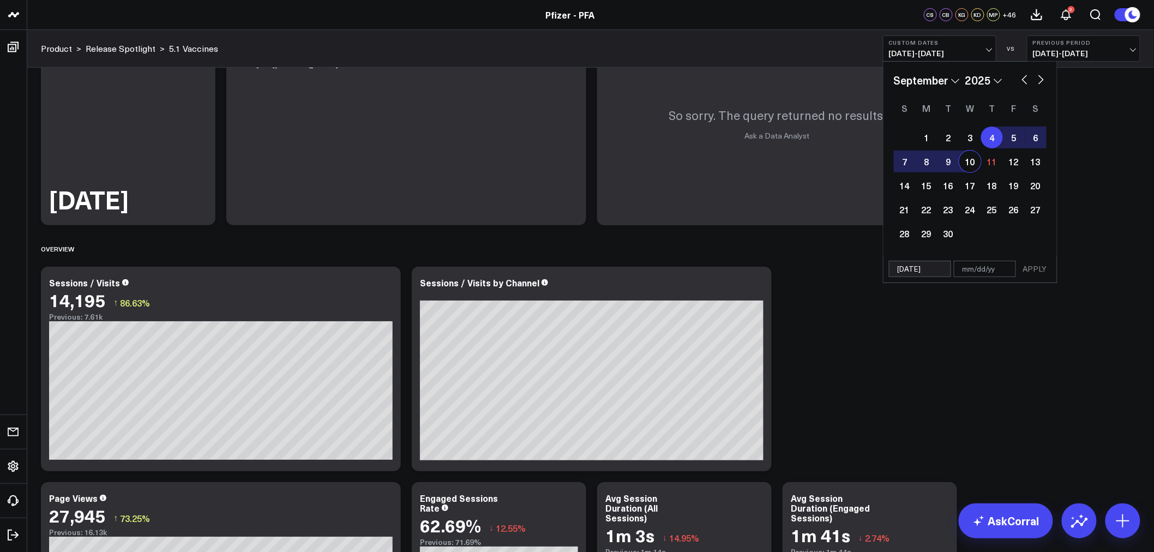
type input "[DATE]"
select select "8"
select select "2025"
click at [1029, 264] on button "APPLY" at bounding box center [1035, 269] width 33 height 16
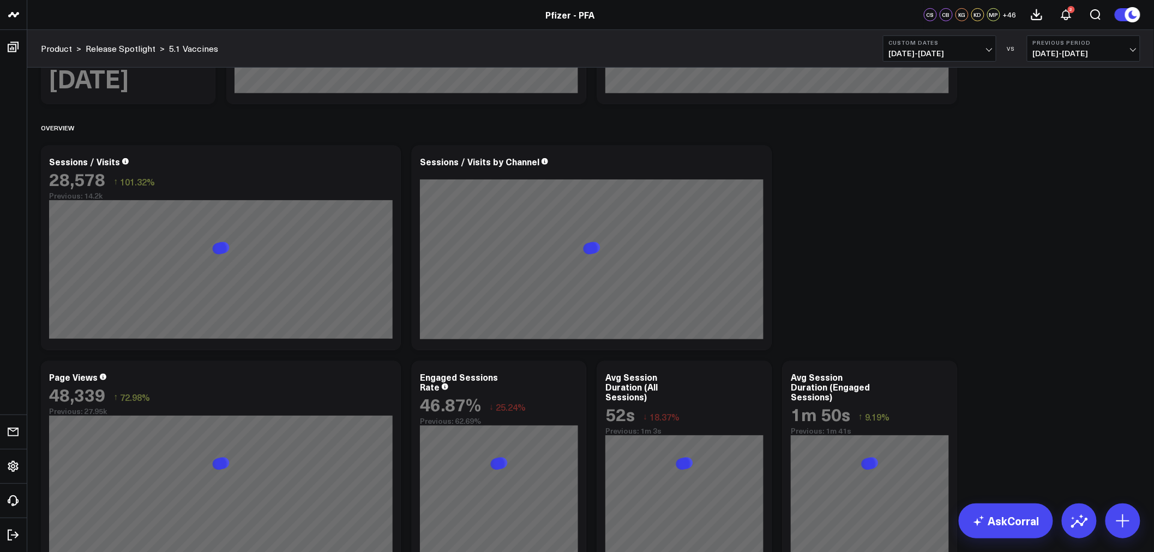
scroll to position [200, 0]
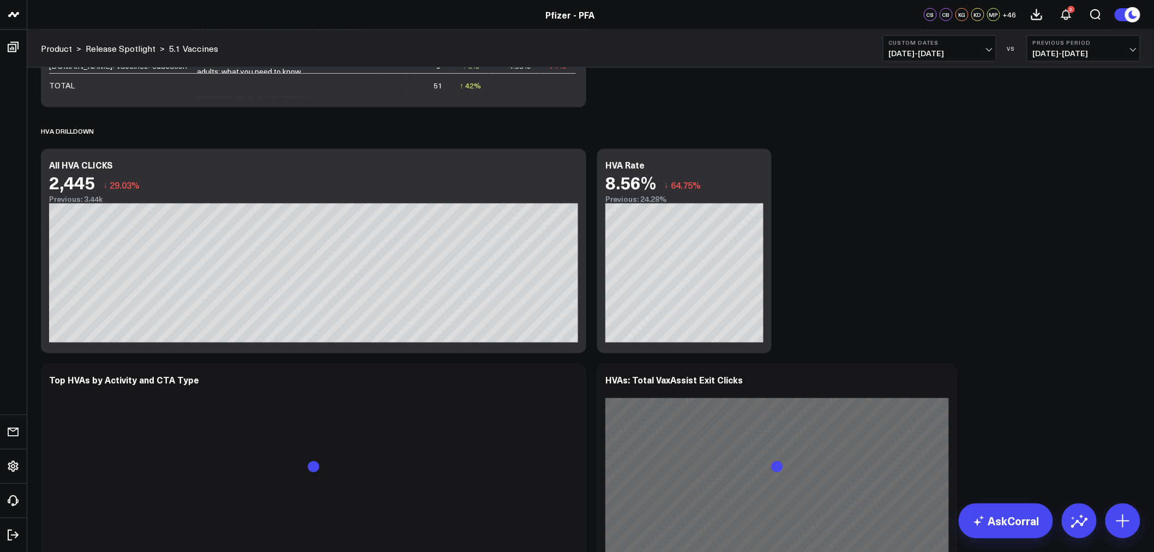
scroll to position [2423, 0]
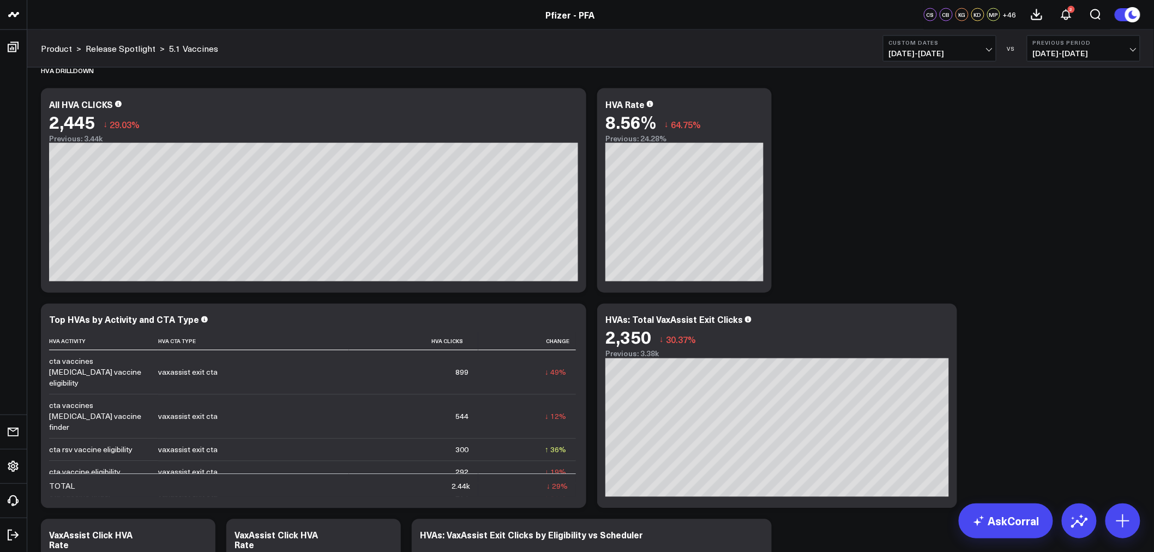
click at [987, 49] on span "[DATE] - [DATE]" at bounding box center [939, 53] width 101 height 9
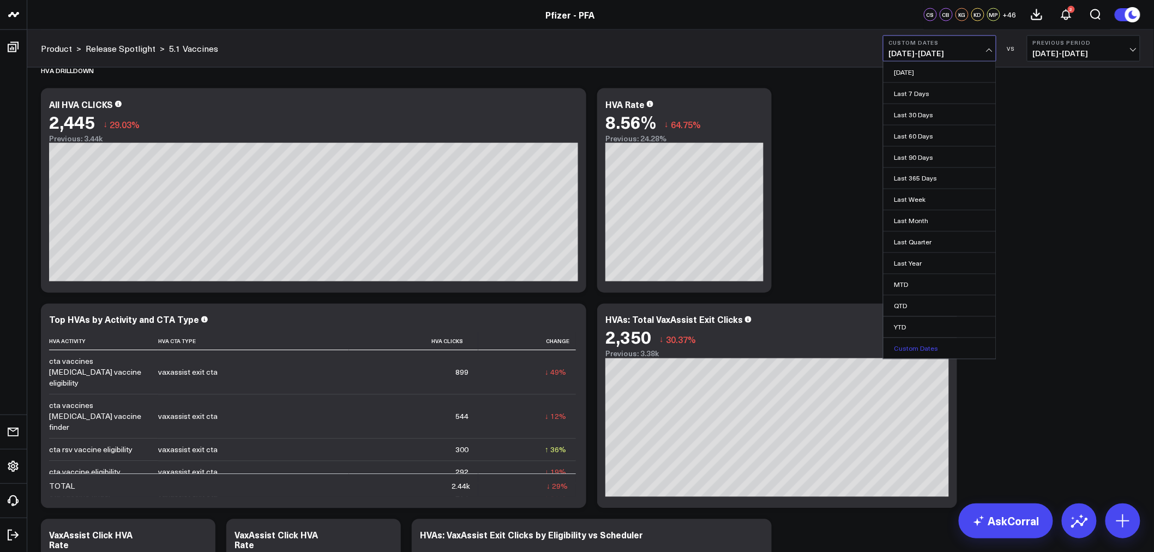
click at [929, 340] on link "Custom Dates" at bounding box center [939, 348] width 112 height 21
select select "8"
select select "2025"
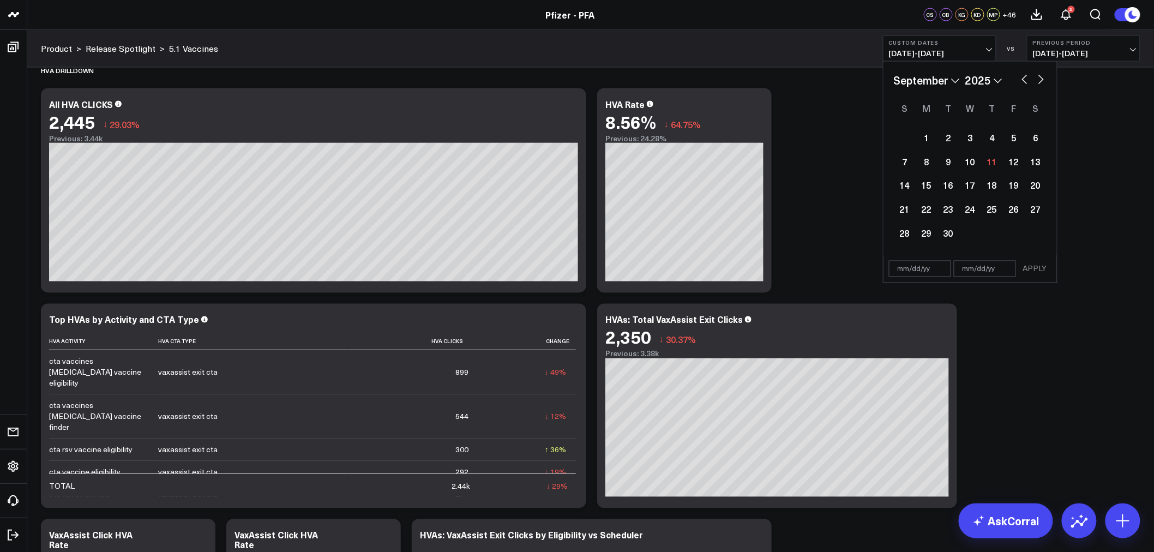
click at [1023, 76] on button "button" at bounding box center [1024, 78] width 11 height 13
select select "7"
select select "2025"
click at [927, 168] on div "4" at bounding box center [926, 161] width 22 height 22
type input "[DATE]"
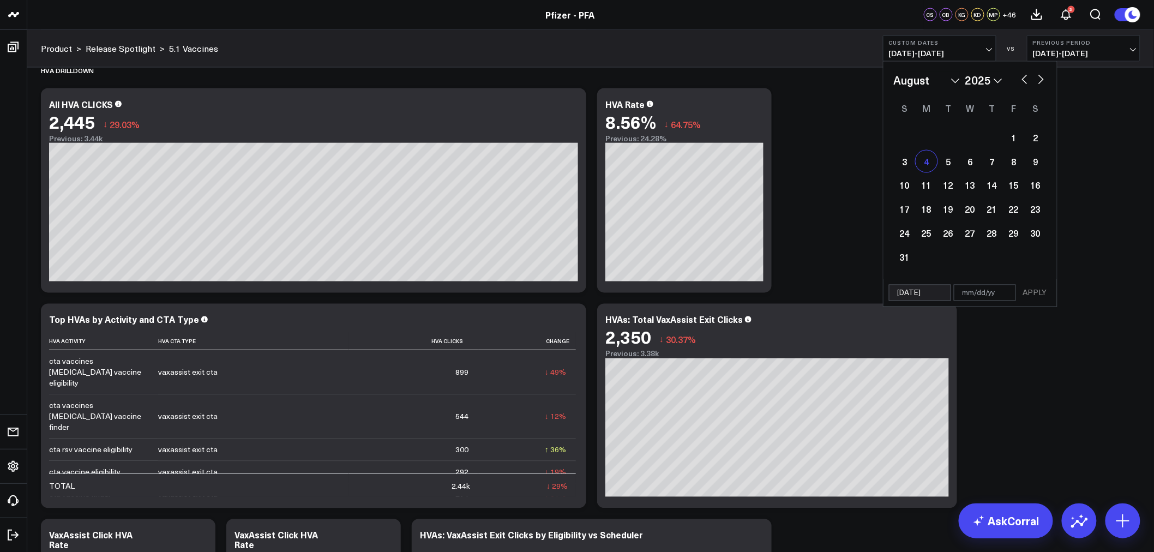
select select "7"
select select "2025"
click at [1039, 79] on button "button" at bounding box center [1040, 78] width 11 height 13
select select "8"
select select "2025"
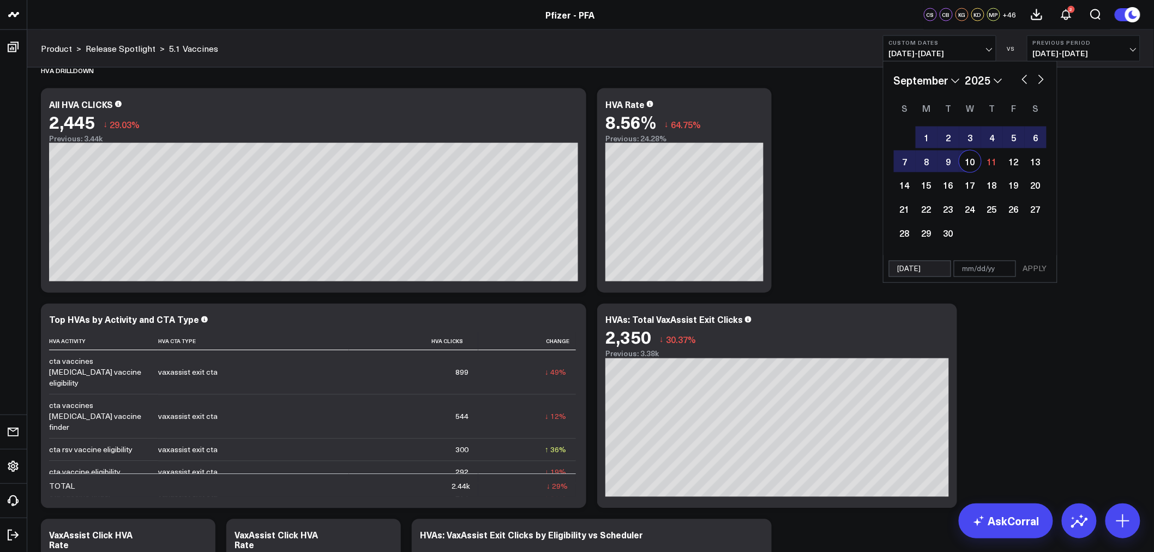
click at [967, 160] on div "10" at bounding box center [970, 161] width 22 height 22
type input "[DATE]"
select select "8"
select select "2025"
click at [1033, 264] on button "APPLY" at bounding box center [1035, 269] width 33 height 16
